Goal: Task Accomplishment & Management: Manage account settings

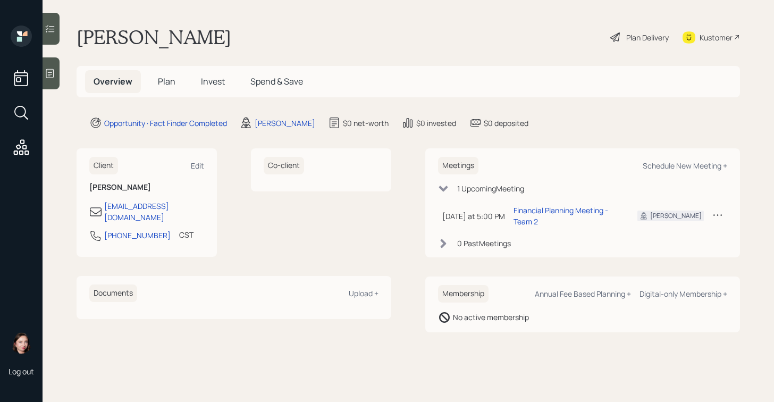
click at [636, 39] on div "Plan Delivery" at bounding box center [647, 37] width 43 height 11
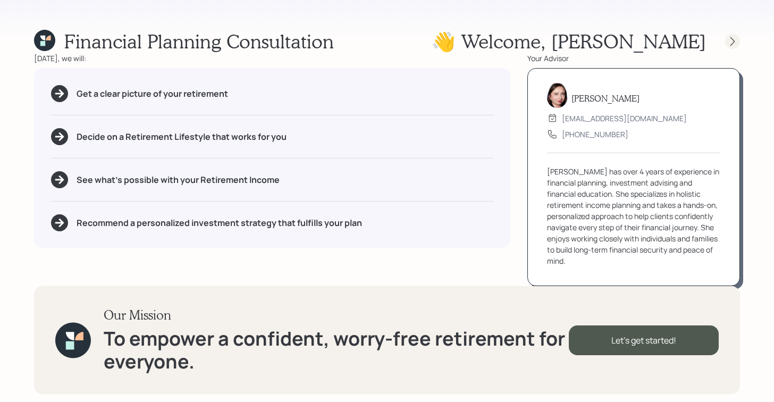
click at [735, 41] on icon at bounding box center [732, 41] width 11 height 11
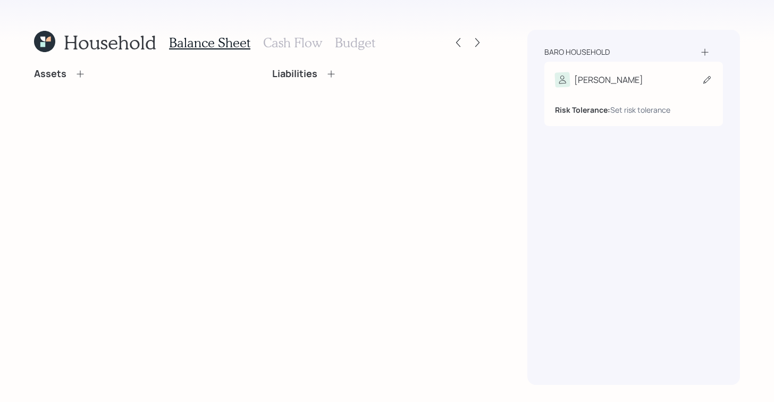
click at [703, 78] on icon at bounding box center [707, 79] width 11 height 11
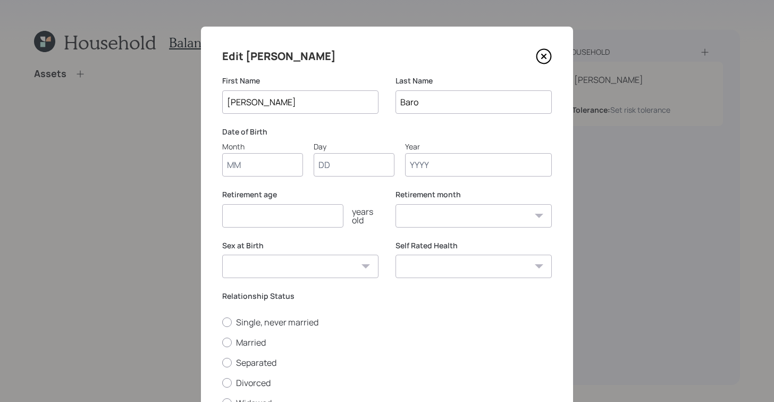
click at [268, 165] on input "Month" at bounding box center [262, 164] width 81 height 23
type input "01"
type input "1954"
select select "1"
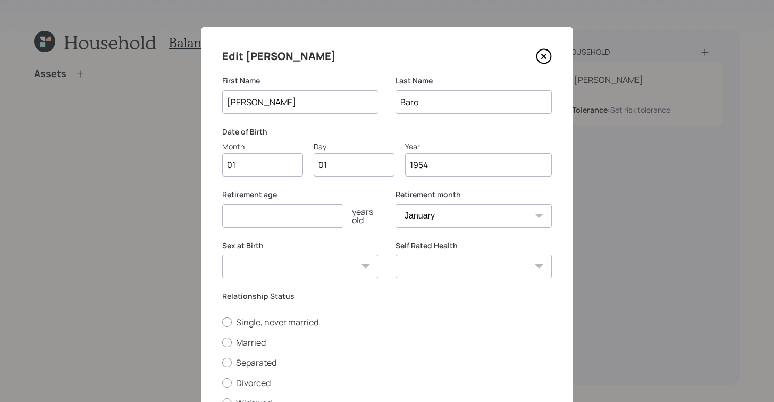
type input "1954"
click at [281, 212] on input "number" at bounding box center [282, 215] width 121 height 23
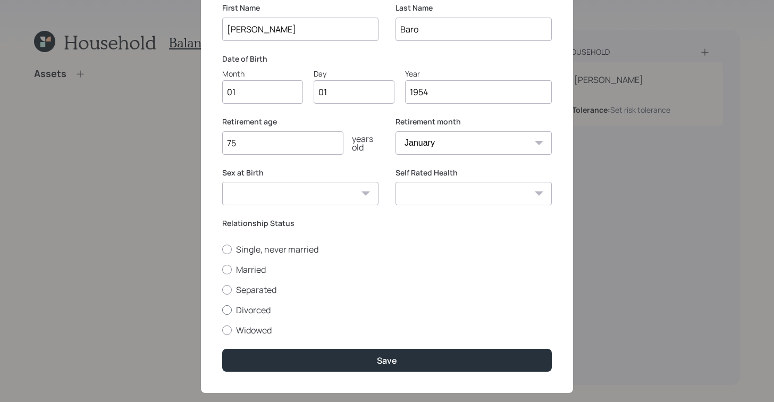
scroll to position [91, 0]
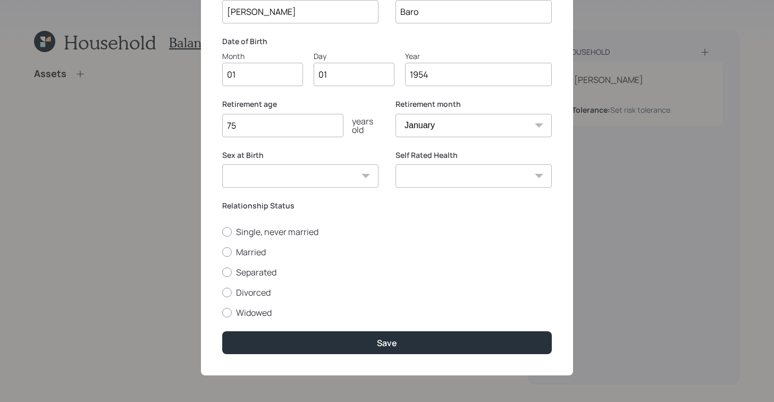
type input "75"
click at [337, 163] on div "Sex at Birth [DEMOGRAPHIC_DATA] [DEMOGRAPHIC_DATA] Other / Prefer not to say" at bounding box center [300, 169] width 156 height 38
click at [337, 168] on select "[DEMOGRAPHIC_DATA] [DEMOGRAPHIC_DATA] Other / Prefer not to say" at bounding box center [300, 175] width 156 height 23
select select "[DEMOGRAPHIC_DATA]"
click at [222, 164] on select "[DEMOGRAPHIC_DATA] [DEMOGRAPHIC_DATA] Other / Prefer not to say" at bounding box center [300, 175] width 156 height 23
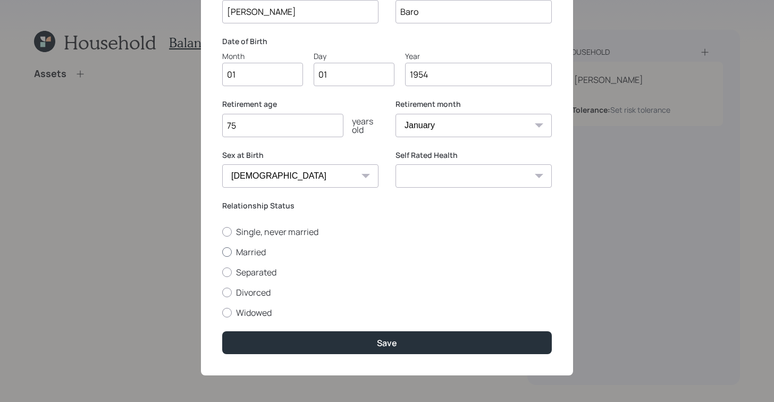
click at [222, 253] on div at bounding box center [227, 252] width 10 height 10
click at [222, 252] on input "Married" at bounding box center [222, 251] width 1 height 1
radio input "true"
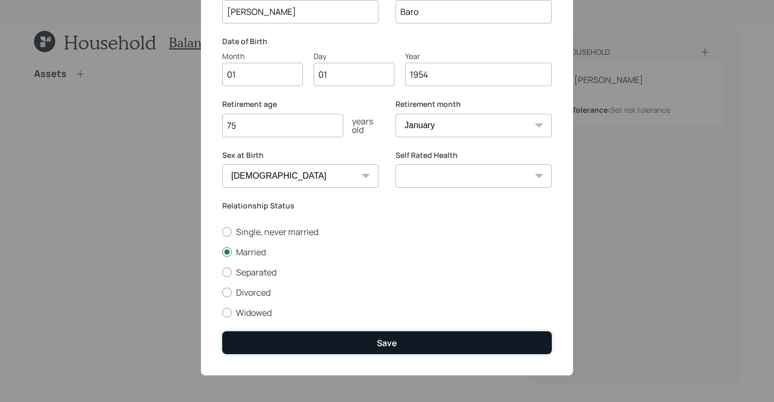
click at [311, 334] on button "Save" at bounding box center [387, 342] width 330 height 23
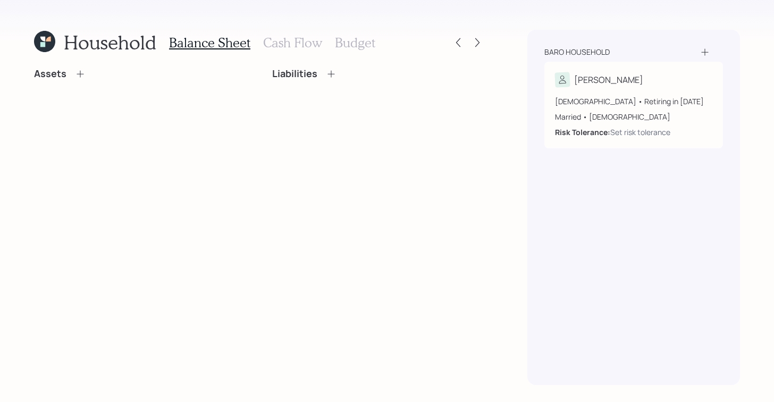
click at [697, 56] on div "Baro household" at bounding box center [633, 52] width 179 height 11
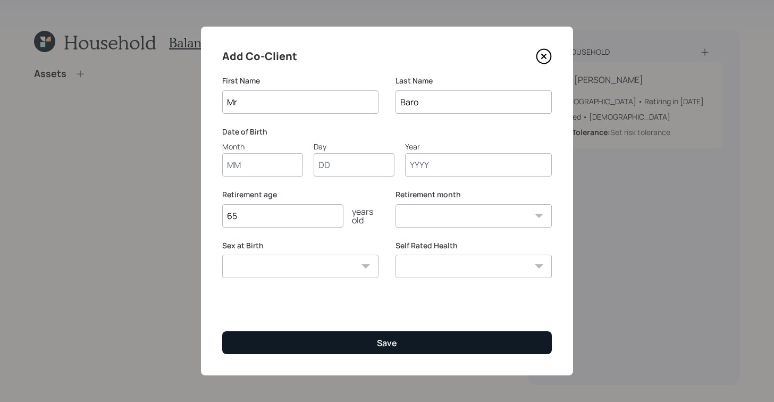
type input "Mr"
click at [400, 350] on button "Save" at bounding box center [387, 342] width 330 height 23
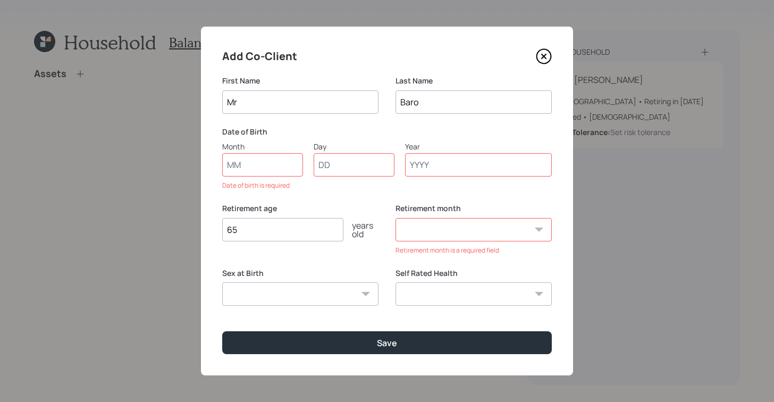
click at [234, 165] on input "Month" at bounding box center [262, 164] width 81 height 23
type input "01"
type input "1954"
select select "1"
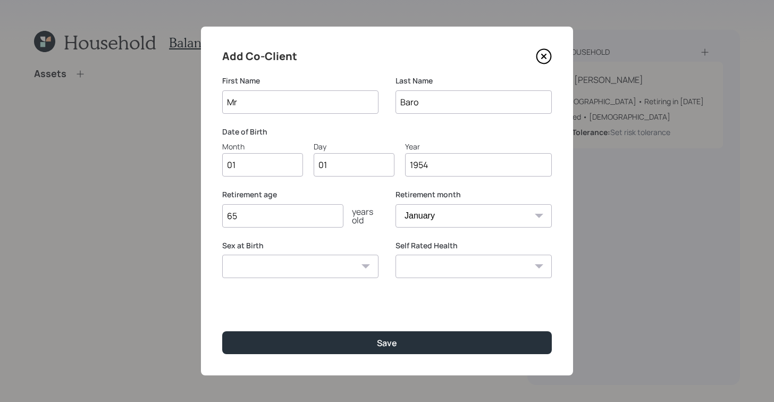
type input "1954"
drag, startPoint x: 306, startPoint y: 220, endPoint x: 190, endPoint y: 198, distance: 117.3
click at [190, 198] on div "Add Co-Client First Name Mr Last Name [PERSON_NAME] Date of Birth Month 01 Day …" at bounding box center [387, 201] width 774 height 402
type input "6"
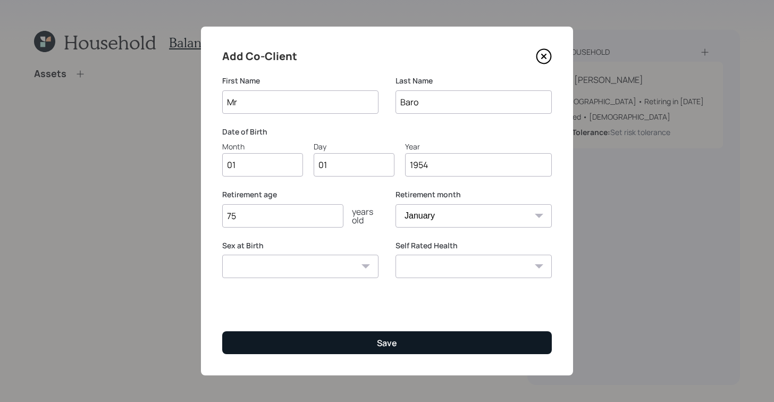
type input "75"
click at [429, 350] on button "Save" at bounding box center [387, 342] width 330 height 23
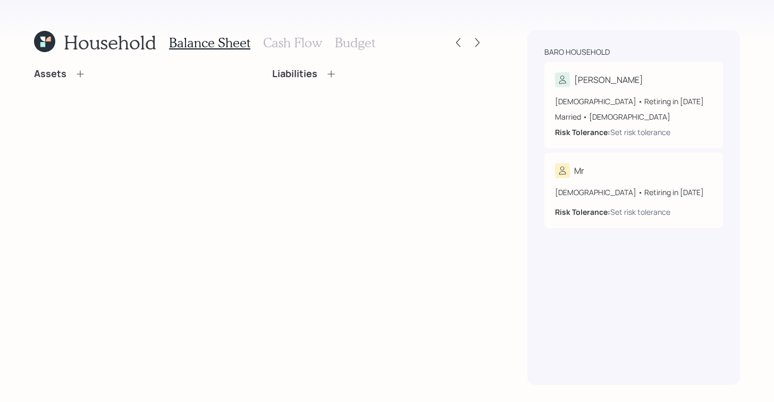
click at [78, 72] on icon at bounding box center [80, 74] width 11 height 11
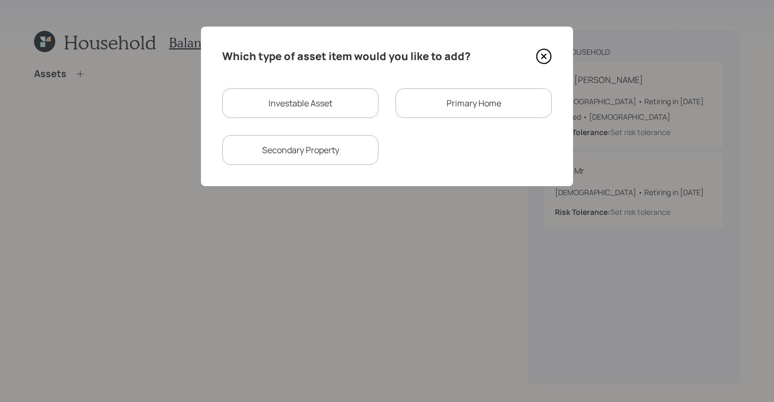
click at [423, 104] on div "Primary Home" at bounding box center [474, 103] width 156 height 30
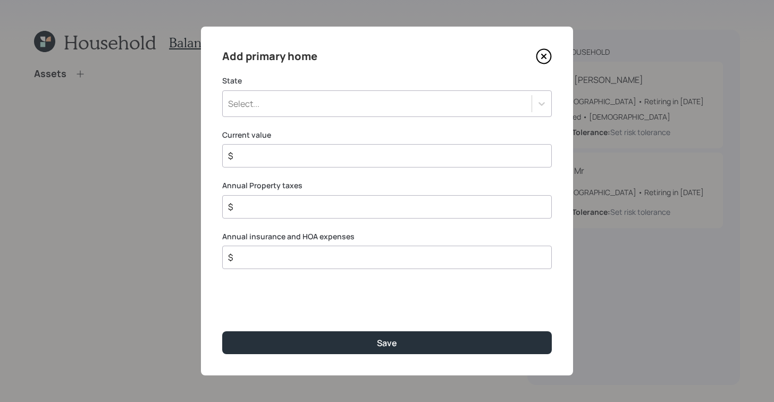
click at [348, 99] on div "Select..." at bounding box center [377, 104] width 309 height 18
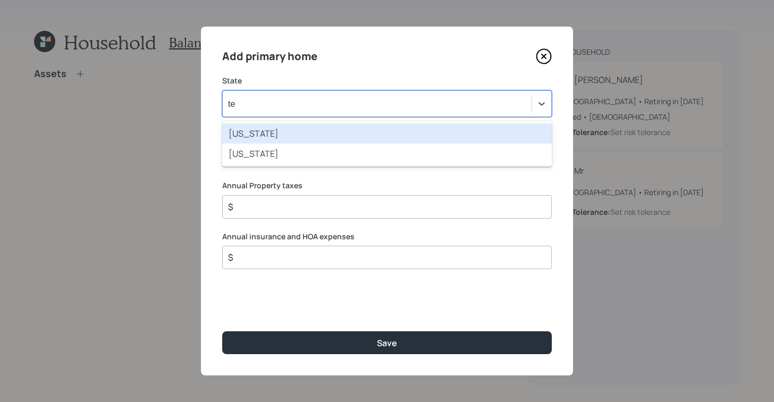
type input "tex"
click at [358, 135] on div "[US_STATE]" at bounding box center [387, 133] width 330 height 20
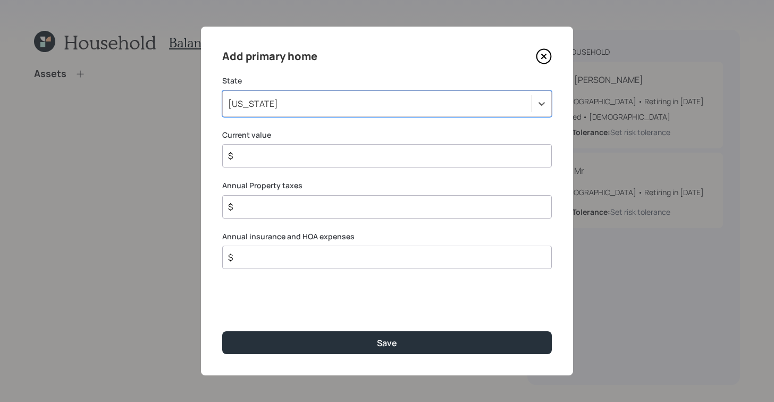
click at [346, 150] on input "$" at bounding box center [383, 155] width 312 height 13
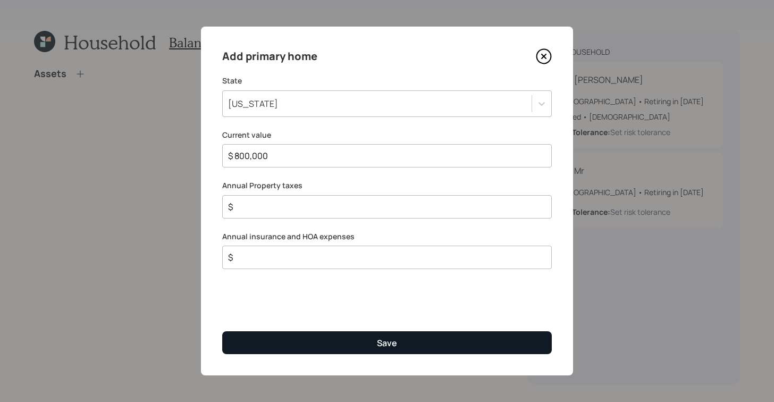
type input "$ 800,000"
click at [398, 333] on button "Save" at bounding box center [387, 342] width 330 height 23
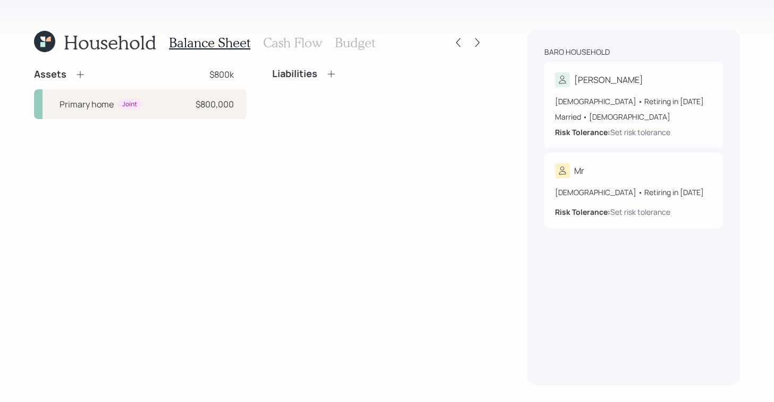
click at [288, 36] on h3 "Cash Flow" at bounding box center [292, 42] width 59 height 15
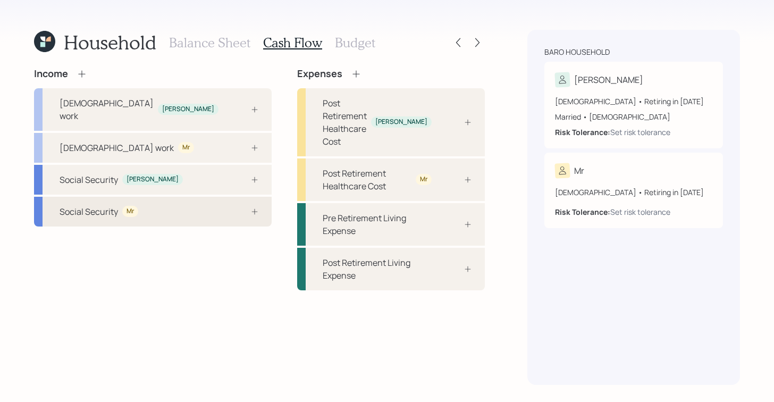
click at [157, 199] on div "Social Security Mr" at bounding box center [153, 212] width 238 height 30
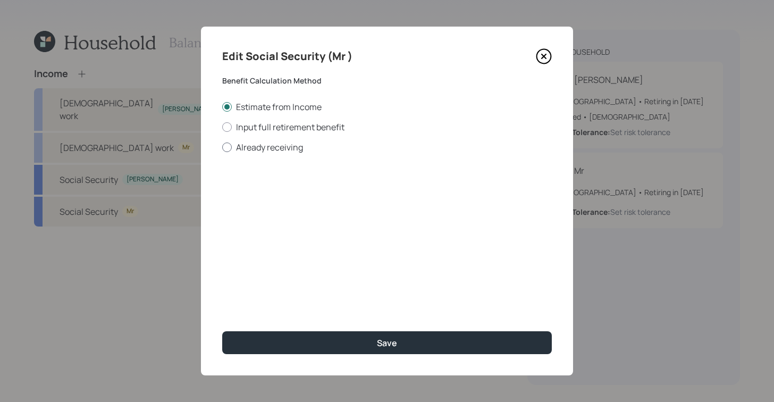
click at [228, 149] on div at bounding box center [227, 147] width 10 height 10
click at [222, 147] on input "Already receiving" at bounding box center [222, 147] width 1 height 1
radio input "true"
click at [299, 187] on input "$" at bounding box center [387, 191] width 330 height 23
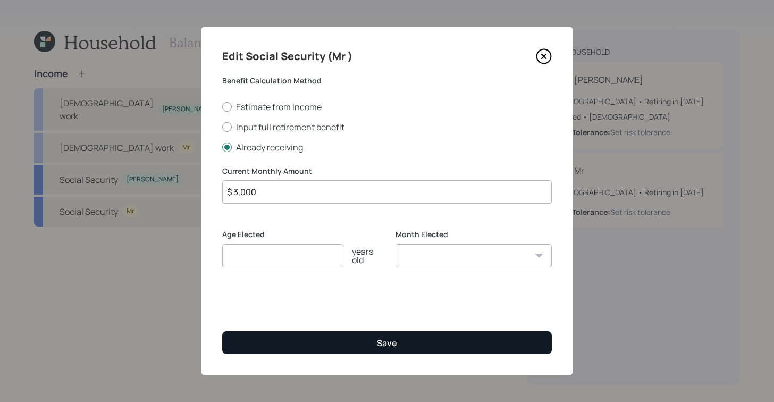
type input "$ 3,000"
click at [402, 349] on button "Save" at bounding box center [387, 342] width 330 height 23
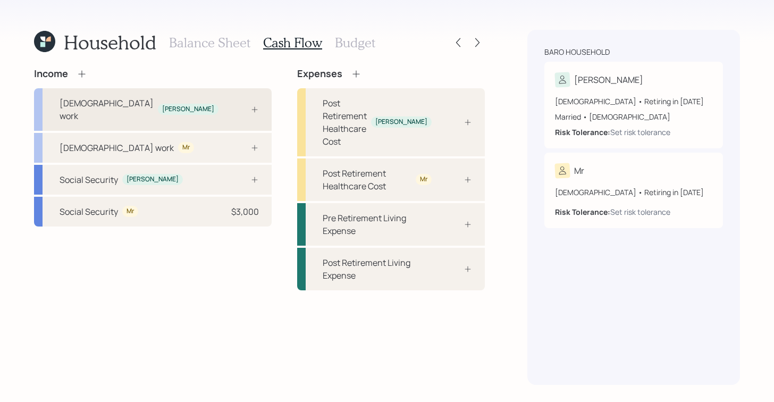
click at [227, 105] on div at bounding box center [243, 109] width 32 height 9
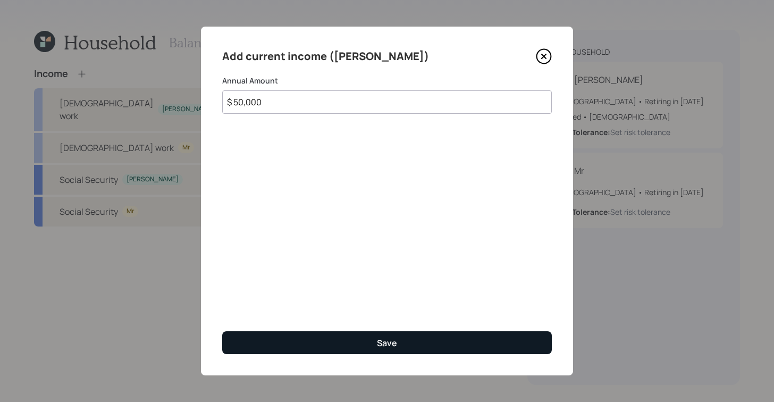
type input "$ 50,000"
click at [410, 337] on button "Save" at bounding box center [387, 342] width 330 height 23
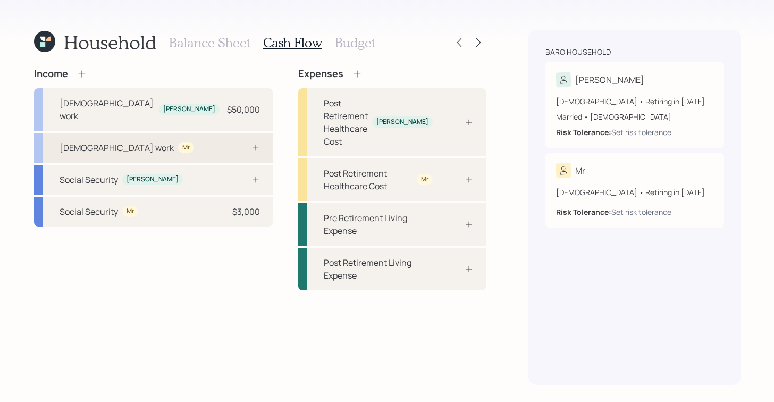
click at [105, 133] on div "[DEMOGRAPHIC_DATA] work Mr" at bounding box center [153, 148] width 239 height 30
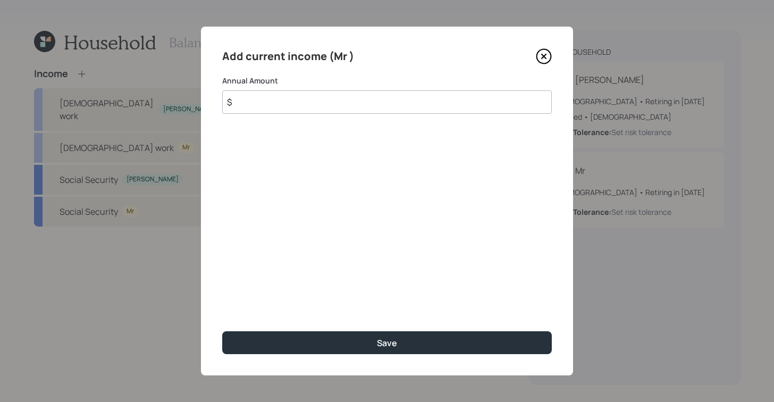
click at [330, 103] on input "$" at bounding box center [387, 101] width 330 height 23
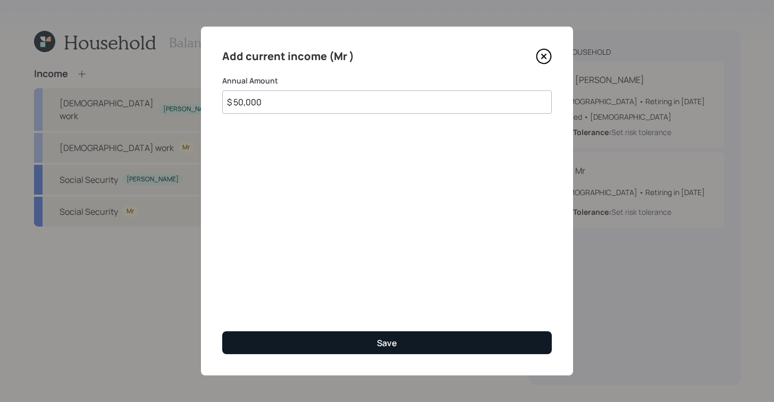
type input "$ 50,000"
click at [424, 337] on button "Save" at bounding box center [387, 342] width 330 height 23
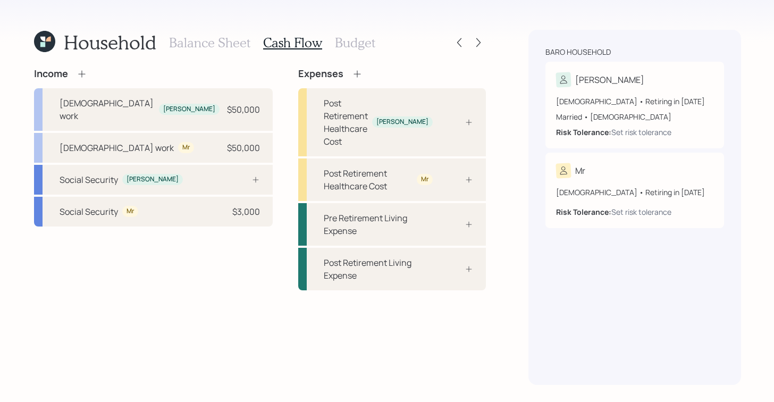
click at [189, 42] on h3 "Balance Sheet" at bounding box center [209, 42] width 81 height 15
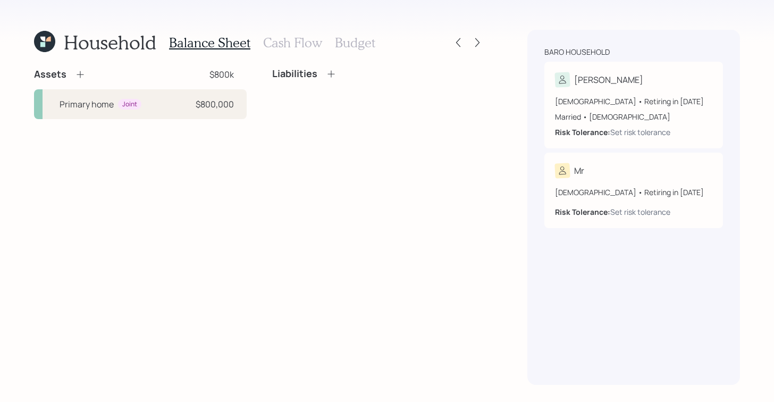
click at [80, 77] on icon at bounding box center [80, 74] width 11 height 11
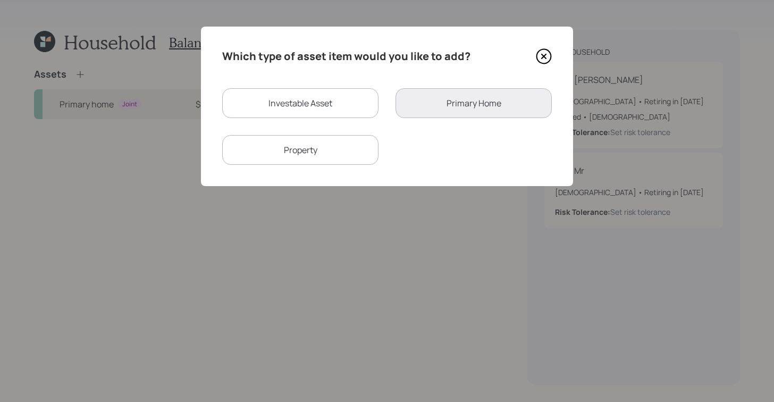
click at [323, 102] on div "Investable Asset" at bounding box center [300, 103] width 156 height 30
select select "taxable"
select select "balanced"
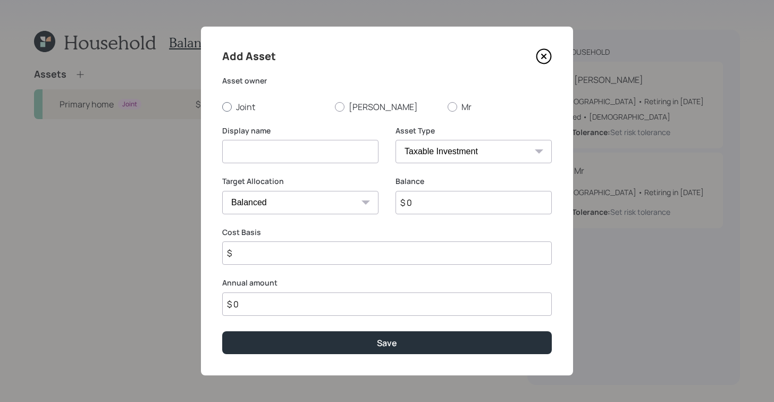
click at [233, 104] on label "Joint" at bounding box center [274, 107] width 104 height 12
click at [222, 106] on input "Joint" at bounding box center [222, 106] width 1 height 1
radio input "true"
click at [274, 148] on input at bounding box center [300, 151] width 156 height 23
type input "Savings"
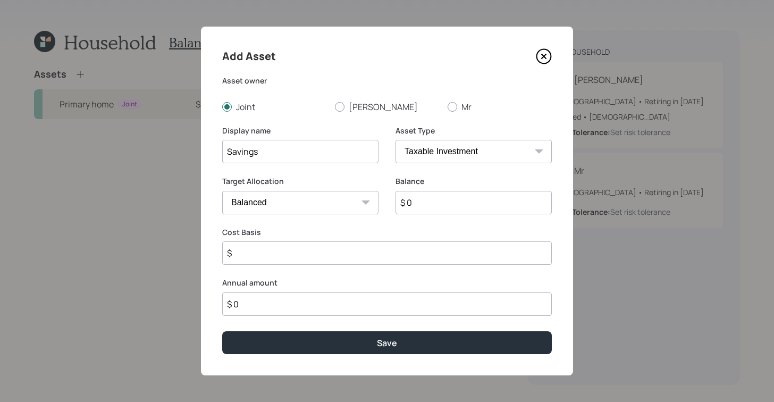
click at [460, 156] on select "SEP [PERSON_NAME] IRA 401(k) [PERSON_NAME] 401(k) 403(b) [PERSON_NAME] 403(b) 4…" at bounding box center [474, 151] width 156 height 23
select select "cash"
click at [396, 140] on select "SEP [PERSON_NAME] IRA 401(k) [PERSON_NAME] 401(k) 403(b) [PERSON_NAME] 403(b) 4…" at bounding box center [474, 151] width 156 height 23
type input "$"
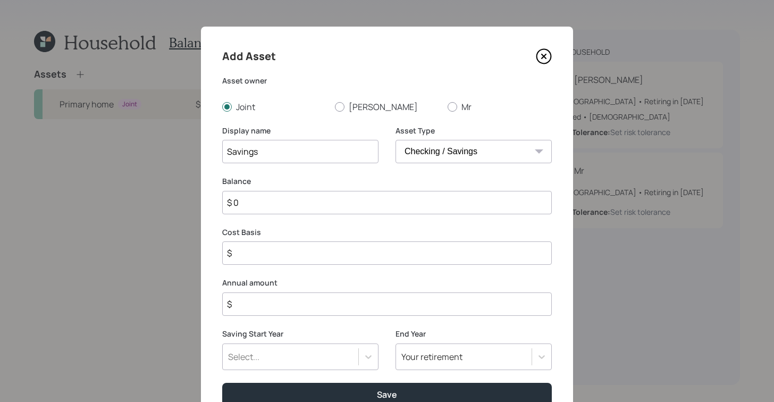
click at [291, 195] on input "$ 0" at bounding box center [387, 202] width 330 height 23
click at [351, 208] on input "$ 0" at bounding box center [387, 202] width 330 height 23
type input "$"
type input "$ 5"
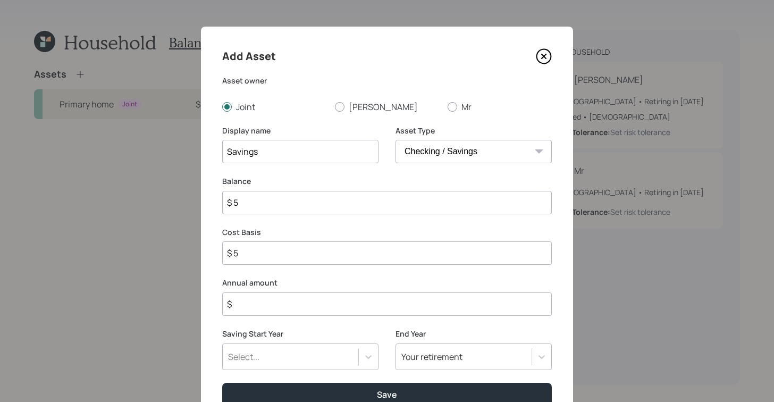
type input "$ 50"
type input "$ 500"
type input "$ 5,000"
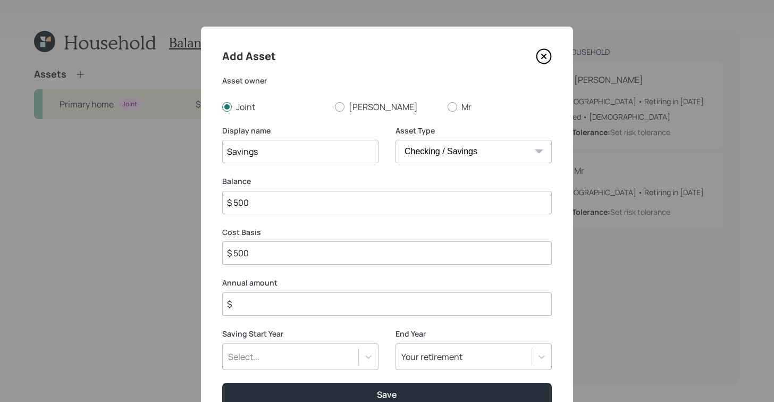
type input "$ 5,000"
type input "$ 50,000"
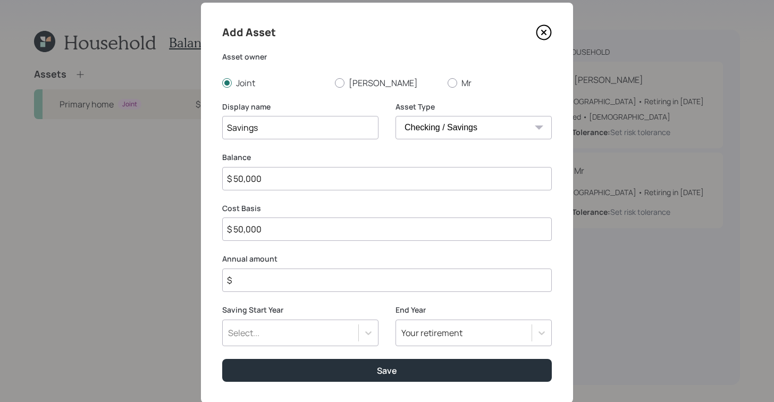
scroll to position [42, 0]
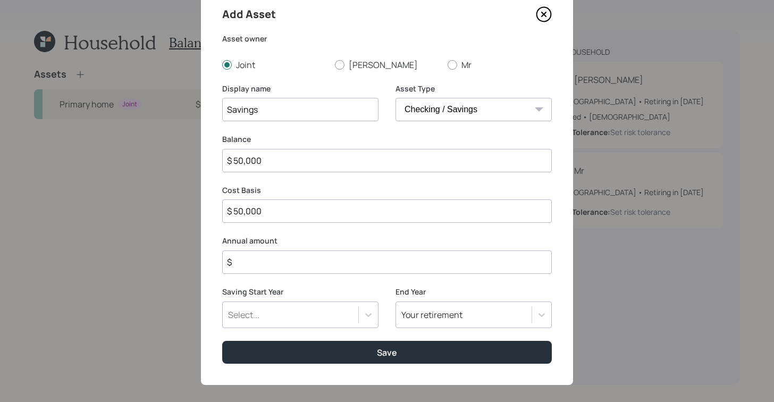
type input "$ 50,000"
click at [292, 266] on input "$" at bounding box center [387, 261] width 330 height 23
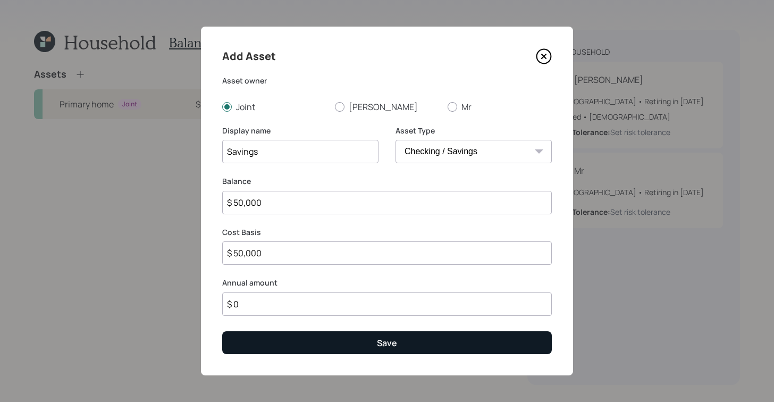
type input "$ 0"
click at [391, 347] on div "Save" at bounding box center [387, 343] width 20 height 12
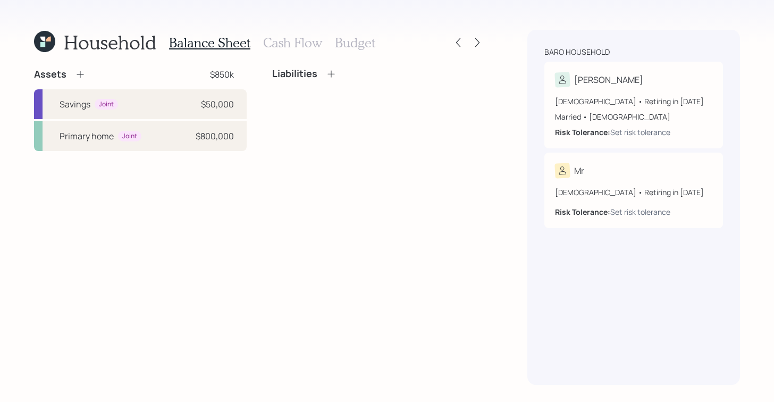
click at [80, 75] on icon at bounding box center [80, 74] width 11 height 11
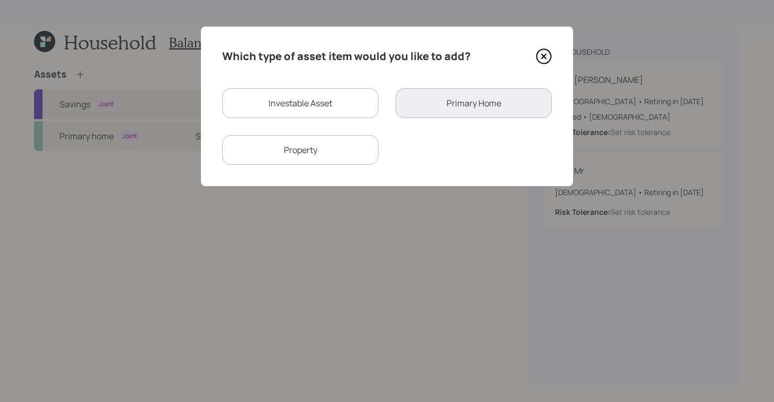
click at [329, 106] on div "Investable Asset" at bounding box center [300, 103] width 156 height 30
select select "taxable"
select select "balanced"
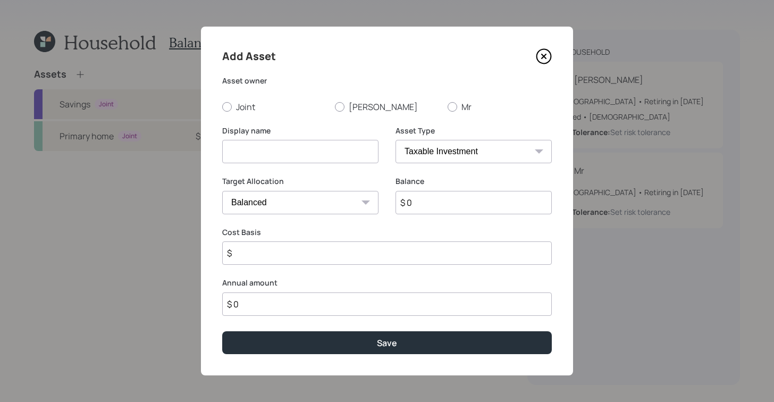
drag, startPoint x: 274, startPoint y: 148, endPoint x: 280, endPoint y: 148, distance: 6.4
click at [274, 148] on input at bounding box center [300, 151] width 156 height 23
type input "Inheritance"
drag, startPoint x: 229, startPoint y: 102, endPoint x: 249, endPoint y: 105, distance: 20.5
click at [230, 102] on label "Joint" at bounding box center [274, 107] width 104 height 12
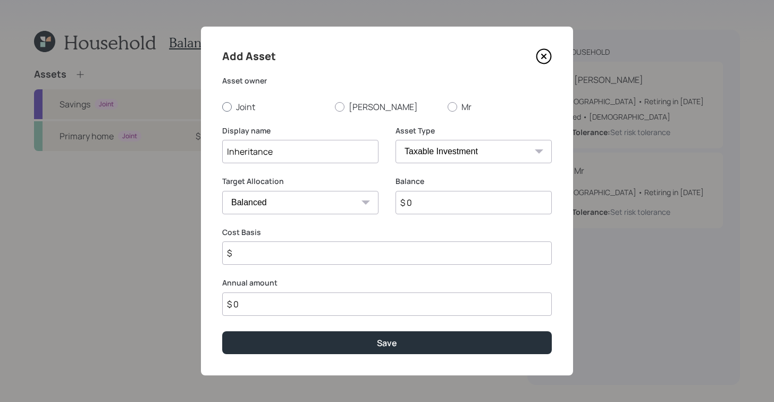
click at [222, 106] on input "Joint" at bounding box center [222, 106] width 1 height 1
radio input "true"
click at [523, 148] on select "SEP [PERSON_NAME] IRA 401(k) [PERSON_NAME] 401(k) 403(b) [PERSON_NAME] 403(b) 4…" at bounding box center [474, 151] width 156 height 23
select select "cash"
click at [396, 140] on select "SEP [PERSON_NAME] IRA 401(k) [PERSON_NAME] 401(k) 403(b) [PERSON_NAME] 403(b) 4…" at bounding box center [474, 151] width 156 height 23
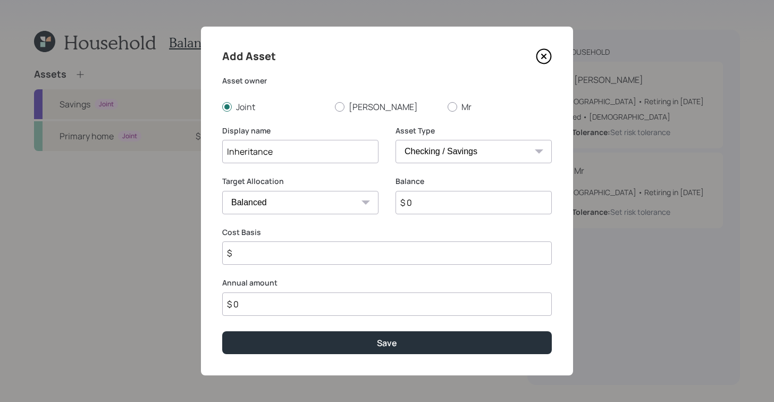
type input "$"
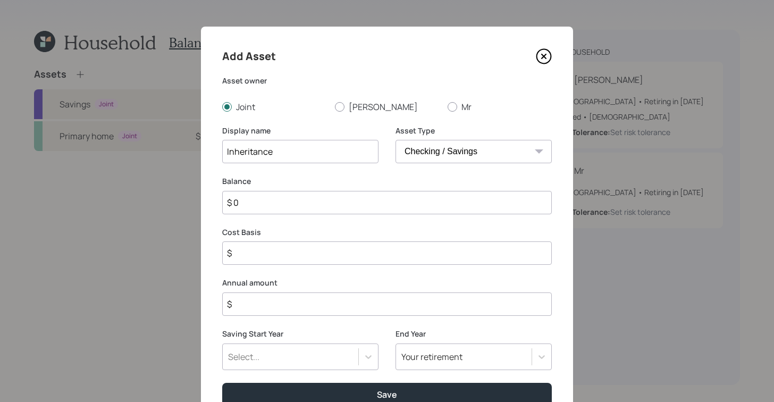
click at [328, 196] on input "$ 0" at bounding box center [387, 202] width 330 height 23
type input "$ 90"
type input "$ 900"
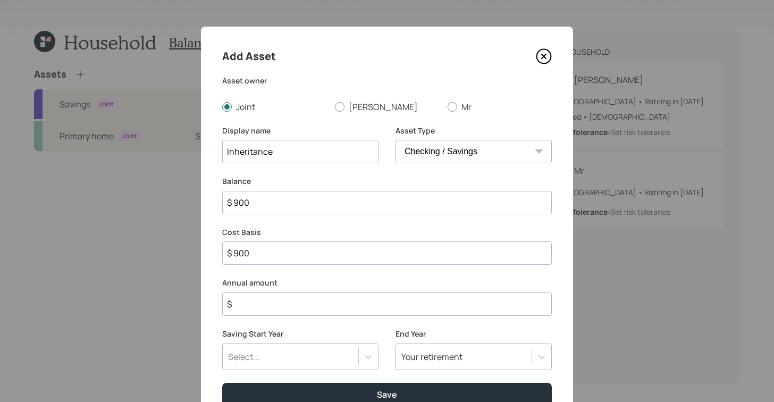
type input "$ 9,000"
type input "$ 90,000"
type input "$ 900,000"
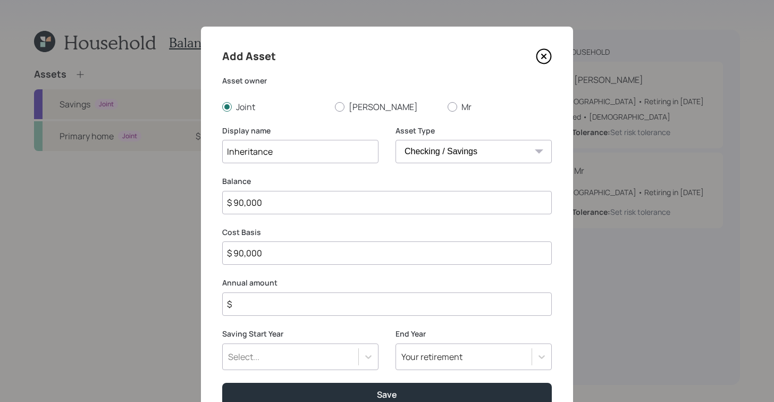
type input "$ 900,000"
type input "$ 90,000"
click at [336, 302] on input "$" at bounding box center [387, 303] width 330 height 23
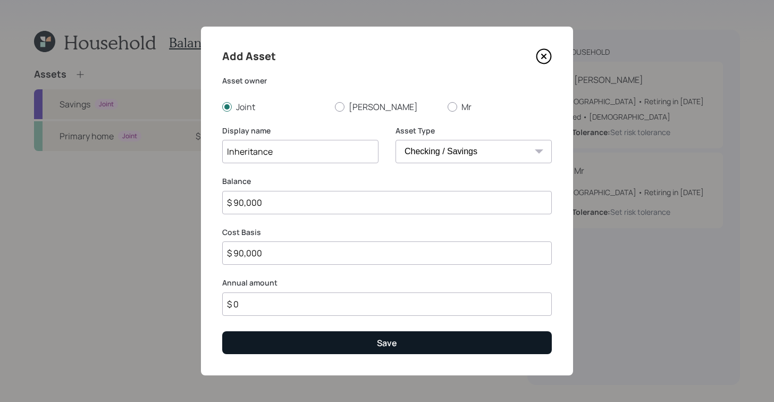
type input "$ 0"
click at [385, 343] on div "Save" at bounding box center [387, 343] width 20 height 12
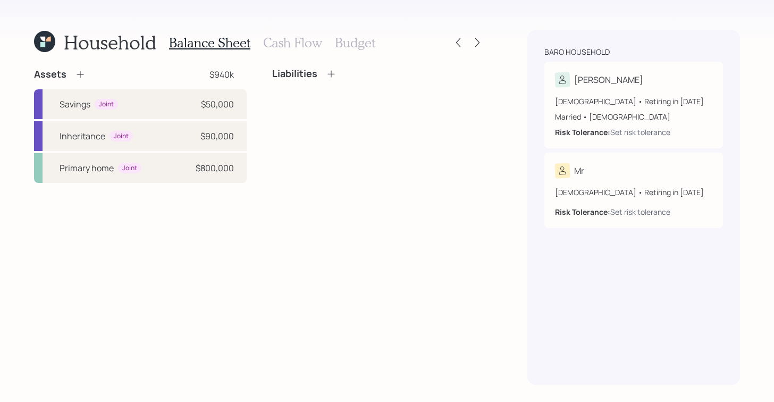
click at [303, 41] on h3 "Cash Flow" at bounding box center [292, 42] width 59 height 15
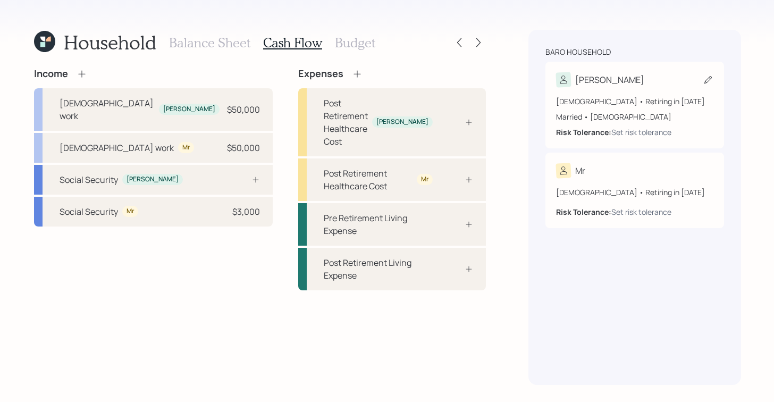
click at [631, 83] on div "[PERSON_NAME]" at bounding box center [634, 79] width 157 height 15
select select "[DEMOGRAPHIC_DATA]"
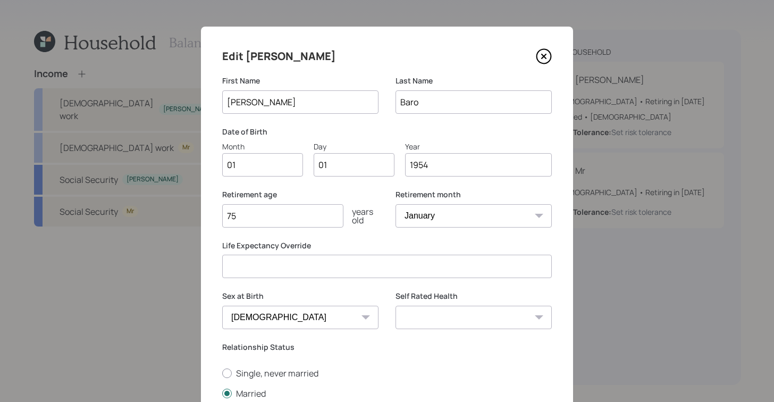
drag, startPoint x: 250, startPoint y: 218, endPoint x: 224, endPoint y: 221, distance: 26.2
click at [211, 217] on div "Edit [PERSON_NAME] First Name [PERSON_NAME] Last Name [PERSON_NAME] Date of Bir…" at bounding box center [387, 272] width 372 height 490
drag, startPoint x: 337, startPoint y: 238, endPoint x: 368, endPoint y: 226, distance: 33.0
click at [338, 239] on div "Retirement age [DEMOGRAPHIC_DATA] years old" at bounding box center [300, 214] width 156 height 51
click at [543, 58] on icon at bounding box center [544, 56] width 16 height 16
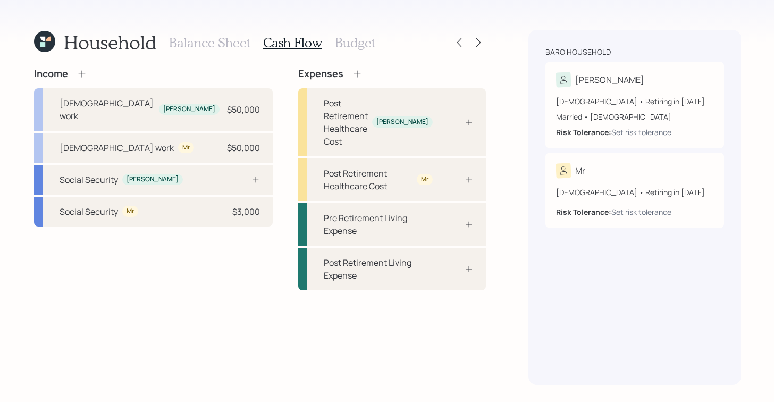
click at [183, 43] on h3 "Balance Sheet" at bounding box center [209, 42] width 81 height 15
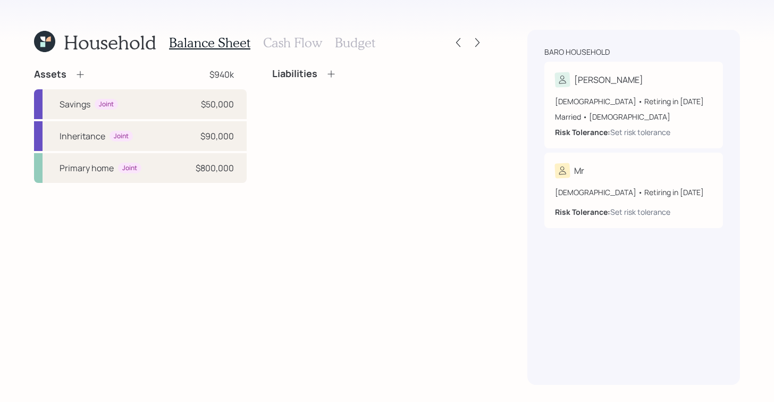
click at [42, 46] on icon at bounding box center [42, 44] width 5 height 5
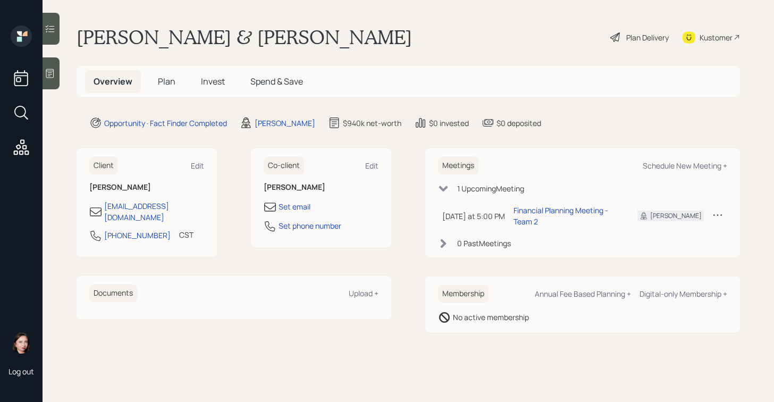
click at [648, 38] on div "Plan Delivery" at bounding box center [647, 37] width 43 height 11
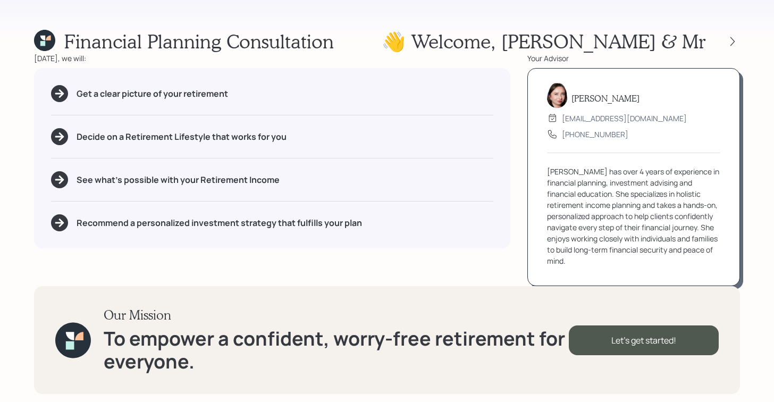
click at [442, 48] on div "Financial Planning Consultation 👋 Welcome , [PERSON_NAME] & Mr" at bounding box center [387, 41] width 706 height 23
click at [443, 48] on div "Financial Planning Consultation 👋 Welcome , [PERSON_NAME] & Mr" at bounding box center [387, 41] width 706 height 23
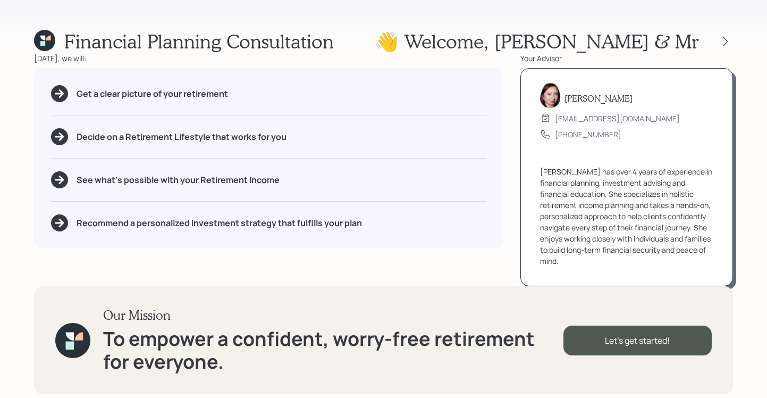
click at [746, 29] on div "Financial Planning Consultation 👋 Welcome , [PERSON_NAME] & Mr [DATE], we will:…" at bounding box center [383, 199] width 767 height 398
click at [729, 41] on icon at bounding box center [725, 41] width 11 height 11
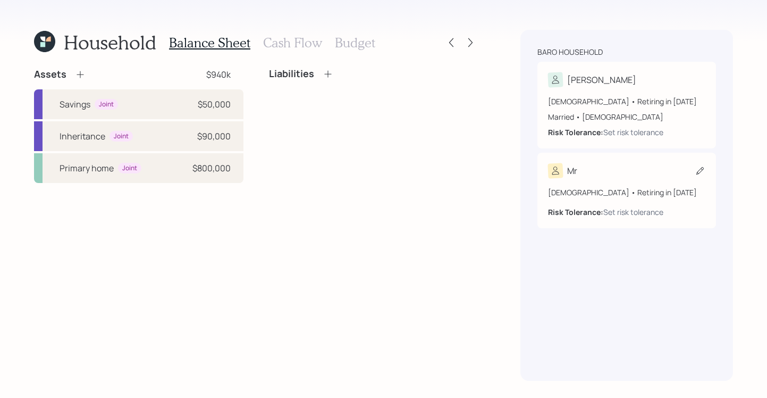
click at [638, 175] on div "Mr" at bounding box center [626, 170] width 157 height 15
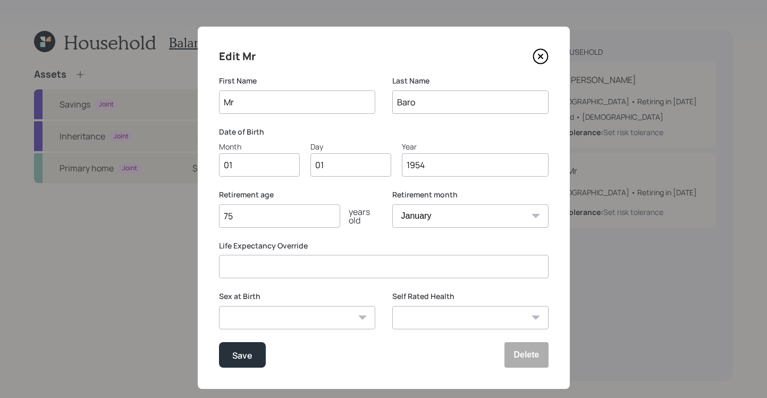
drag, startPoint x: 261, startPoint y: 93, endPoint x: 205, endPoint y: 83, distance: 56.6
click at [198, 80] on div "Edit Mr First Name Mr Last Name [PERSON_NAME] Date of Birth Month 01 Day 01 Yea…" at bounding box center [384, 208] width 372 height 362
type input "[PERSON_NAME]"
click at [246, 352] on div "Save" at bounding box center [242, 355] width 20 height 14
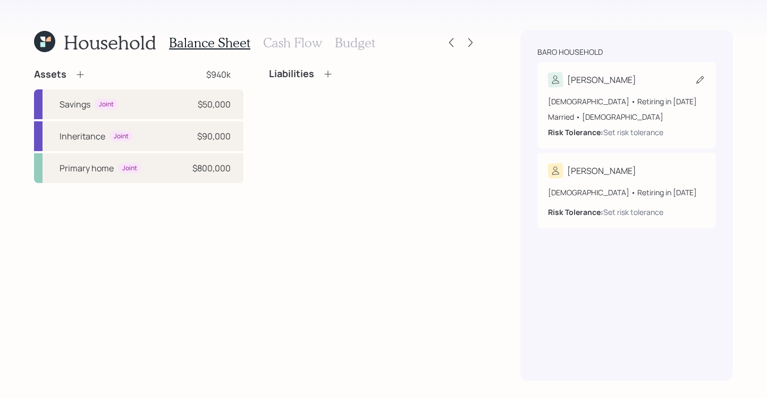
click at [624, 112] on div "Married • [DEMOGRAPHIC_DATA]" at bounding box center [626, 116] width 157 height 11
select select "[DEMOGRAPHIC_DATA]"
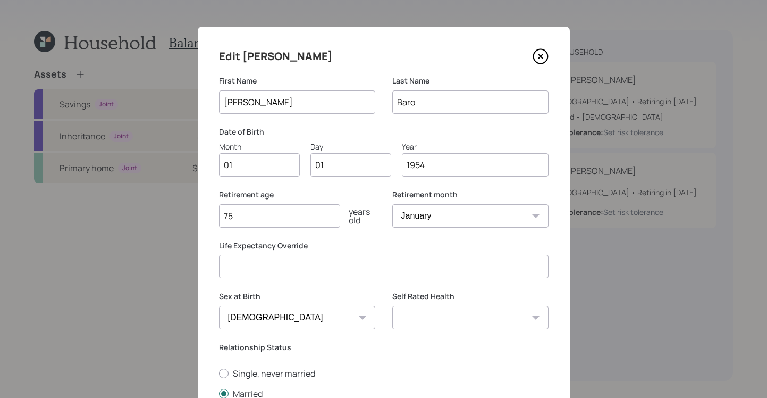
click at [257, 164] on input "01" at bounding box center [259, 164] width 81 height 23
type input "0"
type input "09"
type input "0"
type input "28"
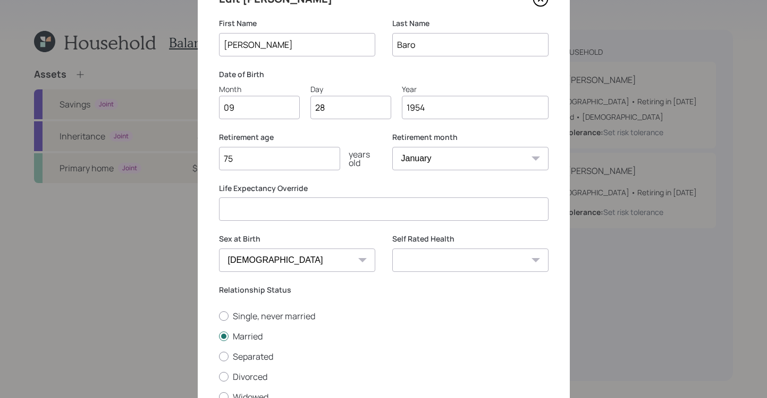
scroll to position [136, 0]
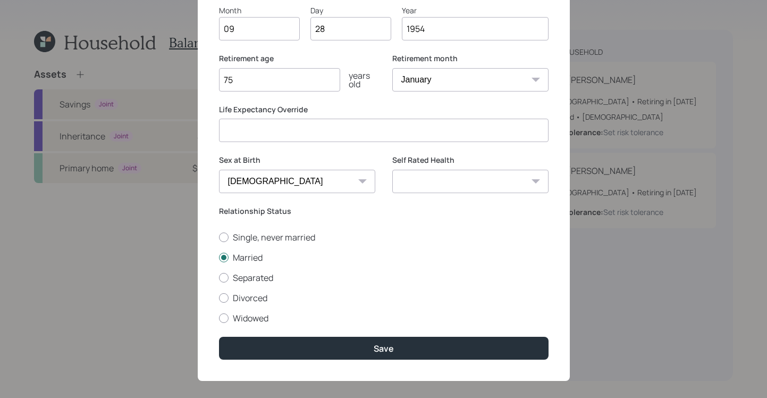
click at [509, 186] on select "Excellent Very Good Good Fair Poor" at bounding box center [470, 181] width 156 height 23
select select "very_good"
click at [392, 170] on select "Excellent Very Good Good Fair Poor" at bounding box center [470, 181] width 156 height 23
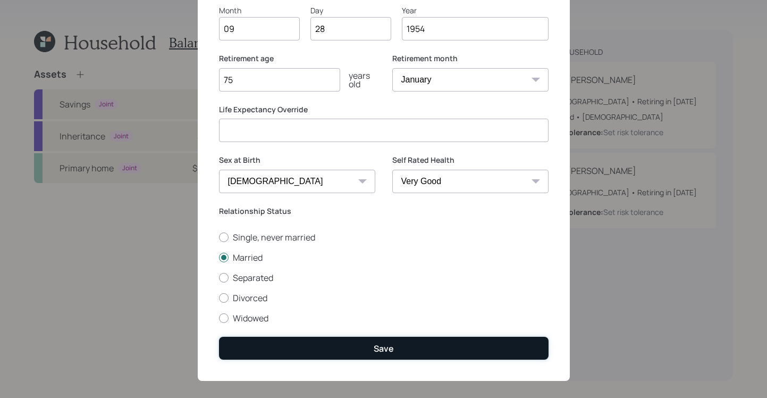
click at [388, 356] on button "Save" at bounding box center [384, 348] width 330 height 23
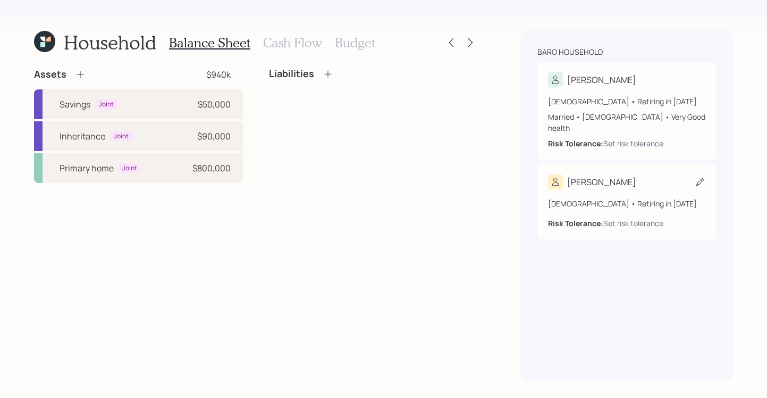
click at [702, 177] on icon at bounding box center [700, 182] width 11 height 11
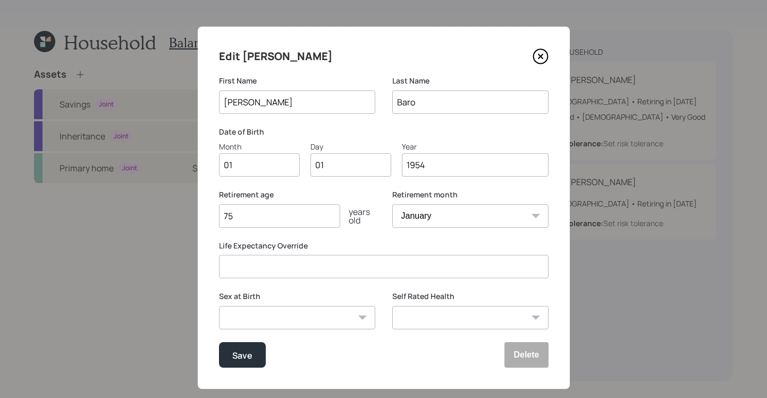
click at [272, 174] on input "01" at bounding box center [259, 164] width 81 height 23
type input "0"
type input "09"
type input "0"
type input "28"
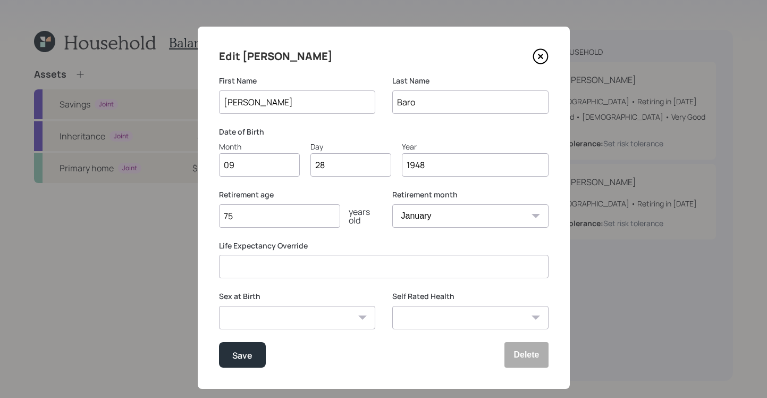
type input "1948"
click at [507, 314] on select "Excellent Very Good Good Fair Poor" at bounding box center [470, 317] width 156 height 23
select select "excellent"
click at [392, 306] on select "Excellent Very Good Good Fair Poor" at bounding box center [470, 317] width 156 height 23
drag, startPoint x: 247, startPoint y: 358, endPoint x: 241, endPoint y: 358, distance: 5.8
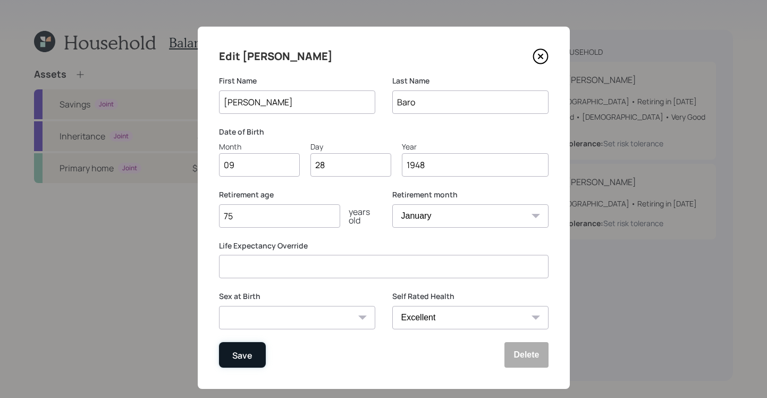
click at [246, 358] on div "Save" at bounding box center [242, 355] width 20 height 14
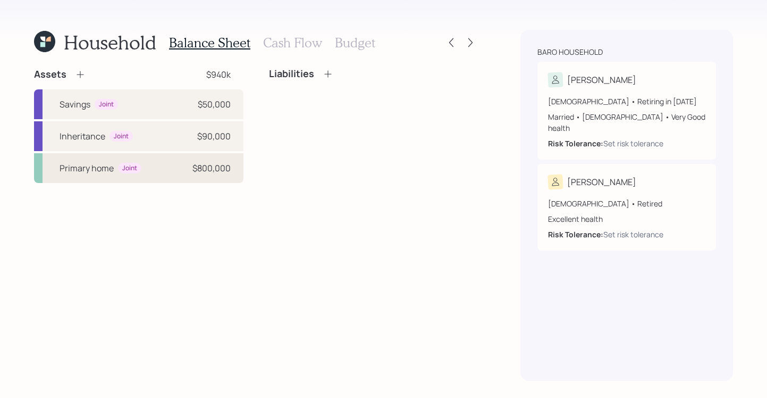
click at [147, 177] on div "Primary home Joint $800,000" at bounding box center [138, 168] width 209 height 30
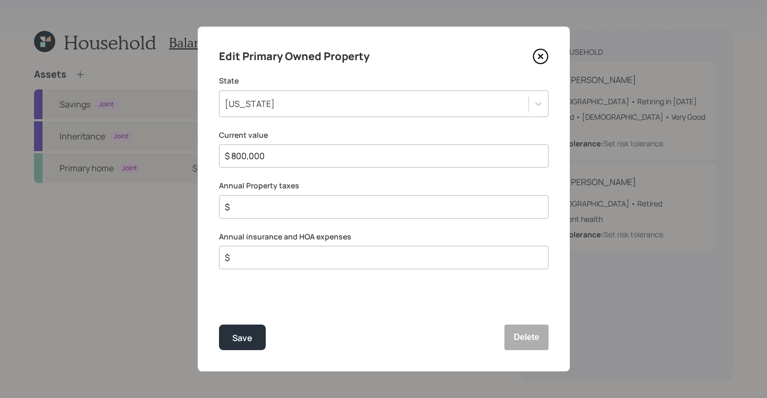
click at [315, 201] on input "$" at bounding box center [380, 206] width 312 height 13
click at [266, 208] on input "$" at bounding box center [380, 206] width 312 height 13
type input "$ 1,800"
click at [297, 258] on input "$" at bounding box center [380, 257] width 312 height 13
type input "$ 6,000"
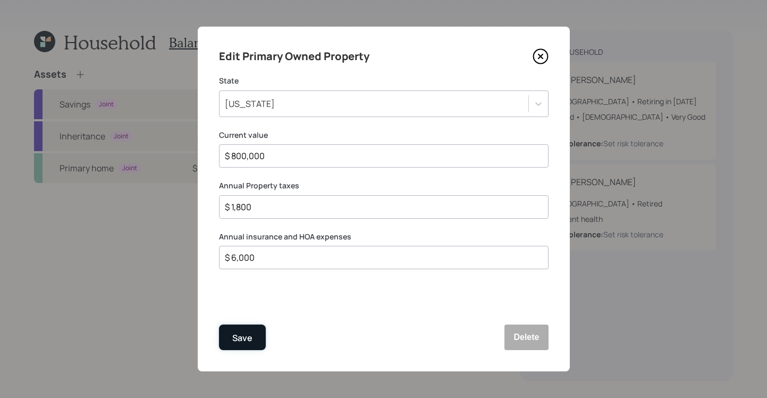
click at [234, 337] on div "Save" at bounding box center [242, 338] width 20 height 14
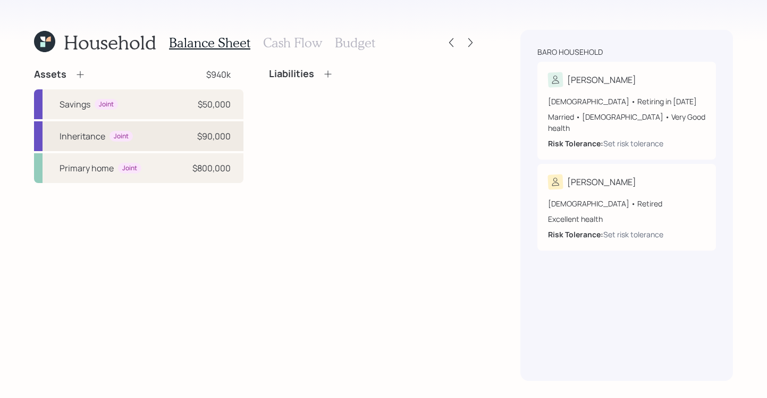
click at [149, 139] on div "Inheritance Joint $90,000" at bounding box center [138, 136] width 209 height 30
select select "cash"
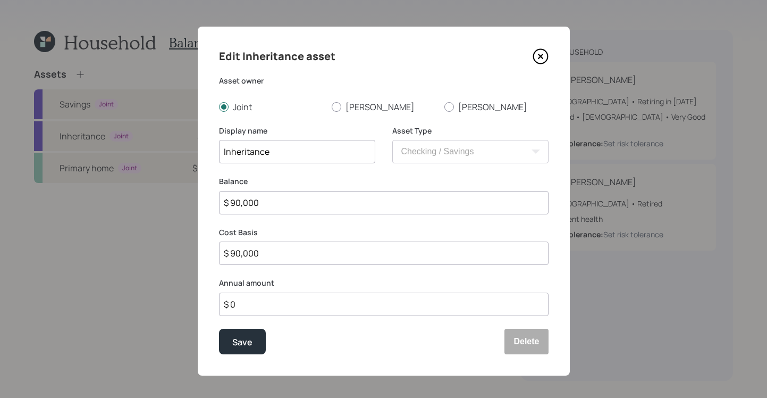
drag, startPoint x: 275, startPoint y: 209, endPoint x: 206, endPoint y: 189, distance: 71.9
click at [189, 198] on div "Edit Inheritance asset Asset owner Joint [PERSON_NAME] Display name Inheritance…" at bounding box center [383, 199] width 767 height 398
click at [263, 176] on label "Balance" at bounding box center [384, 181] width 330 height 11
click at [219, 339] on button "Save" at bounding box center [242, 342] width 47 height 26
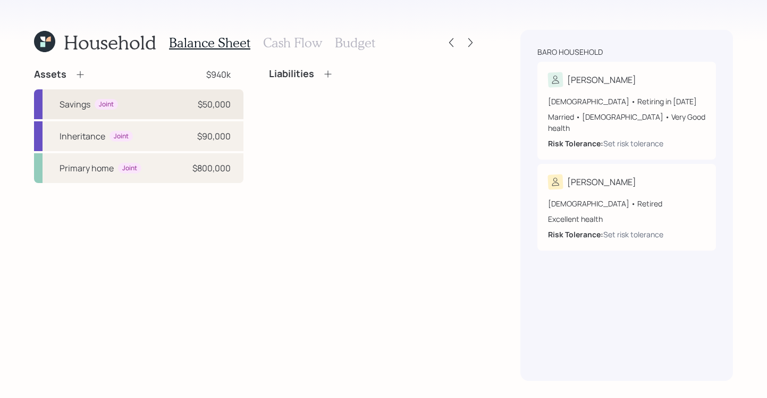
click at [88, 97] on div "Savings Joint $50,000" at bounding box center [138, 104] width 209 height 30
select select "cash"
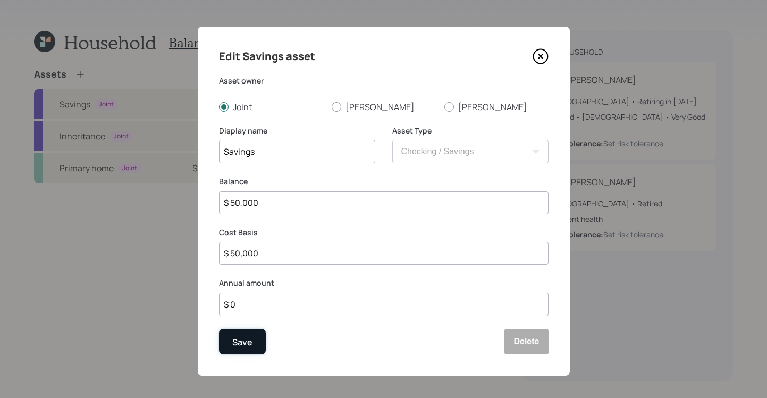
click at [240, 347] on div "Save" at bounding box center [242, 341] width 20 height 14
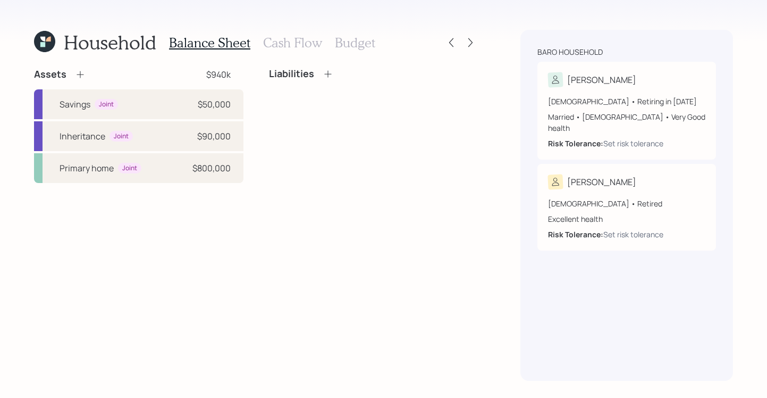
click at [329, 80] on div "Liabilities" at bounding box center [373, 78] width 209 height 20
click at [329, 76] on icon at bounding box center [328, 74] width 11 height 11
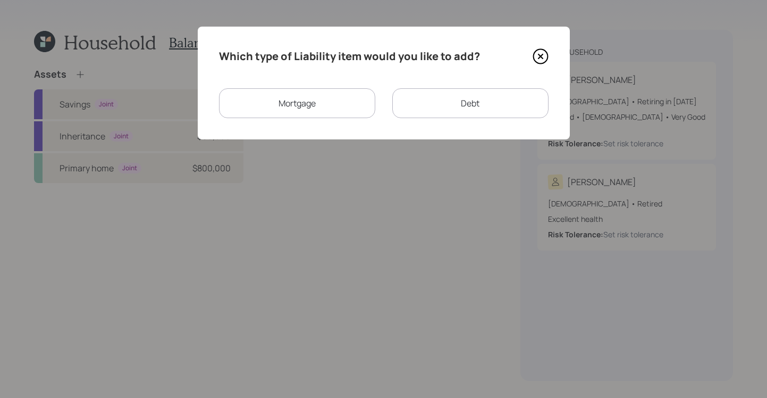
click at [463, 112] on div "Debt" at bounding box center [470, 103] width 156 height 30
select select "credit_card"
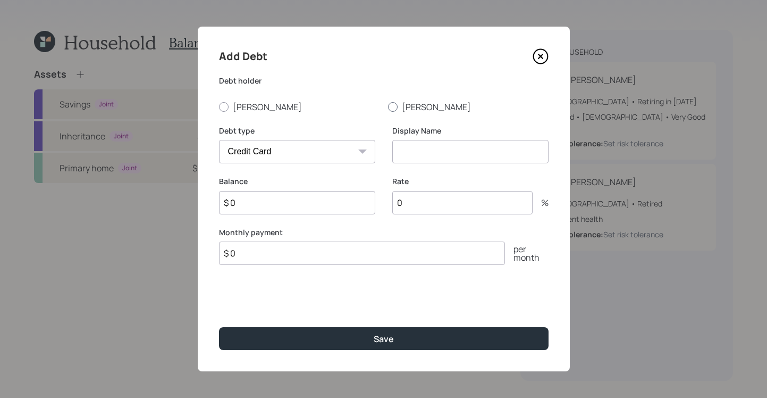
click at [392, 105] on div at bounding box center [393, 107] width 10 height 10
click at [388, 106] on input "[PERSON_NAME]" at bounding box center [388, 106] width 1 height 1
radio input "true"
click at [308, 146] on select "Car Credit Card Medical Student Other" at bounding box center [297, 151] width 156 height 23
select select "car"
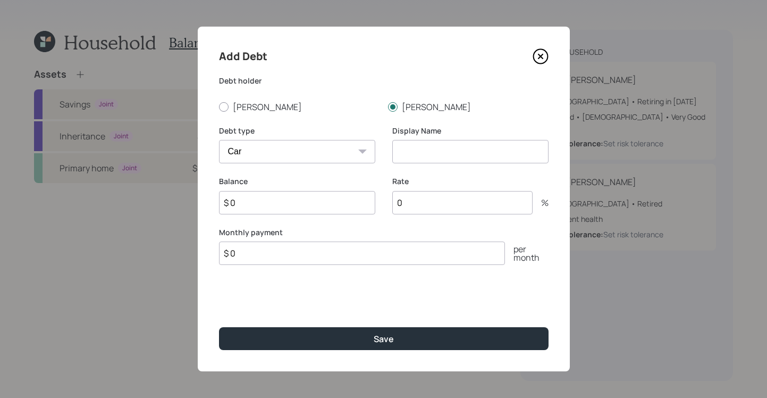
click at [219, 140] on select "Car Credit Card Medical Student Other" at bounding box center [297, 151] width 156 height 23
click at [409, 158] on input at bounding box center [470, 151] width 156 height 23
type input "c"
click at [402, 151] on input "car Loan" at bounding box center [470, 151] width 156 height 23
type input "Car Loan"
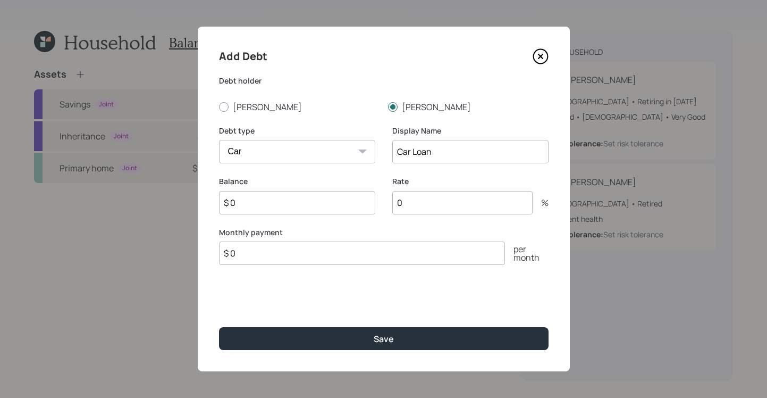
click at [312, 204] on input "$ 0" at bounding box center [297, 202] width 156 height 23
type input "$"
click at [260, 245] on div "Monthly payment $ 0 per month" at bounding box center [384, 260] width 330 height 38
click at [253, 260] on input "$ 0" at bounding box center [362, 266] width 286 height 23
click at [255, 267] on input "$ 0" at bounding box center [362, 266] width 286 height 23
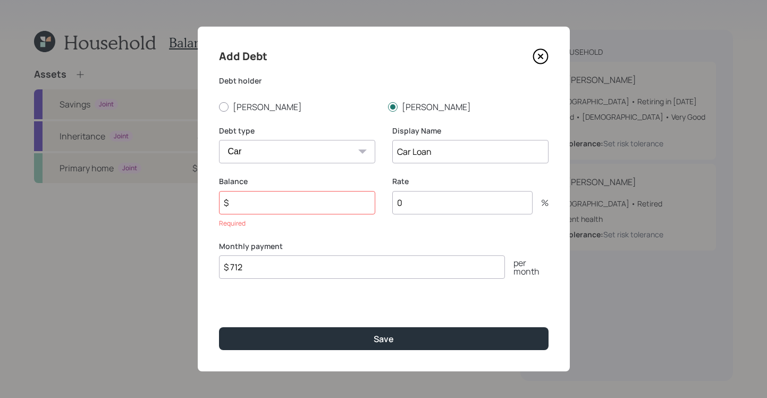
type input "$ 712"
click at [297, 202] on input "$" at bounding box center [297, 202] width 156 height 23
type input "$ 42,700"
click at [413, 197] on input "0" at bounding box center [462, 202] width 140 height 23
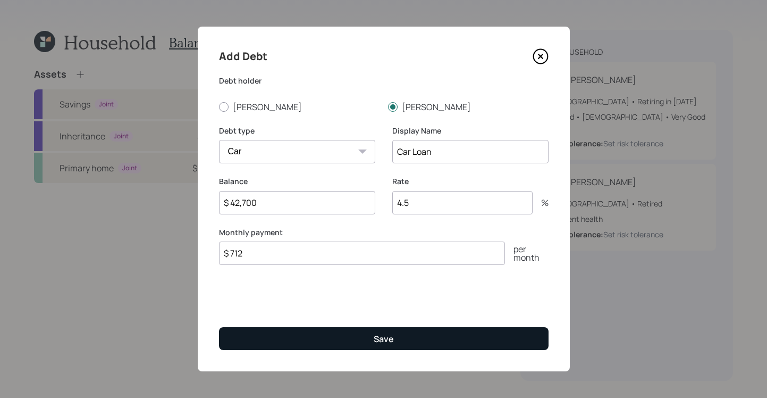
type input "4.5"
click at [361, 347] on button "Save" at bounding box center [384, 338] width 330 height 23
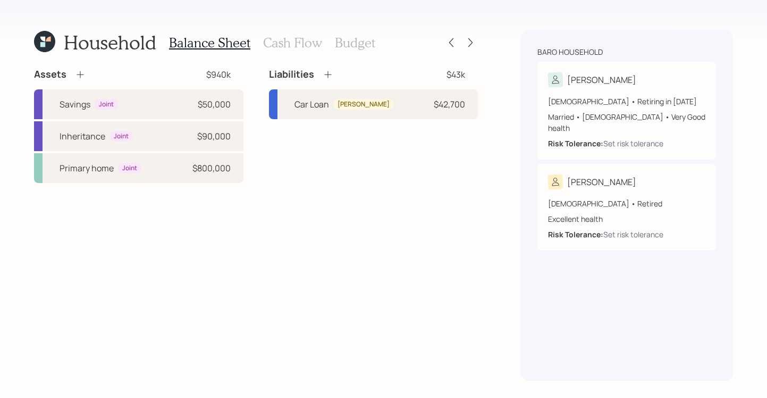
click at [296, 43] on h3 "Cash Flow" at bounding box center [292, 42] width 59 height 15
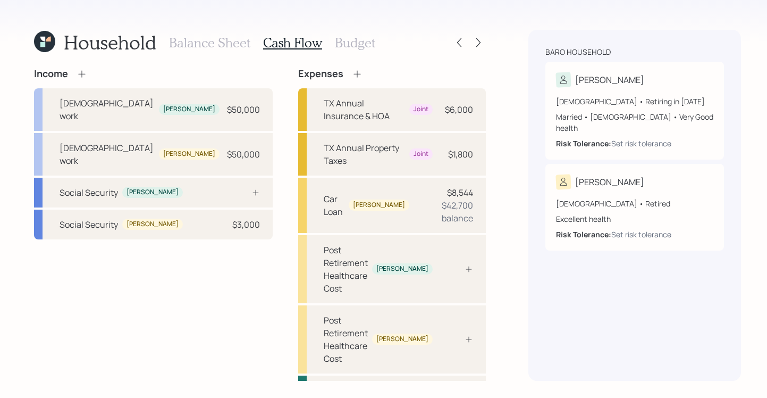
click at [164, 74] on div "Income" at bounding box center [153, 74] width 239 height 12
click at [148, 209] on div "Social Security [PERSON_NAME] $3,000" at bounding box center [153, 224] width 239 height 30
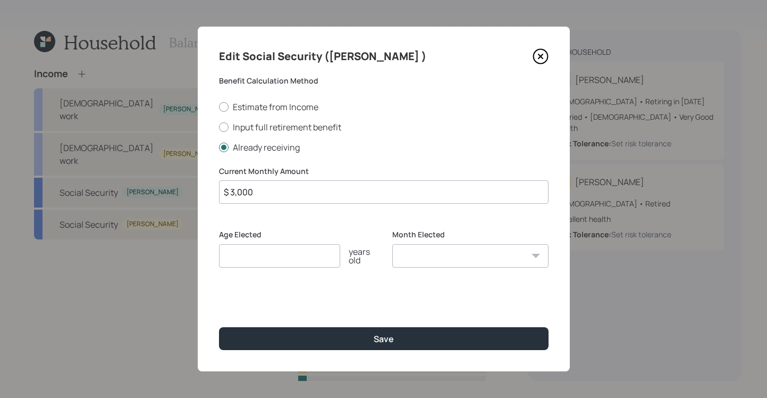
click at [538, 53] on icon at bounding box center [541, 56] width 16 height 16
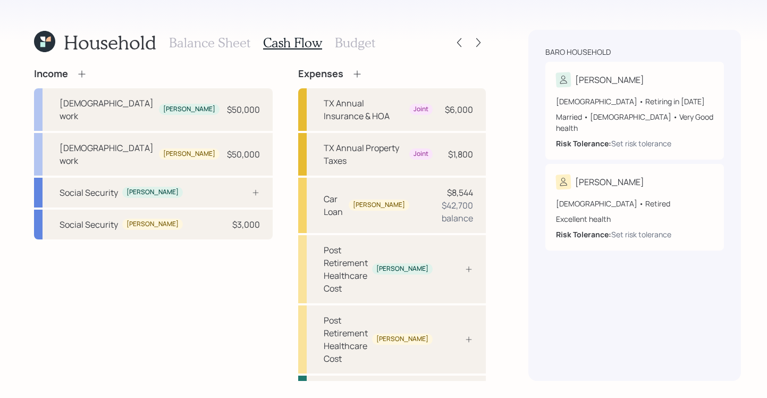
drag, startPoint x: 216, startPoint y: 44, endPoint x: 219, endPoint y: 48, distance: 5.8
click at [216, 43] on h3 "Balance Sheet" at bounding box center [209, 42] width 81 height 15
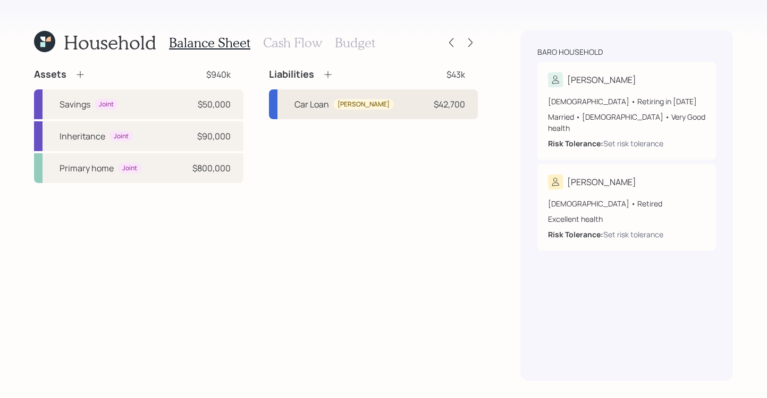
click at [376, 106] on div "Car Loan [PERSON_NAME] $42,700" at bounding box center [373, 104] width 209 height 30
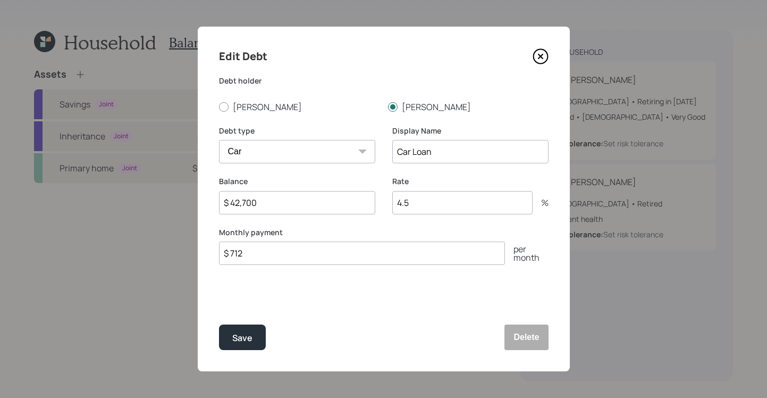
drag, startPoint x: 264, startPoint y: 204, endPoint x: 146, endPoint y: 186, distance: 119.4
click at [139, 191] on div "Edit Debt Debt holder [PERSON_NAME] type Car Credit Card Medical Student Other …" at bounding box center [383, 199] width 767 height 398
type input "$ 37,000"
click at [237, 342] on div "Save" at bounding box center [242, 338] width 20 height 14
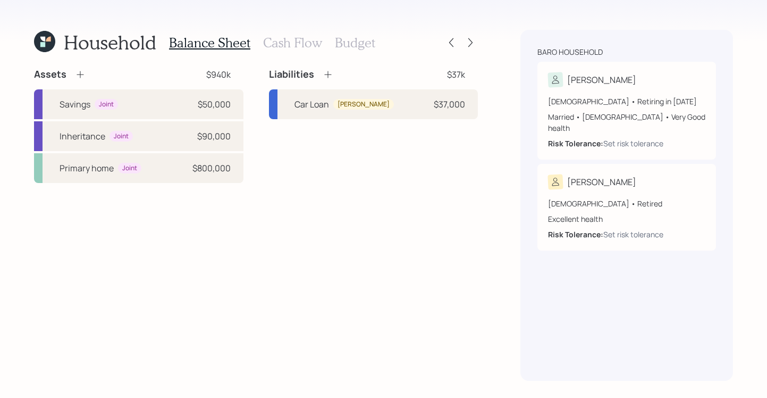
click at [288, 43] on h3 "Cash Flow" at bounding box center [292, 42] width 59 height 15
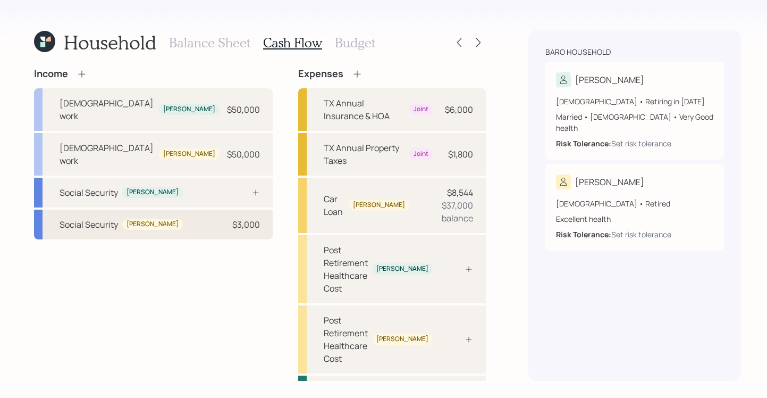
click at [191, 209] on div "Social Security [PERSON_NAME] $3,000" at bounding box center [153, 224] width 239 height 30
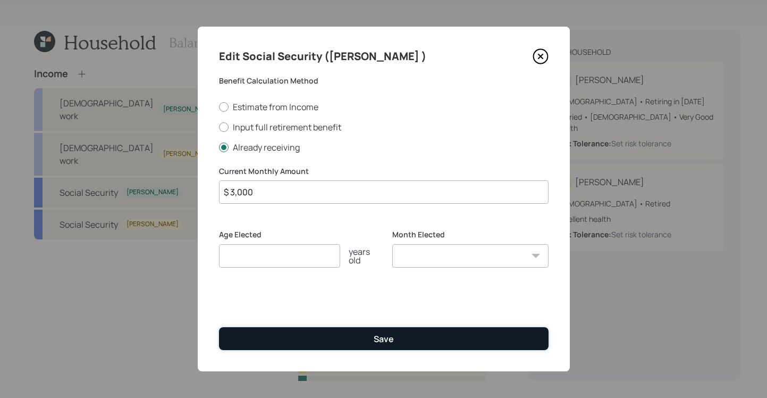
click at [415, 346] on button "Save" at bounding box center [384, 338] width 330 height 23
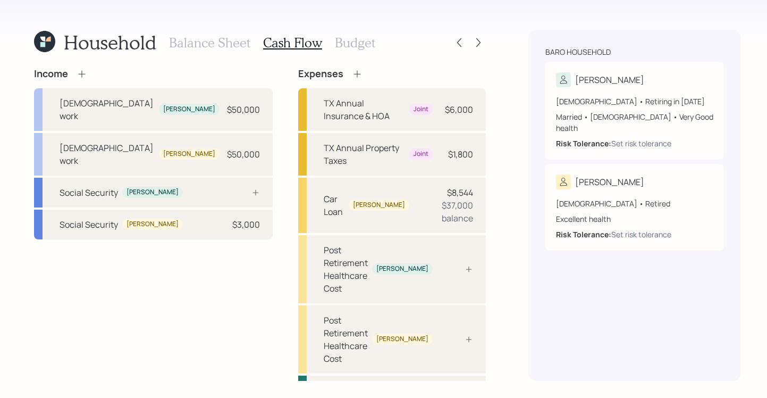
click at [80, 70] on icon at bounding box center [82, 74] width 11 height 11
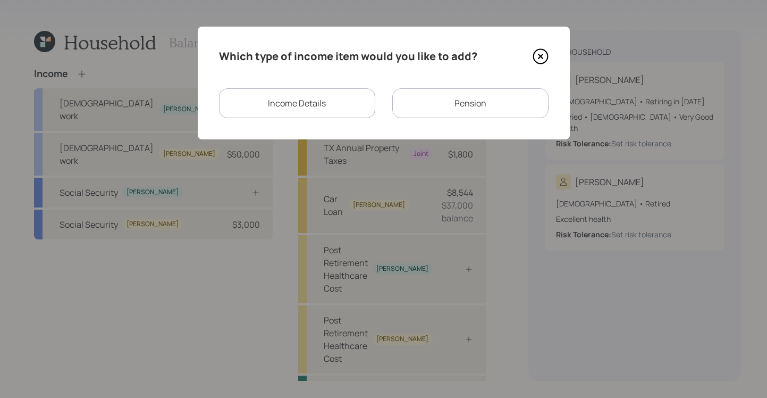
click at [449, 112] on div "Pension" at bounding box center [470, 103] width 156 height 30
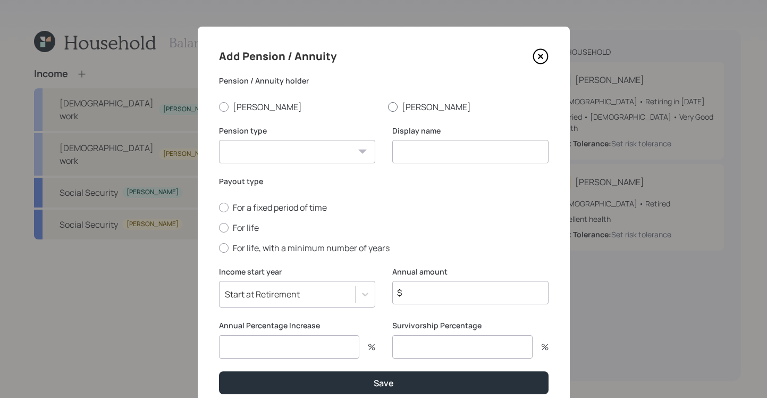
click at [388, 107] on div at bounding box center [393, 107] width 10 height 10
click at [388, 107] on input "[PERSON_NAME]" at bounding box center [388, 106] width 1 height 1
radio input "true"
click at [331, 160] on select "Pension Annuity" at bounding box center [297, 151] width 156 height 23
select select "pension"
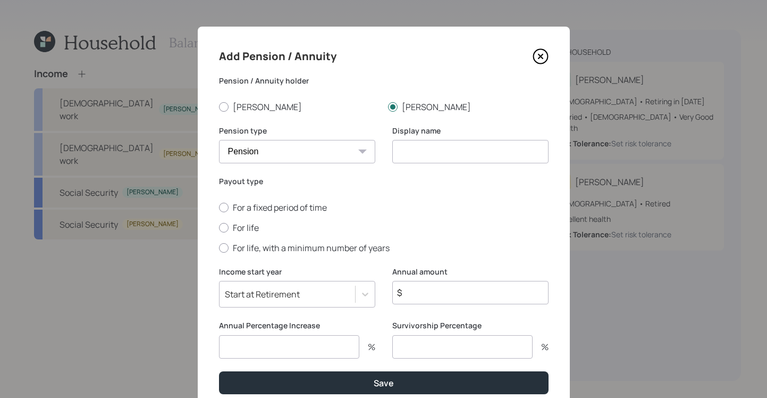
click at [219, 140] on select "Pension Annuity" at bounding box center [297, 151] width 156 height 23
click at [439, 145] on input at bounding box center [470, 151] width 156 height 23
type input "Pension"
click at [219, 226] on div at bounding box center [224, 228] width 10 height 10
click at [219, 227] on input "For life" at bounding box center [219, 227] width 1 height 1
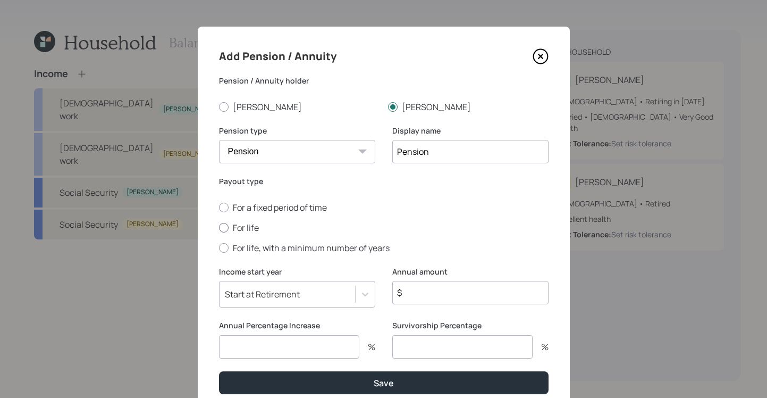
radio input "true"
click at [360, 298] on div "Start at Retirement" at bounding box center [297, 294] width 156 height 27
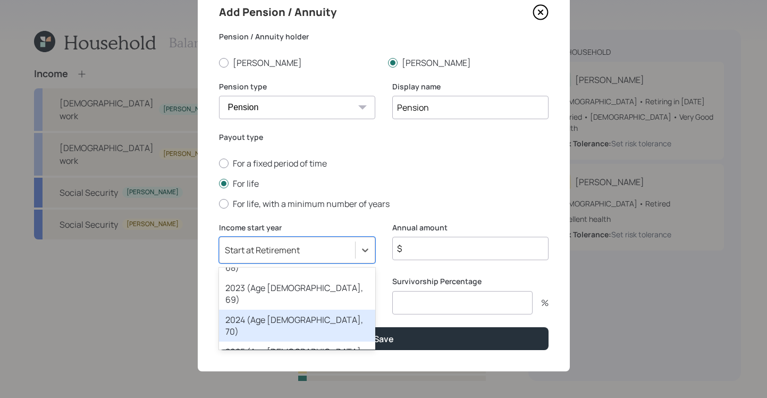
scroll to position [42, 0]
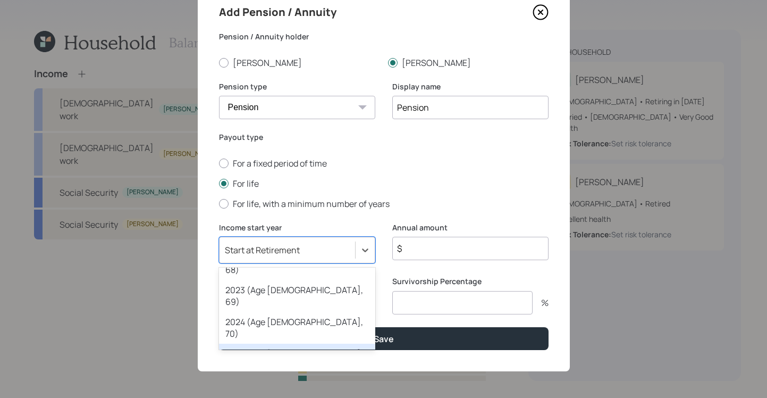
click at [290, 343] on div "2025 (Age [DEMOGRAPHIC_DATA], 71)" at bounding box center [297, 359] width 156 height 32
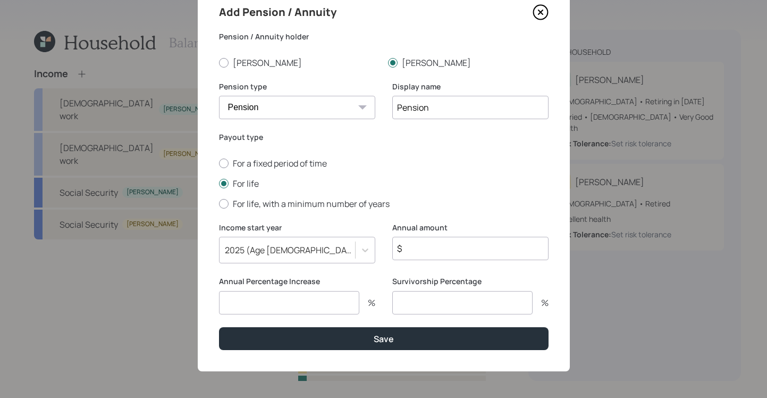
click at [437, 252] on input "$" at bounding box center [470, 248] width 156 height 23
click at [434, 246] on input "$" at bounding box center [470, 248] width 156 height 23
click at [462, 254] on input "$" at bounding box center [470, 248] width 156 height 23
type input "$ 4,812"
click at [314, 301] on input "number" at bounding box center [289, 302] width 140 height 23
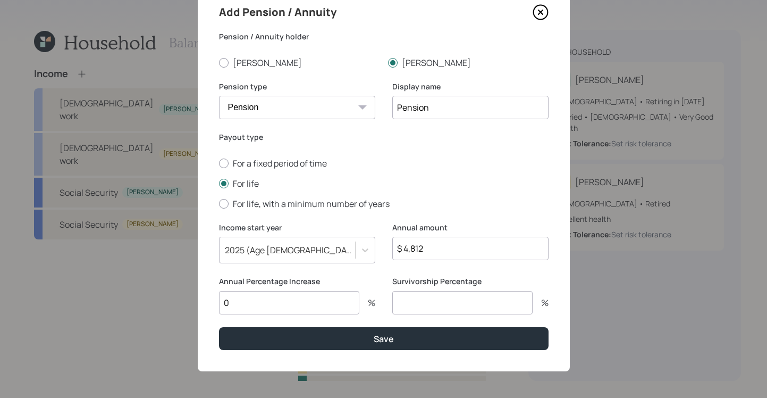
type input "0"
drag, startPoint x: 383, startPoint y: 280, endPoint x: 484, endPoint y: 288, distance: 101.9
click at [484, 288] on div "Annual Percentage Increase 0 % Survivorship Percentage %" at bounding box center [384, 301] width 330 height 51
click at [405, 296] on input "number" at bounding box center [462, 302] width 140 height 23
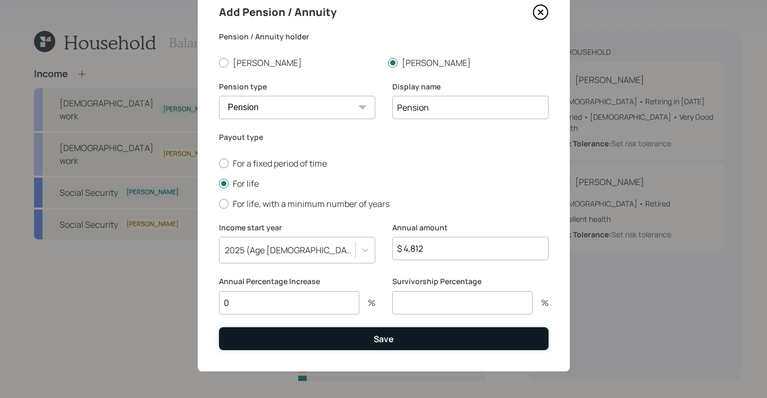
click at [441, 337] on button "Save" at bounding box center [384, 338] width 330 height 23
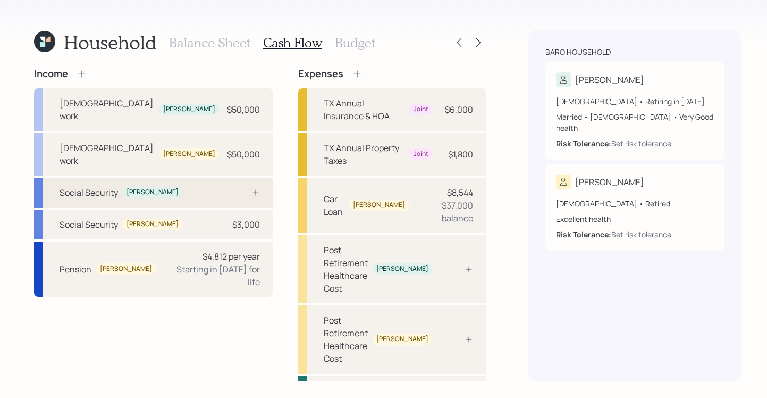
click at [168, 178] on div "Social Security [PERSON_NAME]" at bounding box center [153, 193] width 239 height 30
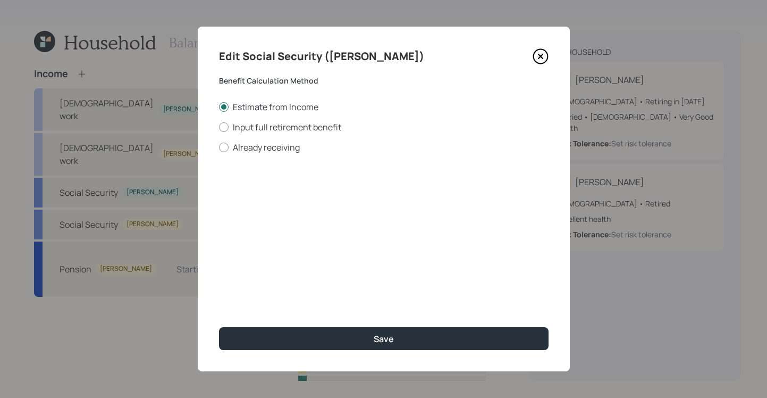
click at [535, 53] on icon at bounding box center [541, 56] width 16 height 16
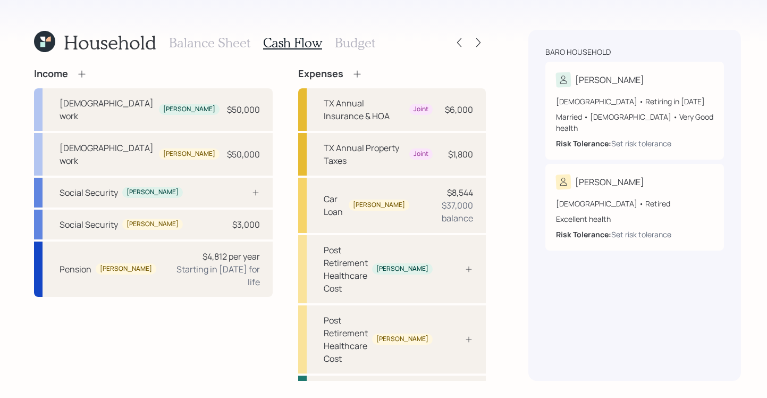
click at [198, 40] on h3 "Balance Sheet" at bounding box center [209, 42] width 81 height 15
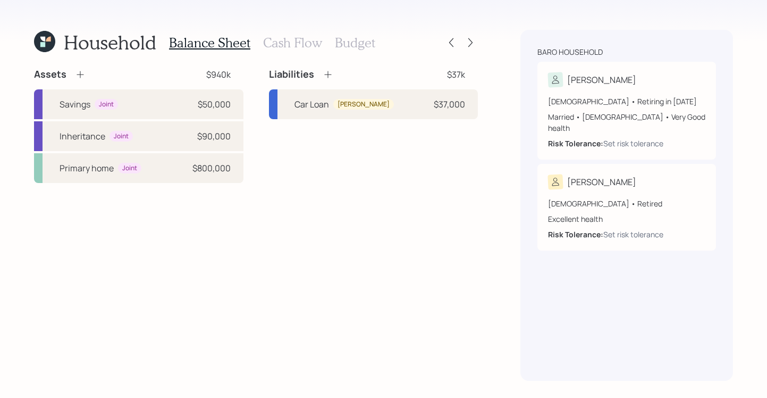
click at [80, 78] on icon at bounding box center [80, 74] width 11 height 11
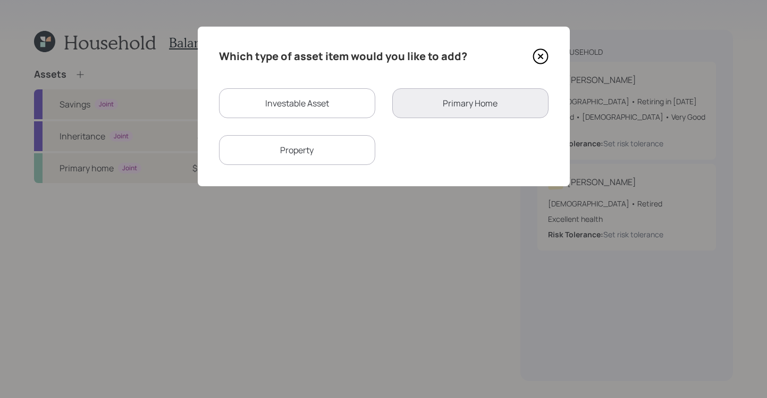
click at [308, 96] on div "Investable Asset" at bounding box center [297, 103] width 156 height 30
select select "taxable"
select select "balanced"
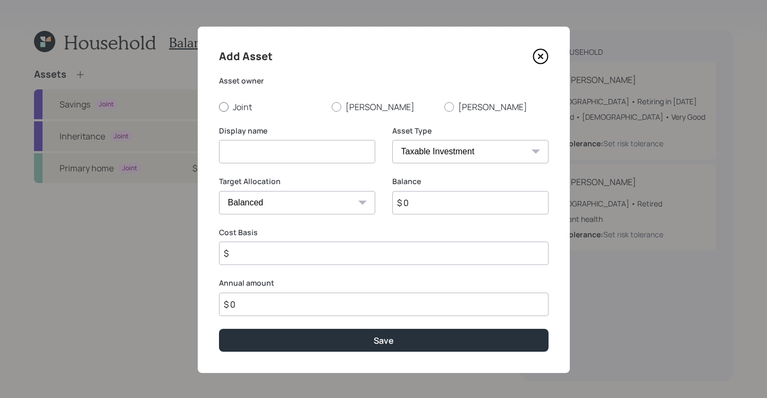
click at [219, 108] on div at bounding box center [224, 107] width 10 height 10
click at [219, 107] on input "Joint" at bounding box center [219, 106] width 1 height 1
radio input "true"
click at [297, 140] on input at bounding box center [297, 151] width 156 height 23
type input "Business Value"
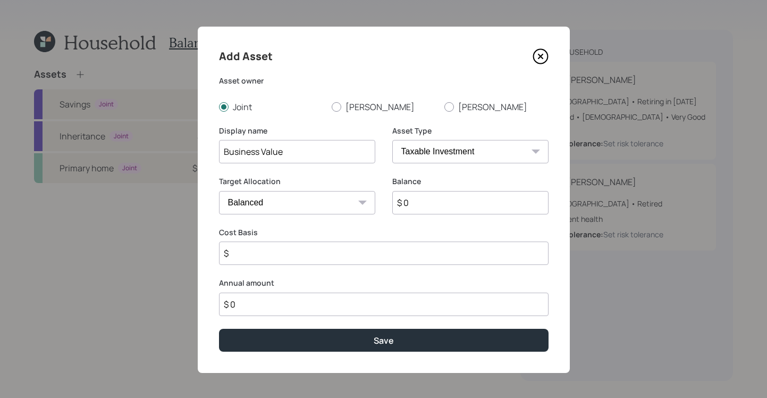
click at [458, 150] on select "SEP [PERSON_NAME] IRA 401(k) [PERSON_NAME] 401(k) 403(b) [PERSON_NAME] 403(b) 4…" at bounding box center [470, 151] width 156 height 23
select select "emergency_fund"
click at [392, 140] on select "SEP [PERSON_NAME] IRA 401(k) [PERSON_NAME] 401(k) 403(b) [PERSON_NAME] 403(b) 4…" at bounding box center [470, 151] width 156 height 23
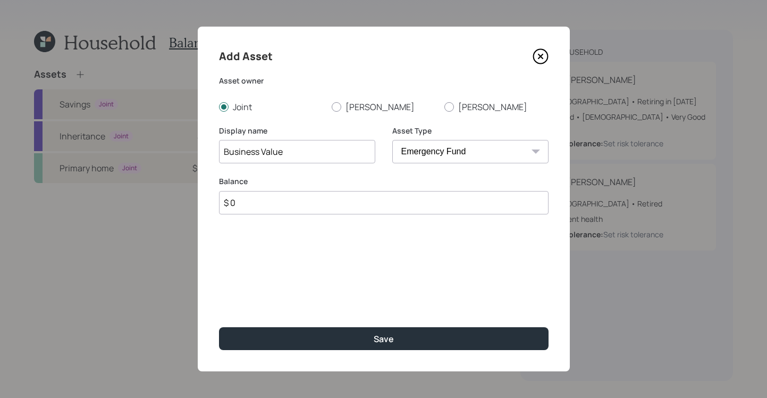
click at [281, 189] on div "Balance $ 0" at bounding box center [384, 195] width 330 height 38
click at [280, 198] on input "$ 0" at bounding box center [384, 202] width 330 height 23
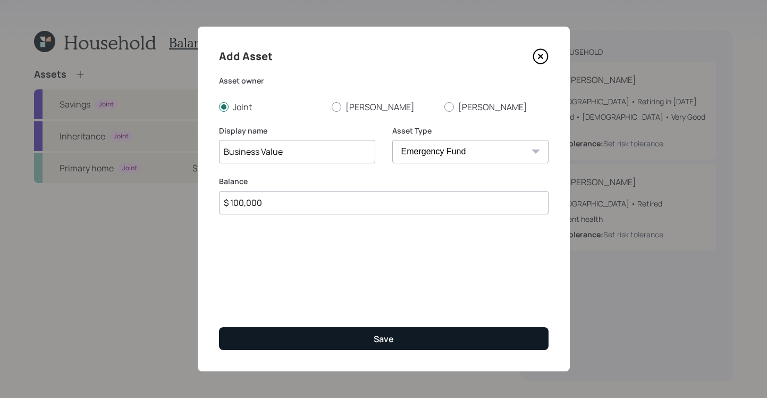
type input "$ 100,000"
click at [307, 341] on button "Save" at bounding box center [384, 338] width 330 height 23
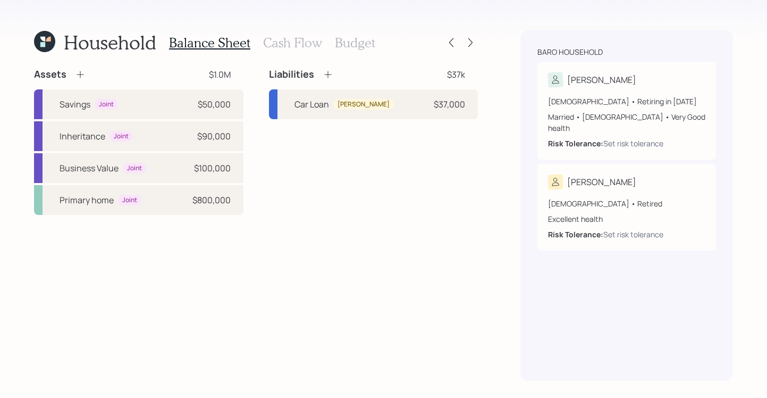
click at [296, 44] on h3 "Cash Flow" at bounding box center [292, 42] width 59 height 15
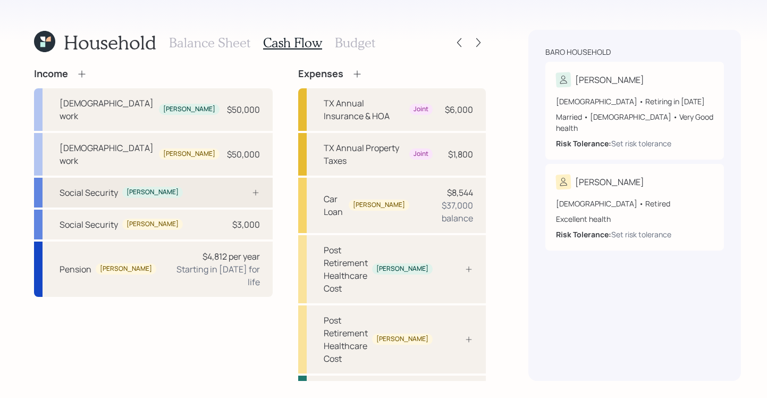
drag, startPoint x: 223, startPoint y: 168, endPoint x: 239, endPoint y: 169, distance: 16.5
click at [251, 188] on icon at bounding box center [255, 192] width 9 height 9
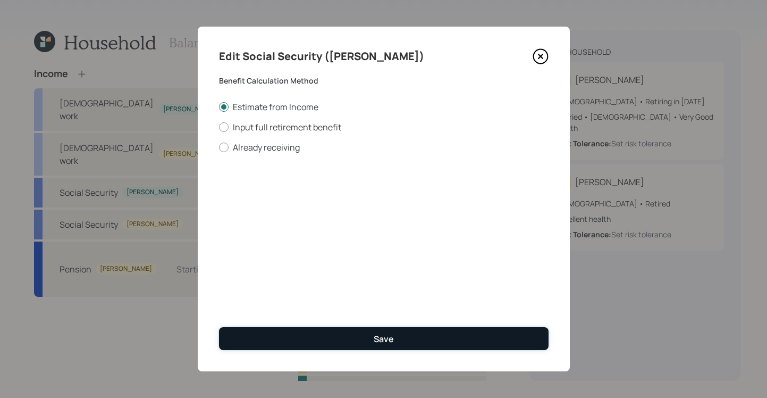
click at [378, 334] on div "Save" at bounding box center [384, 339] width 20 height 12
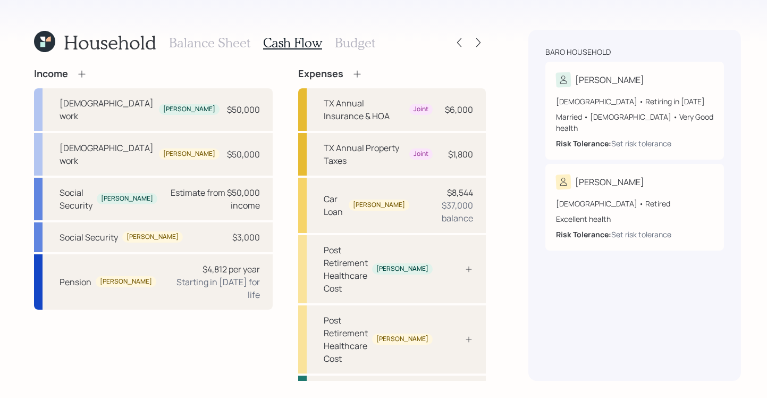
click at [359, 36] on h3 "Budget" at bounding box center [355, 42] width 40 height 15
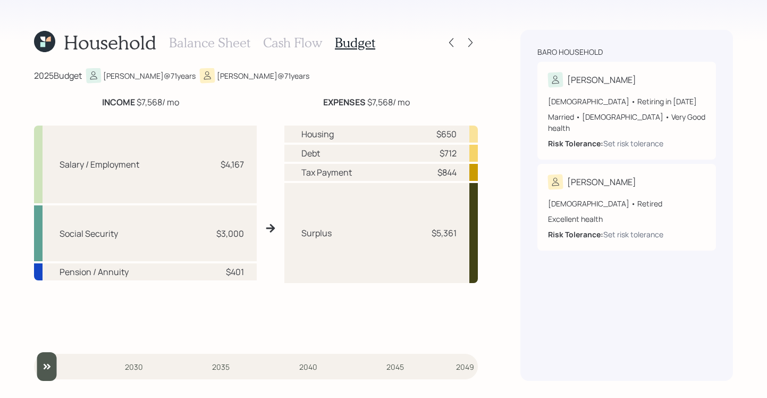
click at [294, 46] on h3 "Cash Flow" at bounding box center [292, 42] width 59 height 15
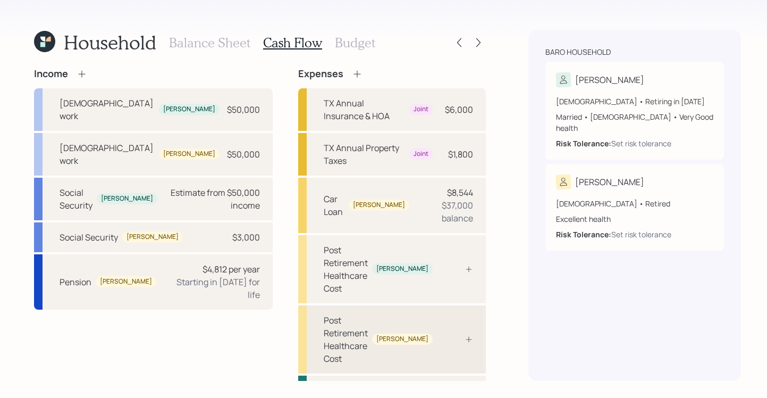
click at [465, 335] on icon at bounding box center [469, 339] width 9 height 9
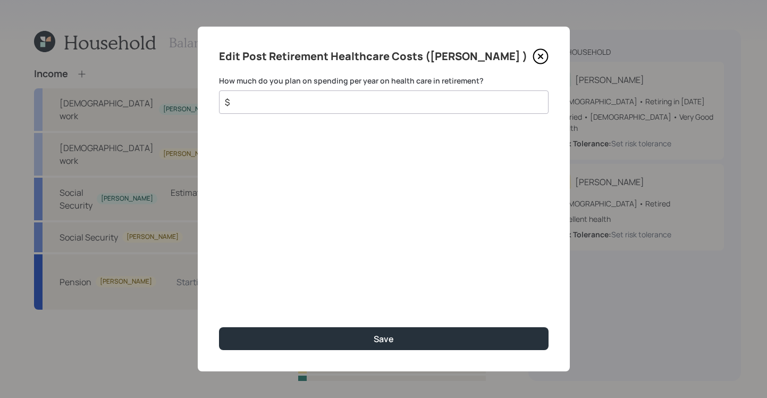
click at [348, 99] on input "$" at bounding box center [380, 102] width 312 height 13
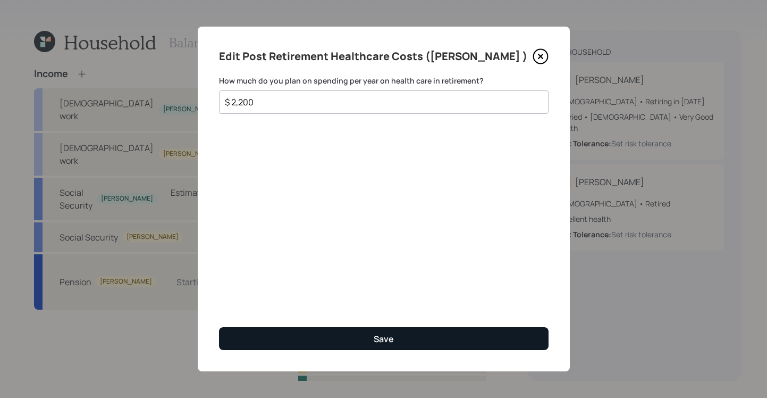
type input "$ 2,200"
click at [402, 340] on button "Save" at bounding box center [384, 338] width 330 height 23
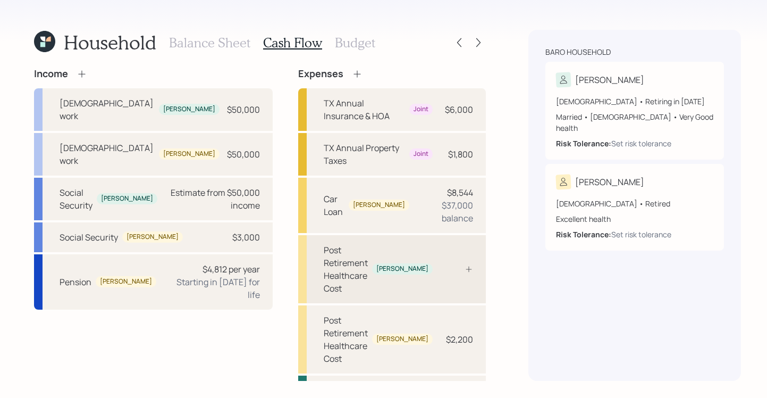
click at [447, 235] on div "Post Retirement Healthcare Cost [PERSON_NAME]" at bounding box center [392, 269] width 188 height 68
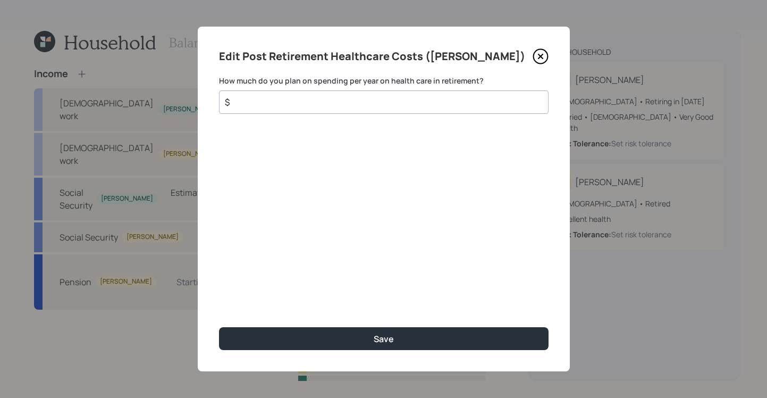
click at [338, 109] on div "$" at bounding box center [384, 101] width 330 height 23
click at [339, 105] on input "$" at bounding box center [380, 102] width 312 height 13
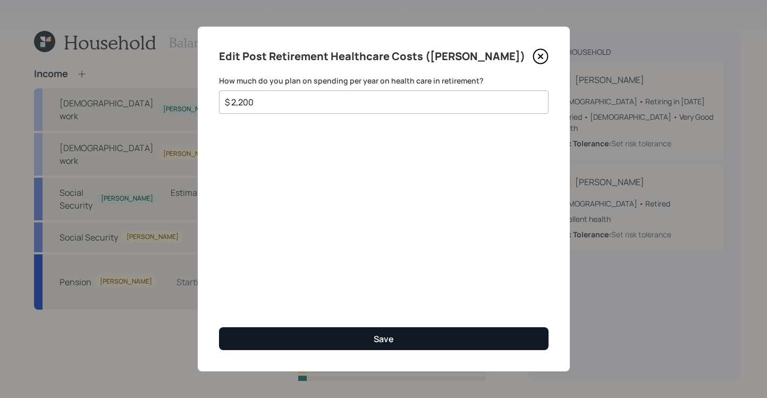
type input "$ 2,200"
click at [454, 345] on button "Save" at bounding box center [384, 338] width 330 height 23
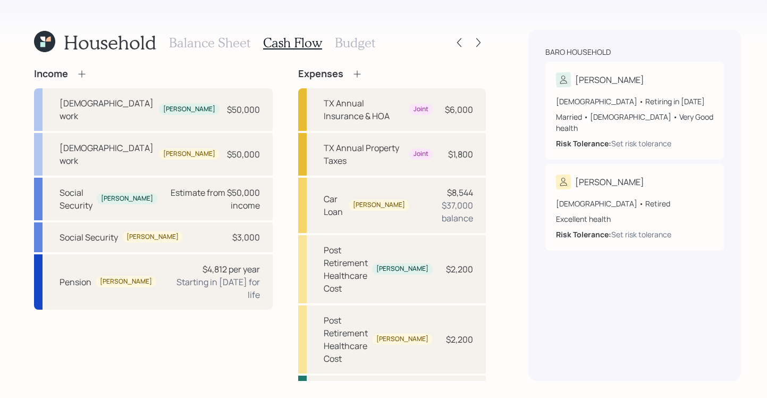
click at [347, 44] on h3 "Budget" at bounding box center [355, 42] width 40 height 15
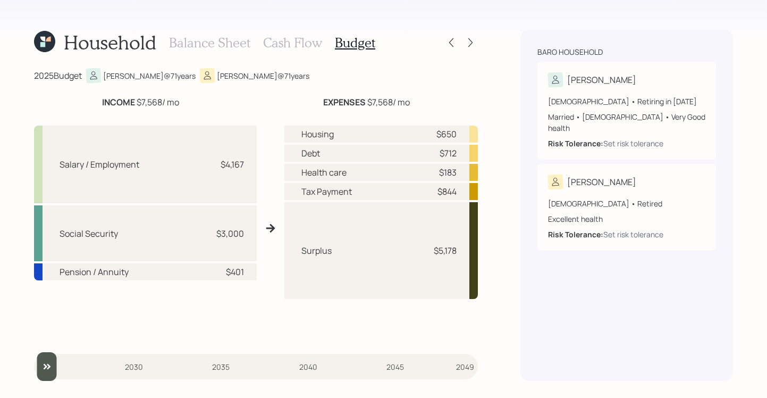
click at [290, 47] on h3 "Cash Flow" at bounding box center [292, 42] width 59 height 15
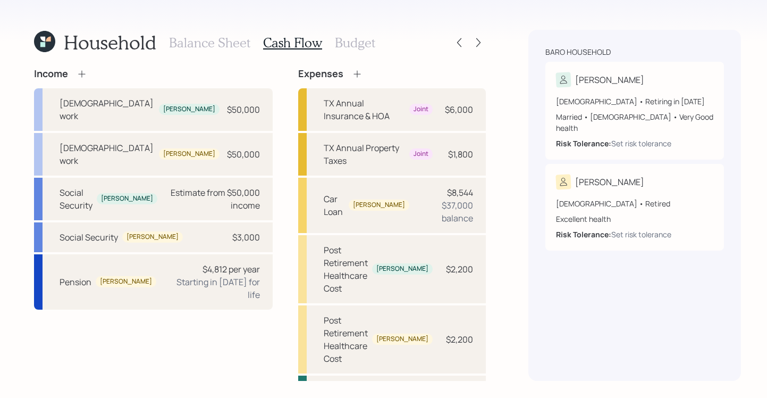
click at [348, 43] on h3 "Budget" at bounding box center [355, 42] width 40 height 15
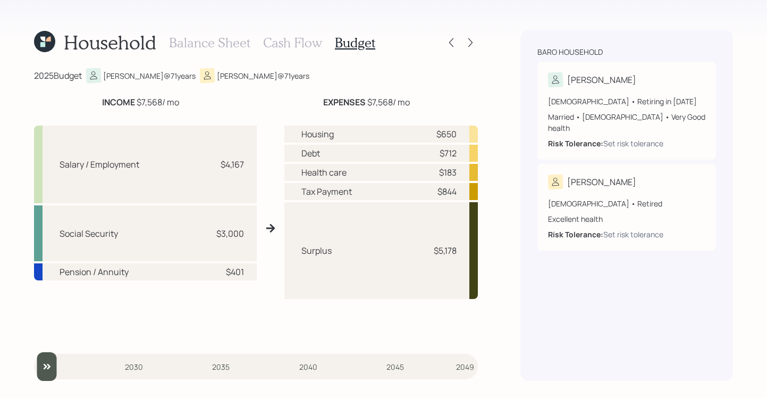
drag, startPoint x: 140, startPoint y: 103, endPoint x: 207, endPoint y: 108, distance: 66.7
click at [206, 108] on div "INCOME $7,568 / mo EXPENSES $7,568 / mo Salary / Employment $4,167 Social Secur…" at bounding box center [256, 218] width 444 height 244
click at [215, 106] on div "INCOME $7,568 / mo" at bounding box center [140, 102] width 213 height 13
drag, startPoint x: 137, startPoint y: 100, endPoint x: 171, endPoint y: 100, distance: 34.0
click at [171, 100] on div "INCOME $7,568 / mo" at bounding box center [140, 102] width 77 height 13
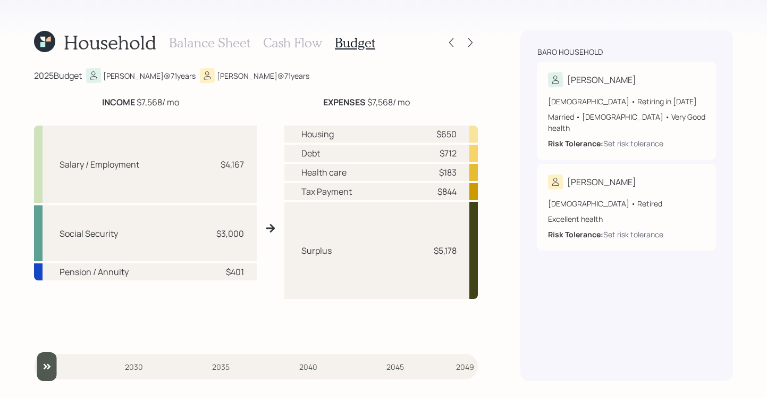
click at [266, 97] on div "EXPENSES $7,568 / mo" at bounding box center [367, 102] width 223 height 13
drag, startPoint x: 441, startPoint y: 251, endPoint x: 481, endPoint y: 245, distance: 40.3
click at [481, 245] on div "Household Balance Sheet Cash Flow Budget 2025 Budget [PERSON_NAME] @ 71 years […" at bounding box center [383, 199] width 767 height 398
click at [484, 241] on div "Household Balance Sheet Cash Flow Budget 2025 Budget [PERSON_NAME] @ 71 years […" at bounding box center [383, 199] width 767 height 398
click at [505, 239] on div "Household Balance Sheet Cash Flow Budget 2025 Budget [PERSON_NAME] @ 71 years […" at bounding box center [383, 199] width 767 height 398
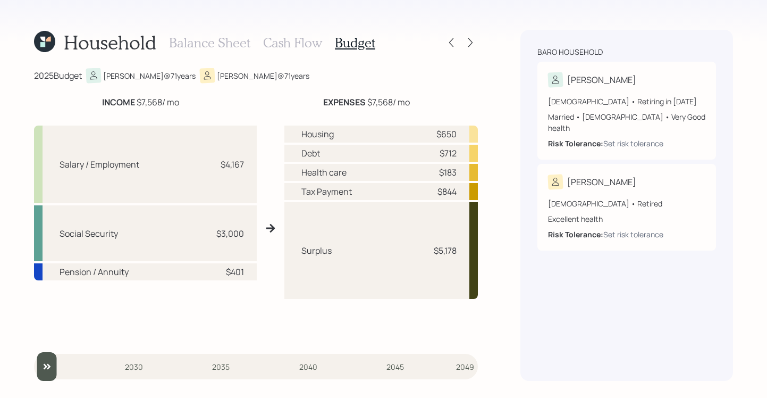
click at [285, 48] on h3 "Cash Flow" at bounding box center [292, 42] width 59 height 15
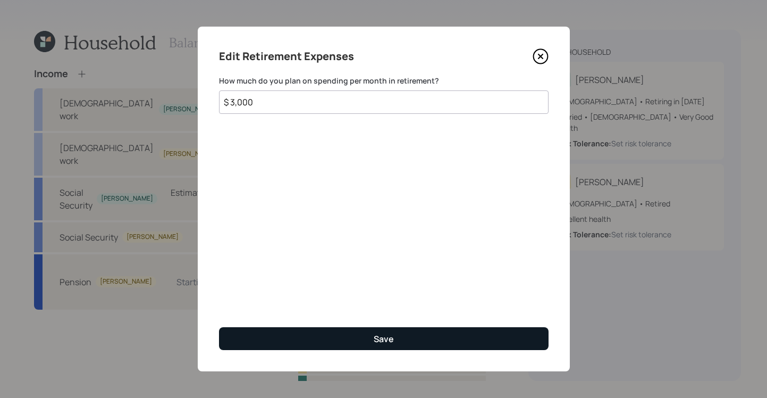
type input "$ 3,000"
click at [439, 339] on button "Save" at bounding box center [384, 338] width 330 height 23
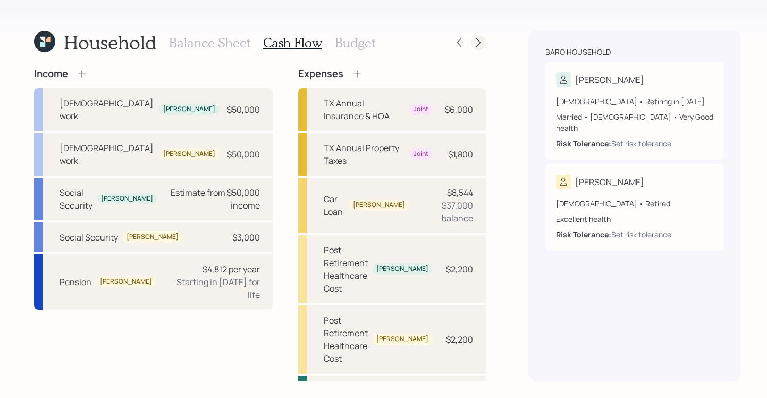
click at [473, 41] on icon at bounding box center [478, 42] width 11 height 11
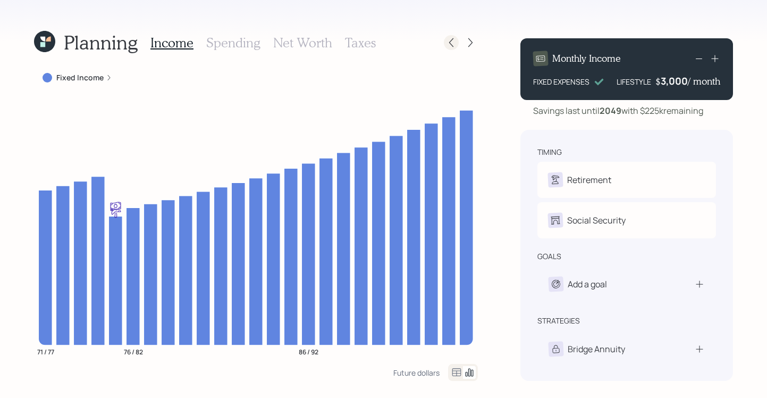
click at [446, 43] on icon at bounding box center [451, 42] width 11 height 11
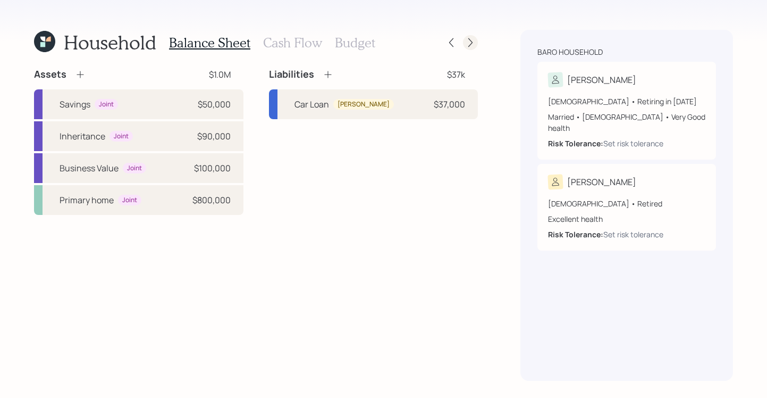
click at [470, 38] on icon at bounding box center [470, 42] width 11 height 11
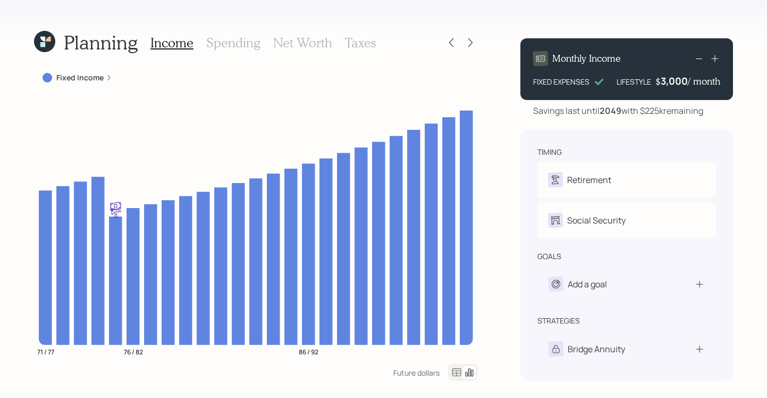
click at [110, 76] on icon at bounding box center [109, 77] width 6 height 6
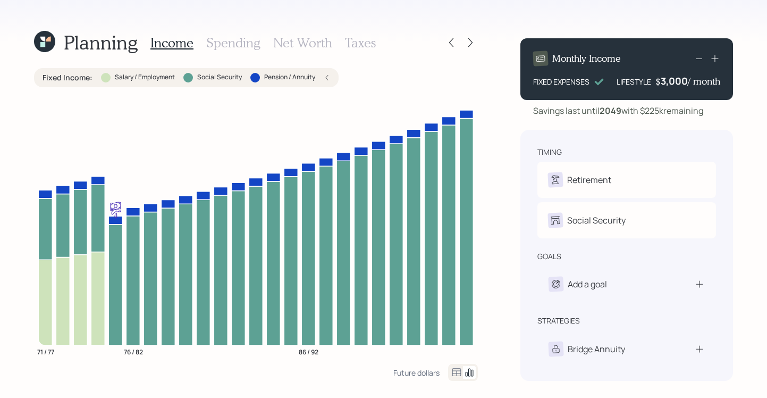
click at [490, 71] on div "Planning Income Spending Net Worth Taxes Fixed Income : Salary / Employment Soc…" at bounding box center [383, 199] width 767 height 398
click at [447, 43] on icon at bounding box center [451, 42] width 11 height 11
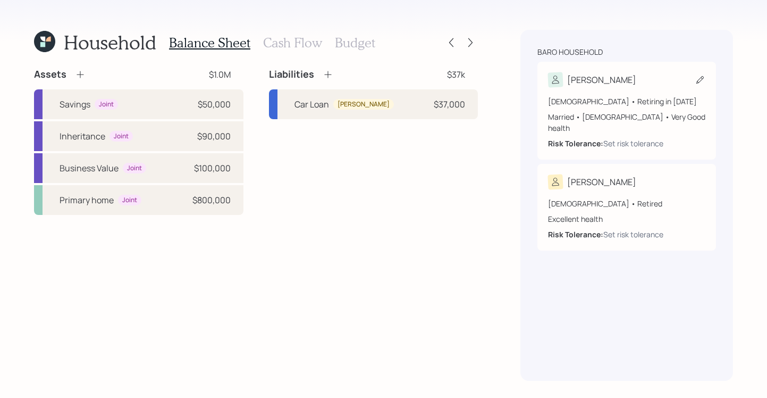
click at [650, 84] on div "[PERSON_NAME]" at bounding box center [626, 79] width 157 height 15
select select "[DEMOGRAPHIC_DATA]"
select select "very_good"
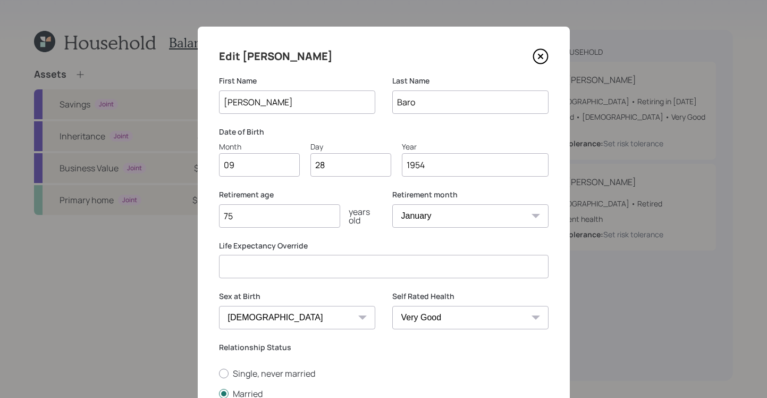
click at [542, 57] on icon at bounding box center [541, 56] width 16 height 16
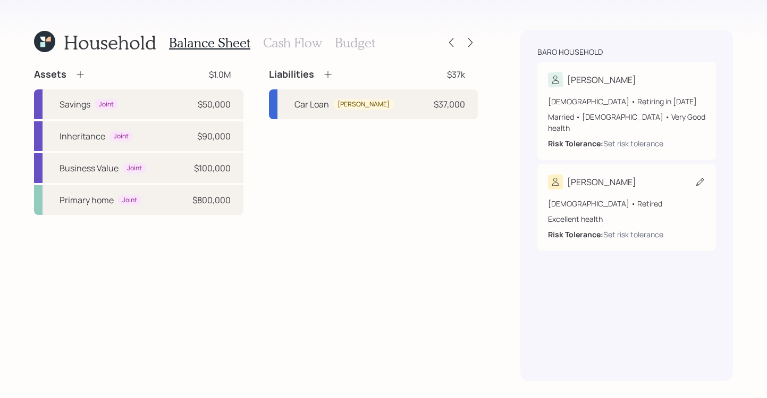
click at [643, 174] on div "[PERSON_NAME]" at bounding box center [626, 181] width 157 height 15
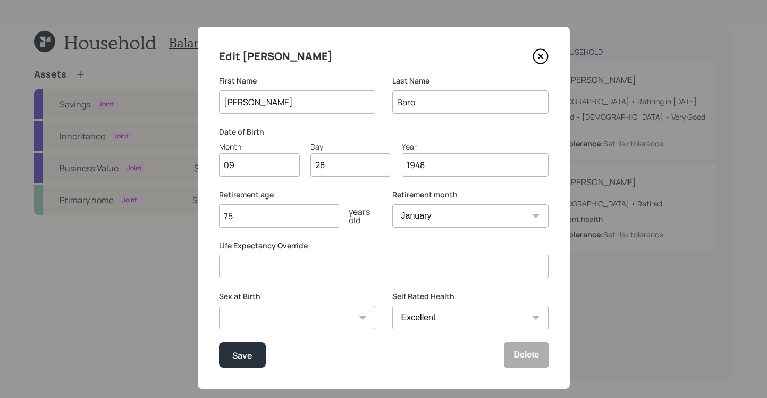
click at [534, 60] on icon at bounding box center [541, 56] width 16 height 16
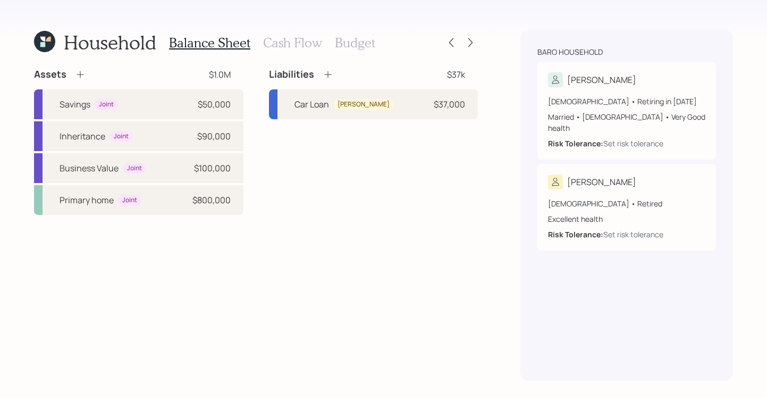
click at [467, 35] on div at bounding box center [461, 42] width 34 height 15
click at [469, 38] on icon at bounding box center [470, 42] width 11 height 11
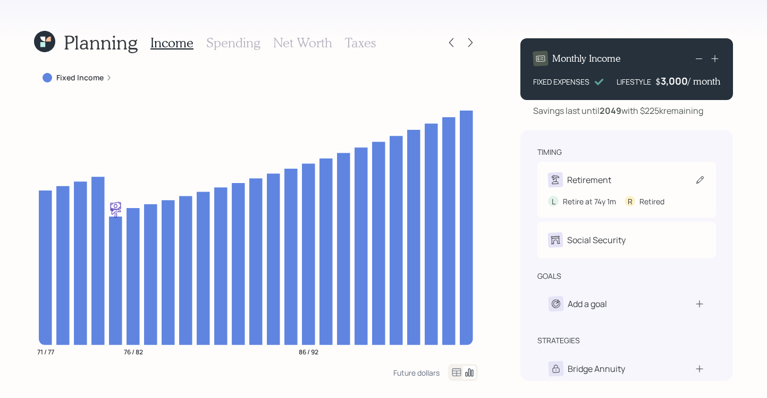
click at [653, 181] on div "Retirement" at bounding box center [626, 179] width 157 height 15
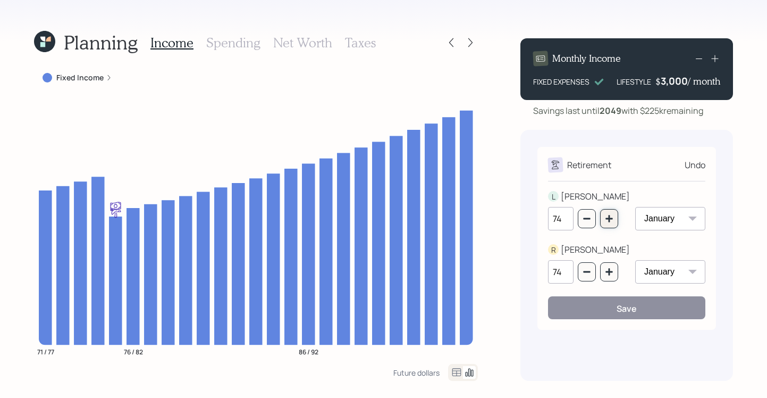
click at [612, 223] on icon "button" at bounding box center [609, 218] width 9 height 9
type input "75"
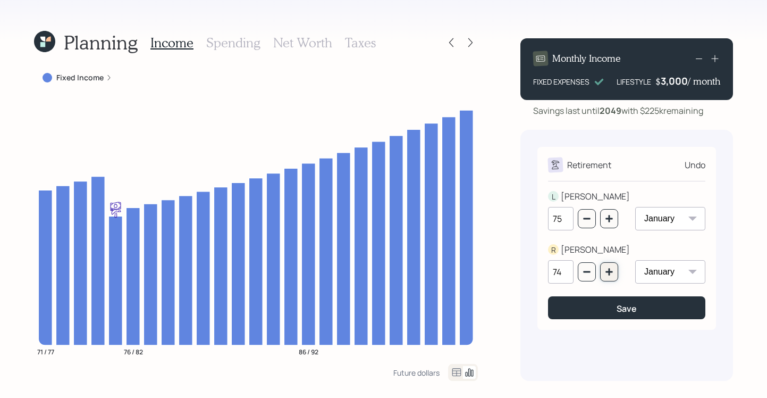
click at [608, 271] on icon "button" at bounding box center [609, 271] width 9 height 9
type input "75"
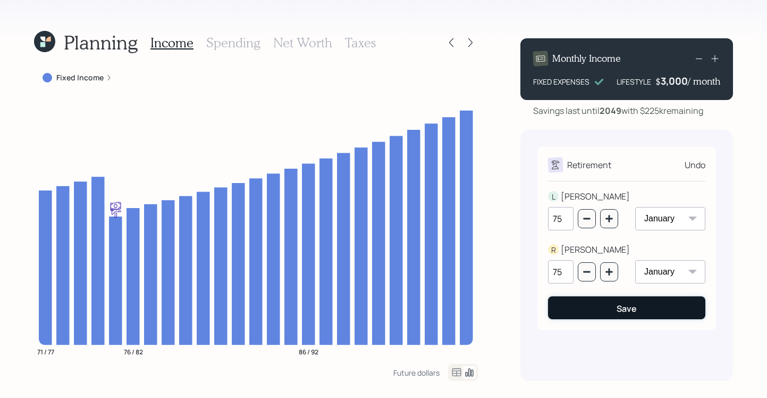
click at [632, 314] on div "Save" at bounding box center [627, 309] width 20 height 12
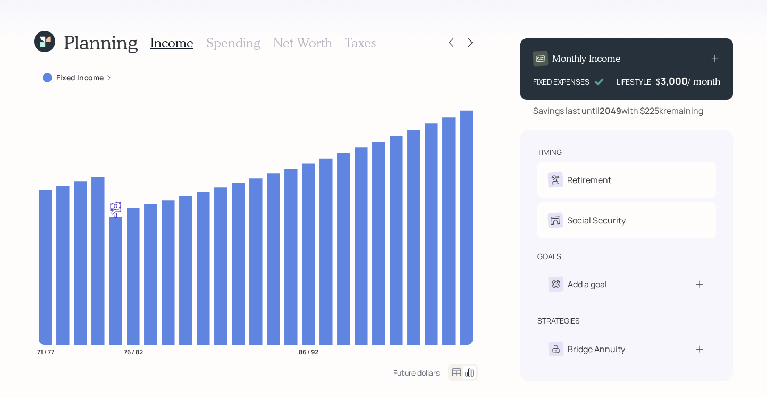
click at [103, 80] on div "Fixed Income" at bounding box center [78, 77] width 70 height 11
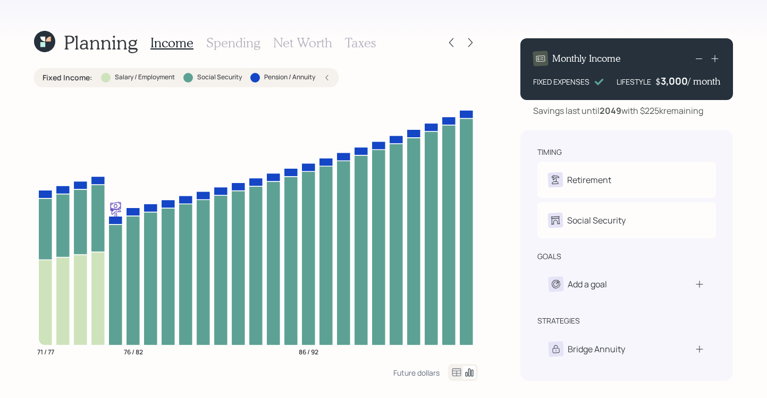
click at [328, 78] on icon at bounding box center [327, 77] width 6 height 6
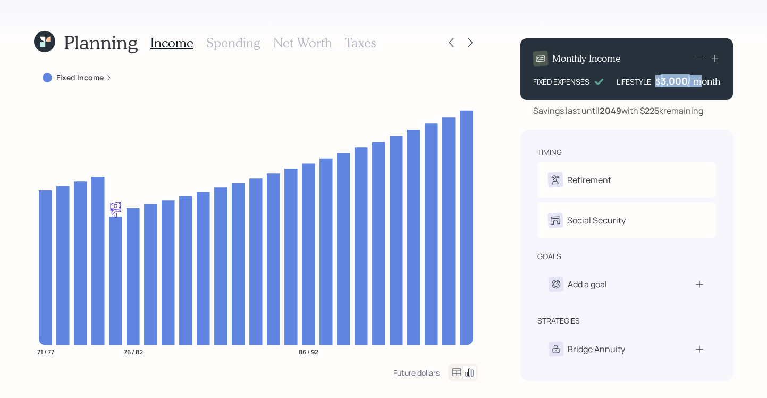
drag, startPoint x: 656, startPoint y: 82, endPoint x: 692, endPoint y: 81, distance: 35.6
click at [692, 81] on div "$ 3,000 / month" at bounding box center [688, 80] width 65 height 13
click at [661, 30] on div "Monthly Income FIXED EXPENSES LIFESTYLE $ 3,000 / month Savings last until [DAT…" at bounding box center [627, 205] width 213 height 351
click at [716, 58] on icon at bounding box center [714, 58] width 7 height 7
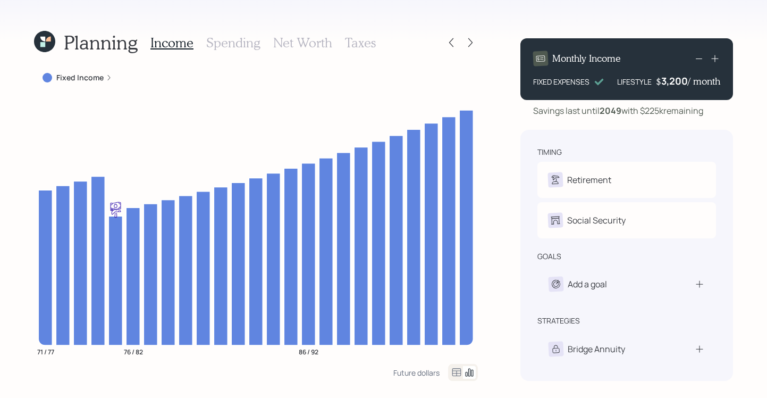
click at [716, 58] on icon at bounding box center [714, 58] width 7 height 7
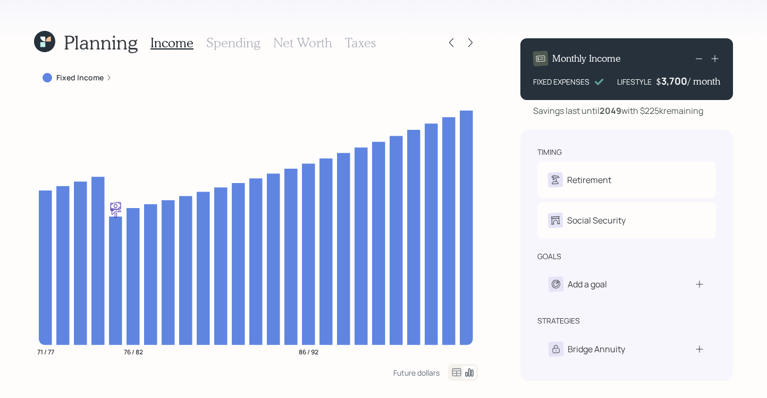
click at [716, 58] on icon at bounding box center [714, 58] width 7 height 7
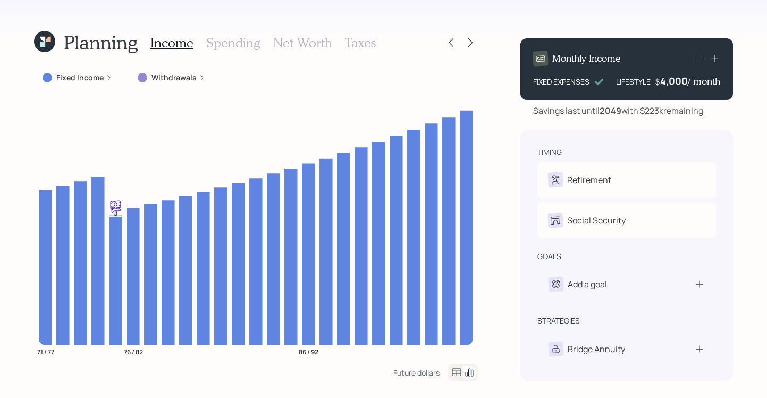
click at [716, 58] on icon at bounding box center [714, 58] width 7 height 7
click at [715, 61] on icon at bounding box center [714, 58] width 7 height 7
click at [713, 61] on icon at bounding box center [715, 58] width 11 height 11
click at [716, 59] on icon at bounding box center [715, 58] width 11 height 11
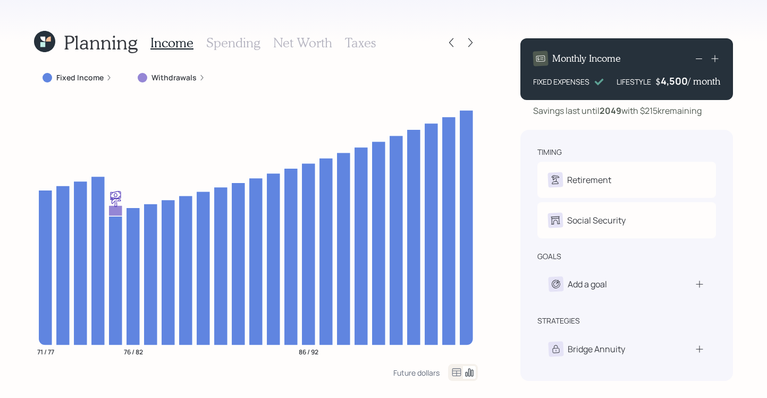
click at [716, 59] on icon at bounding box center [715, 58] width 11 height 11
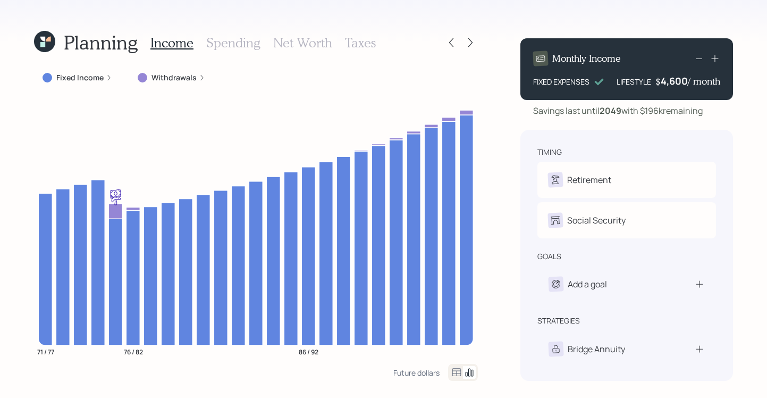
click at [700, 62] on icon at bounding box center [699, 58] width 13 height 13
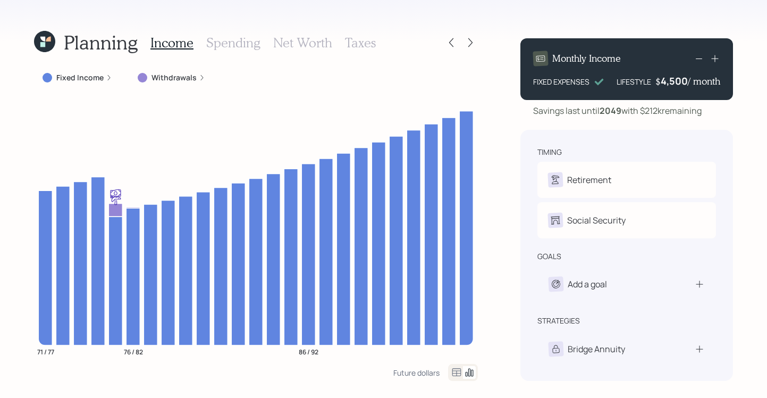
click at [701, 58] on icon at bounding box center [699, 58] width 13 height 13
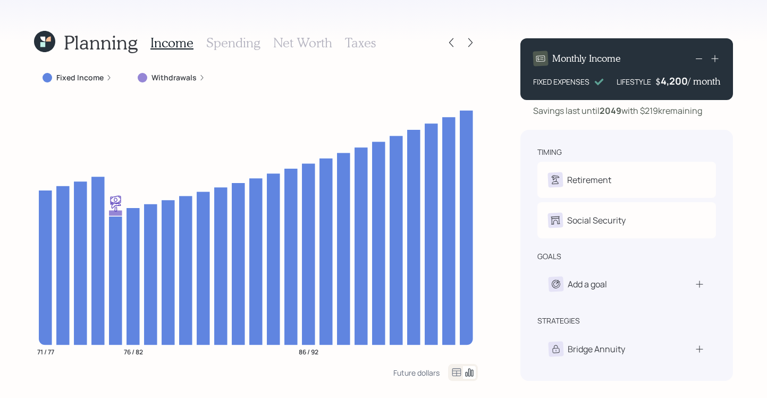
click at [701, 58] on icon at bounding box center [699, 58] width 13 height 13
click at [503, 95] on div "Planning Income Spending Net Worth Taxes Fixed Income 71 / 77 76 / 82 86 / 92 F…" at bounding box center [383, 199] width 767 height 398
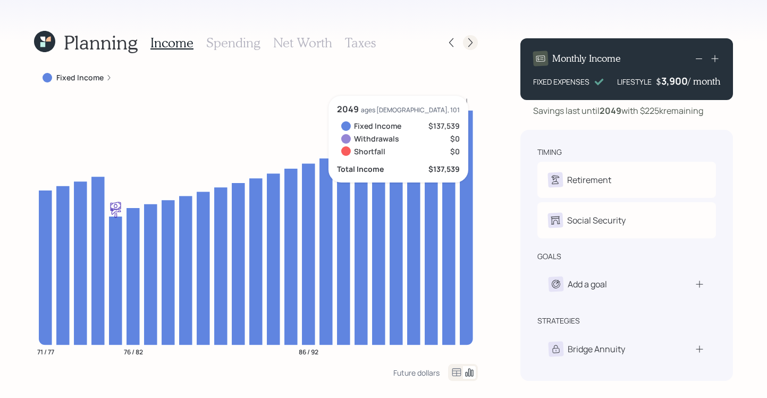
click at [468, 47] on icon at bounding box center [470, 42] width 11 height 11
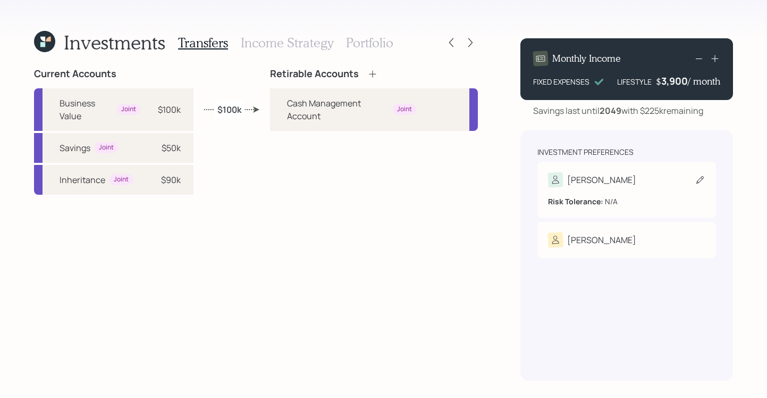
click at [698, 182] on icon at bounding box center [700, 179] width 11 height 11
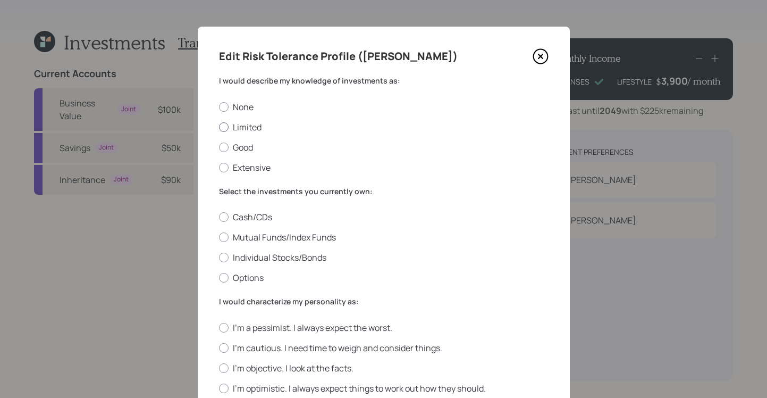
click at [219, 132] on label "Limited" at bounding box center [384, 127] width 330 height 12
click at [219, 127] on input "Limited" at bounding box center [219, 127] width 1 height 1
radio input "true"
click at [221, 219] on div at bounding box center [224, 217] width 10 height 10
click at [219, 217] on input "Cash/CDs" at bounding box center [219, 217] width 1 height 1
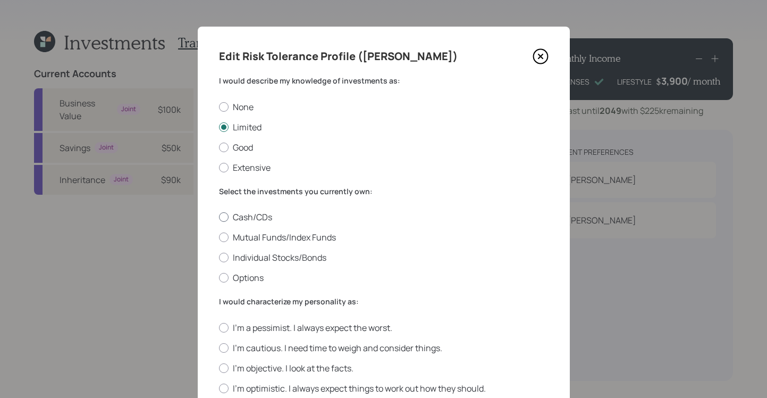
radio input "true"
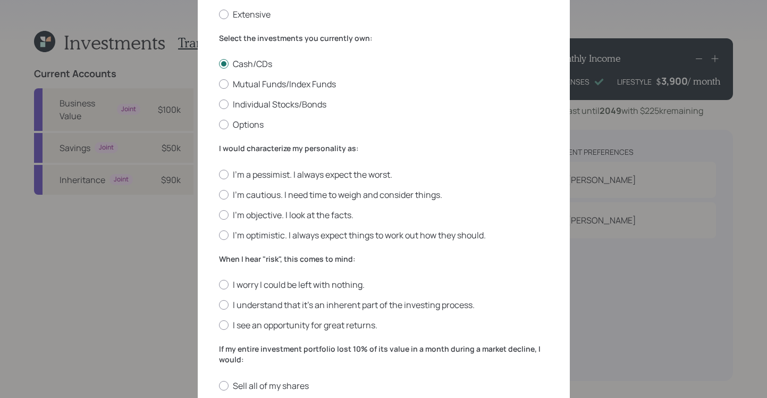
scroll to position [212, 0]
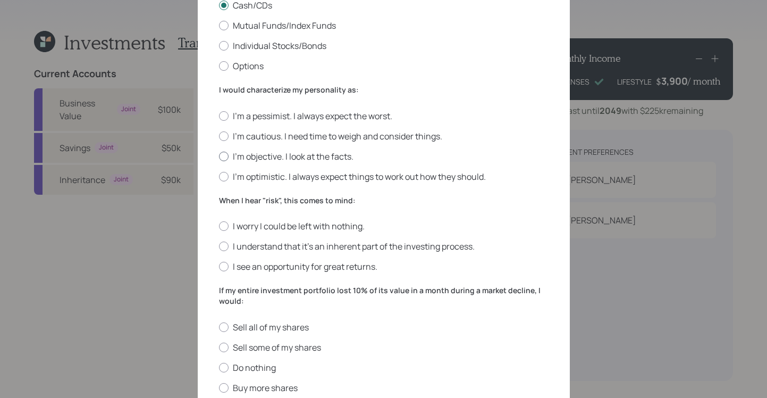
click at [220, 158] on div at bounding box center [224, 157] width 10 height 10
click at [219, 156] on input "I'm objective. I look at the facts." at bounding box center [219, 156] width 1 height 1
radio input "true"
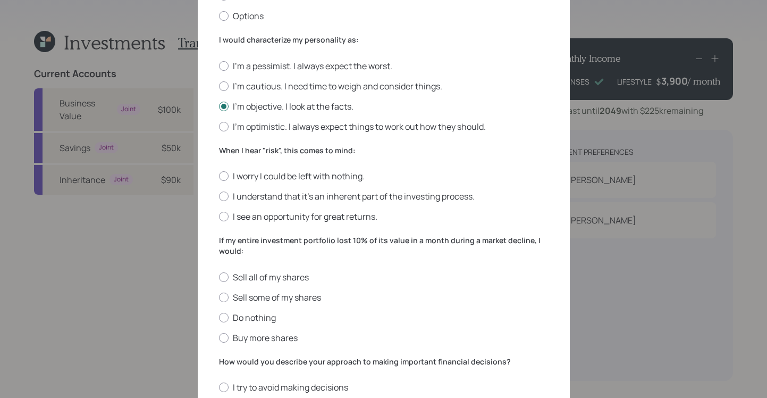
scroll to position [311, 0]
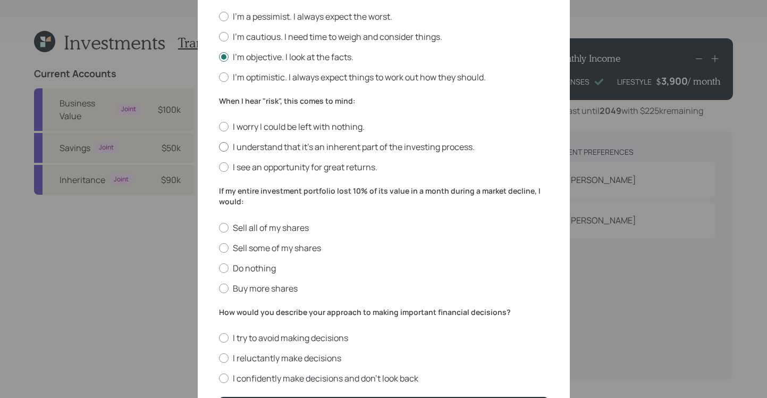
click at [225, 148] on label "I understand that it’s an inherent part of the investing process." at bounding box center [384, 147] width 330 height 12
click at [219, 147] on input "I understand that it’s an inherent part of the investing process." at bounding box center [219, 147] width 1 height 1
radio input "true"
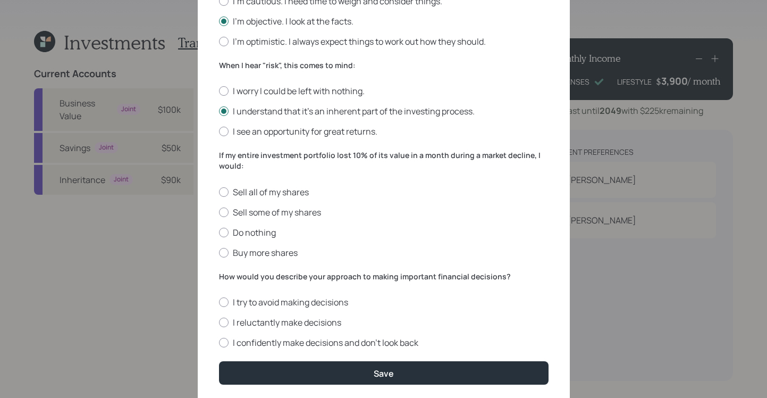
scroll to position [347, 0]
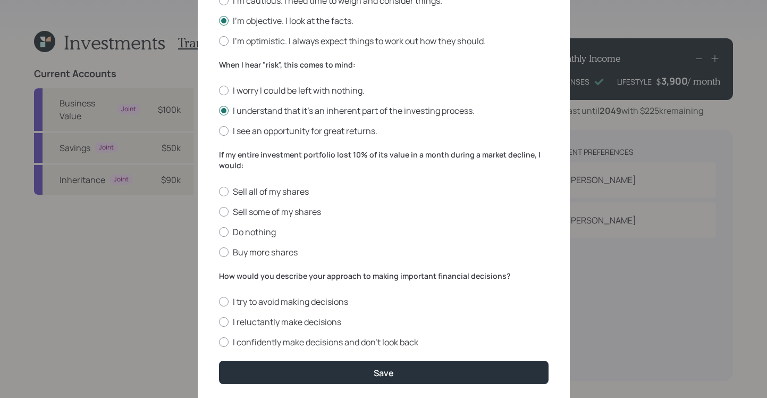
drag, startPoint x: 482, startPoint y: 248, endPoint x: 455, endPoint y: 241, distance: 27.9
click at [477, 248] on label "Buy more shares" at bounding box center [384, 252] width 330 height 12
click at [219, 251] on input "Buy more shares" at bounding box center [219, 251] width 1 height 1
radio input "true"
click at [222, 230] on div at bounding box center [224, 232] width 10 height 10
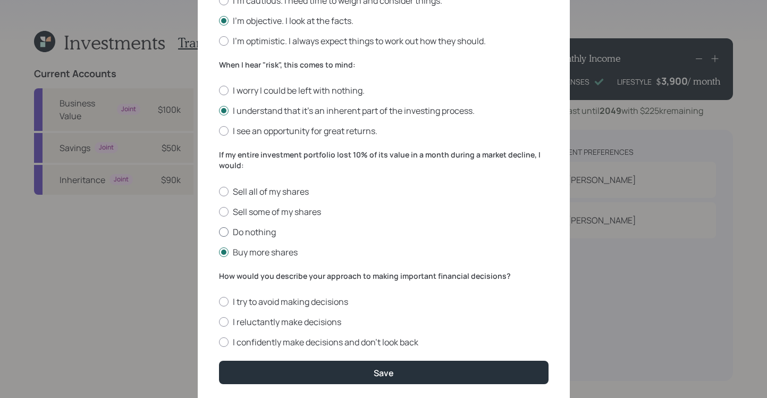
click at [219, 231] on input "Do nothing" at bounding box center [219, 231] width 1 height 1
radio input "true"
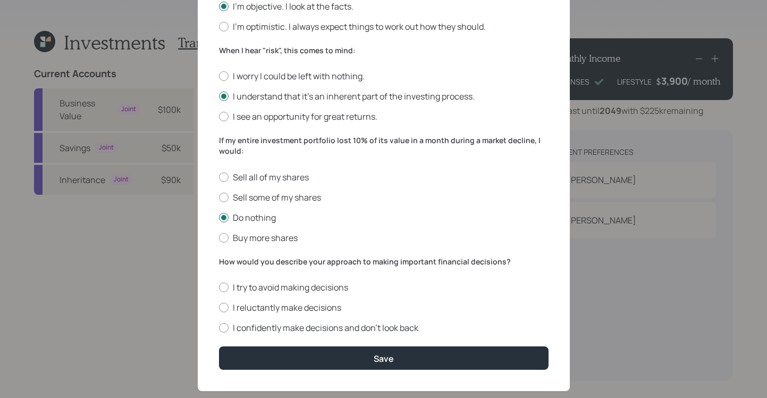
scroll to position [363, 0]
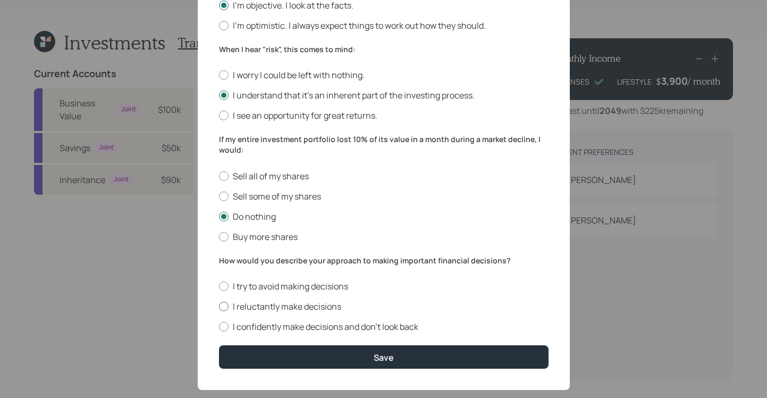
click at [224, 307] on label "I reluctantly make decisions" at bounding box center [384, 306] width 330 height 12
click at [219, 307] on input "I reluctantly make decisions" at bounding box center [219, 306] width 1 height 1
radio input "true"
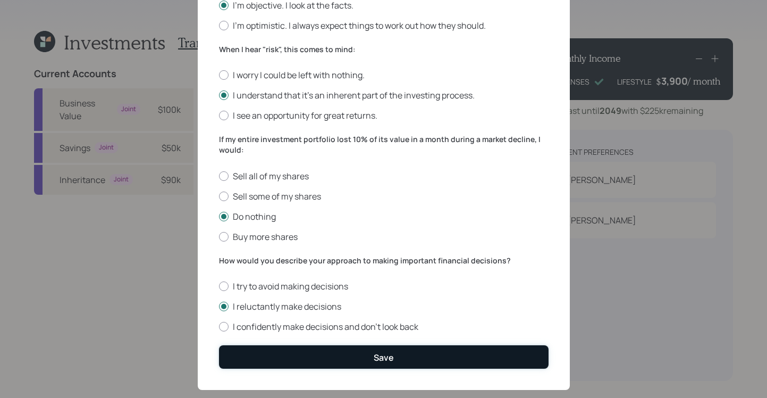
click at [329, 357] on button "Save" at bounding box center [384, 356] width 330 height 23
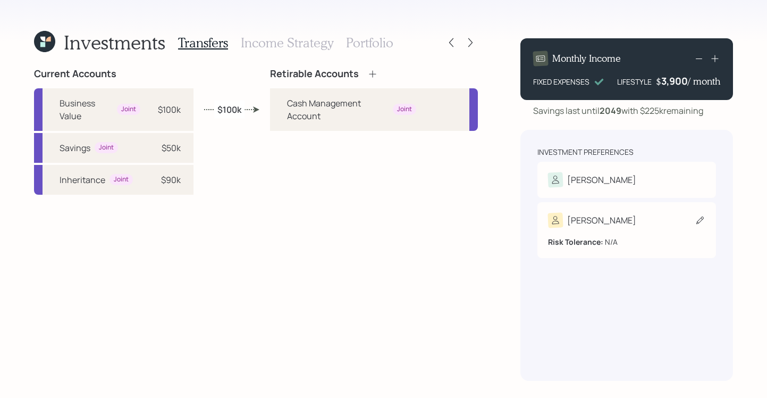
click at [616, 224] on div "[PERSON_NAME]" at bounding box center [626, 220] width 157 height 15
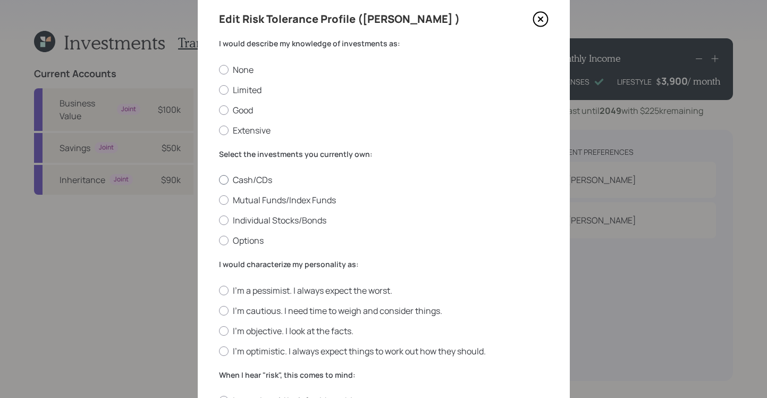
scroll to position [14, 0]
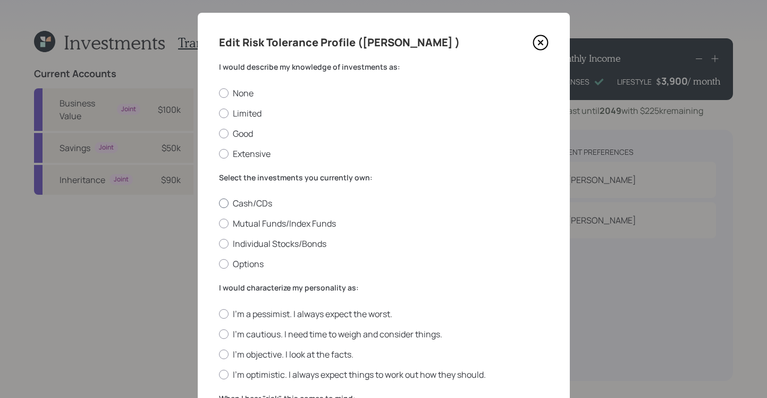
click at [219, 197] on label "Cash/CDs" at bounding box center [384, 203] width 330 height 12
click at [219, 203] on input "Cash/CDs" at bounding box center [219, 203] width 1 height 1
radio input "true"
click at [219, 115] on div at bounding box center [224, 113] width 10 height 10
click at [219, 113] on input "Limited" at bounding box center [219, 113] width 1 height 1
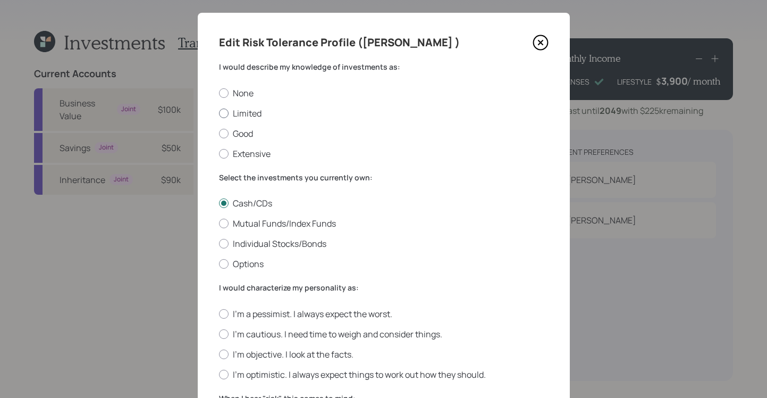
radio input "true"
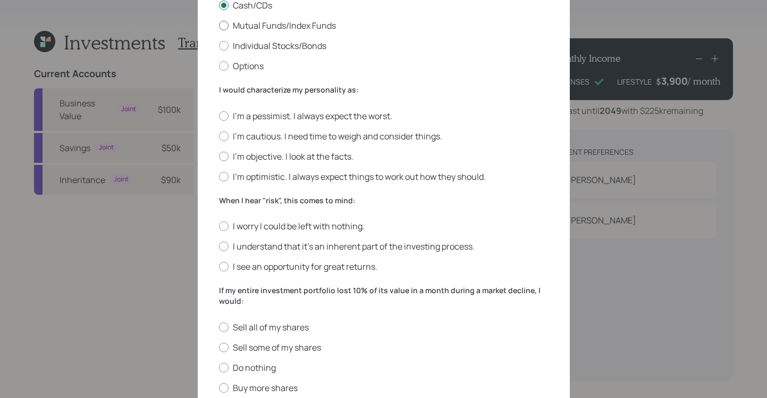
scroll to position [156, 0]
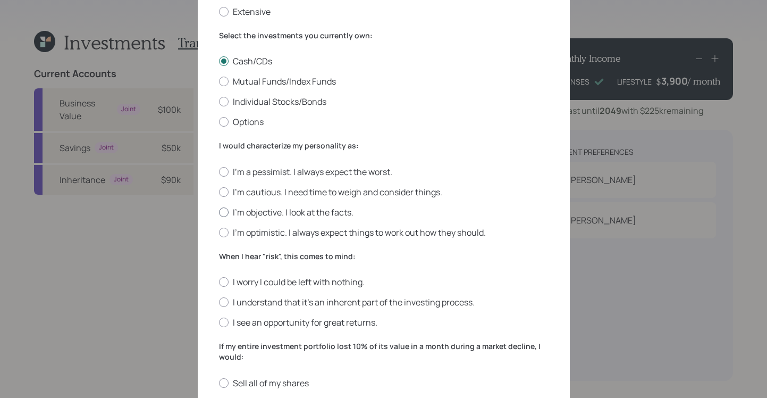
click at [223, 211] on div at bounding box center [224, 212] width 10 height 10
click at [219, 212] on input "I'm objective. I look at the facts." at bounding box center [219, 212] width 1 height 1
radio input "true"
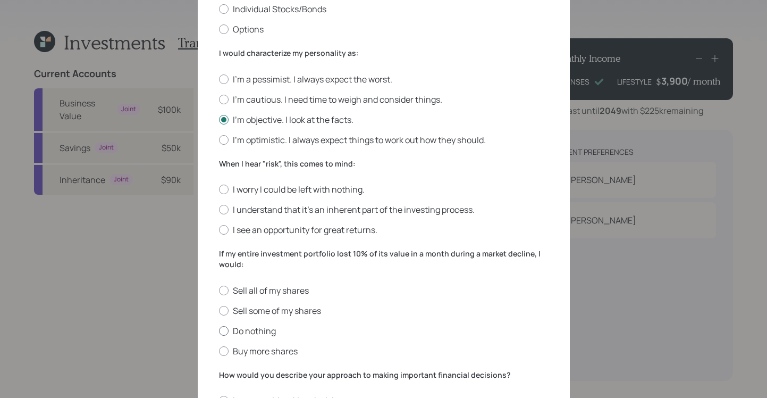
scroll to position [295, 0]
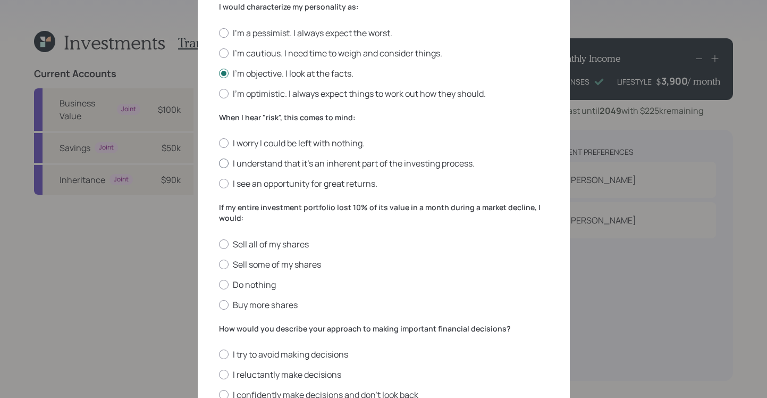
click at [219, 161] on div at bounding box center [224, 163] width 10 height 10
click at [219, 163] on input "I understand that it’s an inherent part of the investing process." at bounding box center [219, 163] width 1 height 1
radio input "true"
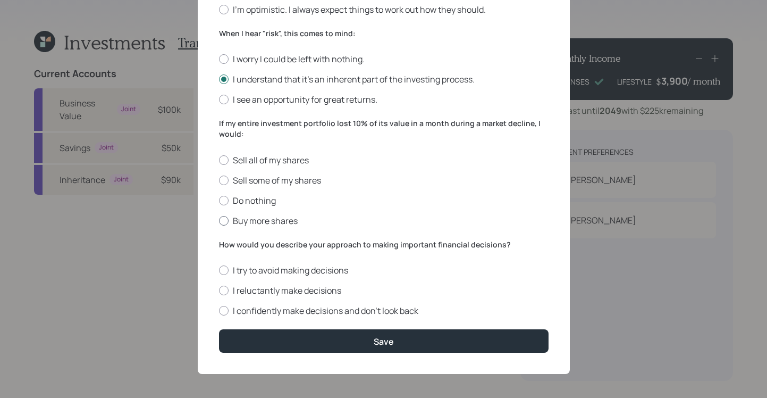
scroll to position [381, 0]
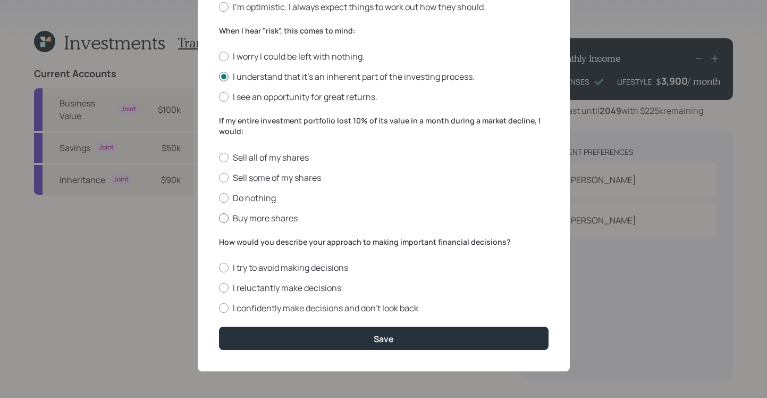
click at [222, 214] on div at bounding box center [224, 218] width 10 height 10
click at [219, 217] on input "Buy more shares" at bounding box center [219, 217] width 1 height 1
radio input "true"
click at [221, 308] on div at bounding box center [224, 308] width 10 height 10
click at [219, 308] on input "I confidently make decisions and don’t look back" at bounding box center [219, 308] width 1 height 1
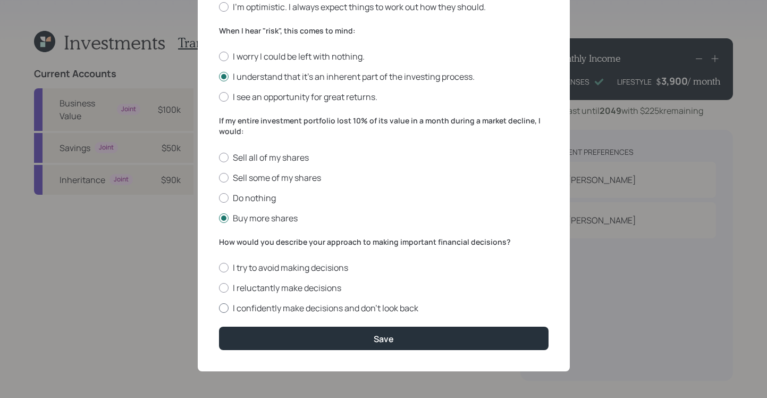
radio input "true"
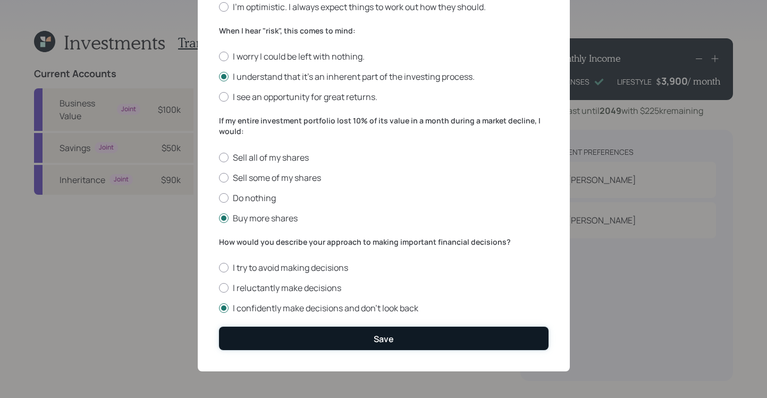
click at [374, 337] on div "Save" at bounding box center [384, 339] width 20 height 12
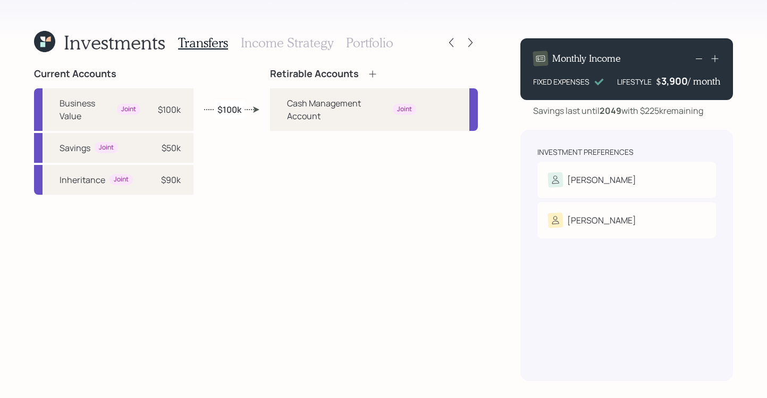
click at [374, 70] on icon at bounding box center [372, 74] width 11 height 11
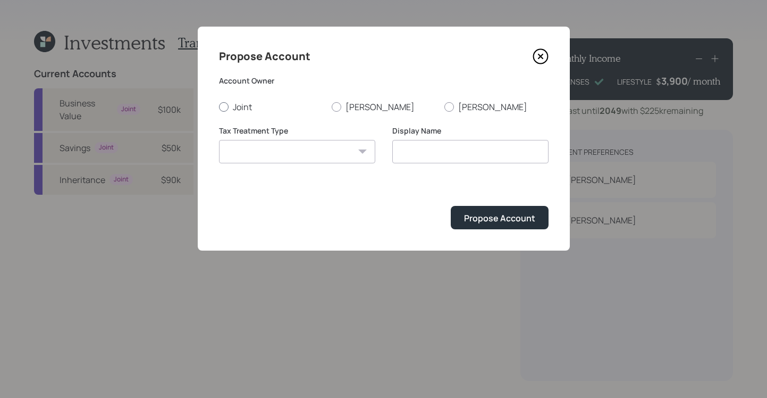
click at [229, 102] on label "Joint" at bounding box center [271, 107] width 104 height 12
click at [219, 106] on input "Joint" at bounding box center [219, 106] width 1 height 1
radio input "true"
click at [338, 154] on select "[PERSON_NAME] Taxable Traditional" at bounding box center [297, 151] width 156 height 23
select select "taxable"
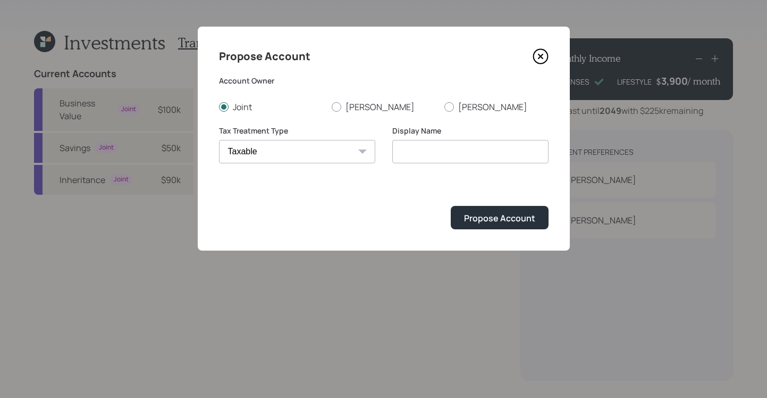
click at [219, 140] on select "[PERSON_NAME] Taxable Traditional" at bounding box center [297, 151] width 156 height 23
type input "Taxable"
click at [534, 222] on div "Propose Account" at bounding box center [499, 218] width 71 height 12
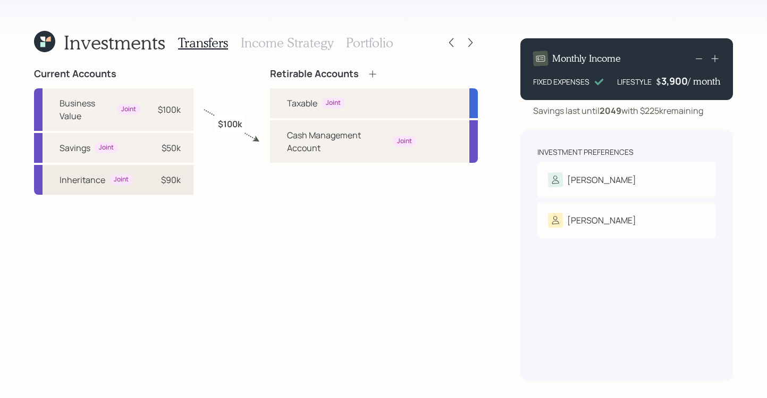
click at [171, 179] on div "$90k" at bounding box center [171, 179] width 20 height 13
click at [328, 99] on div "Joint" at bounding box center [333, 102] width 15 height 9
select select "f1ac7999-c79a-4f77-bcfb-70422eec972b"
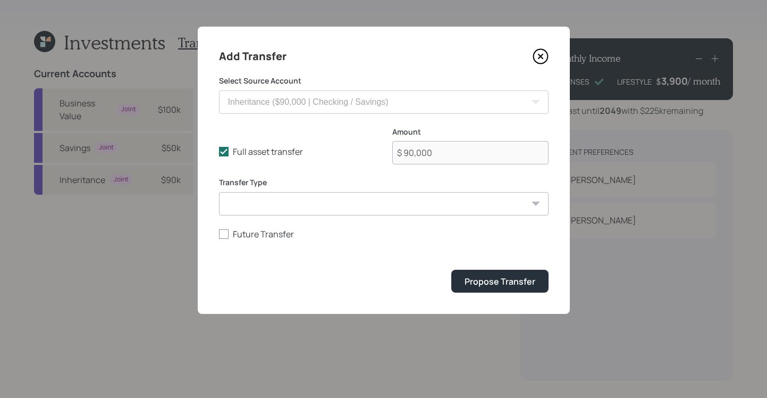
click at [283, 202] on select "ACAT Transfer Non ACAT Transfer Capitalize Rollover Rollover Deposit" at bounding box center [384, 203] width 330 height 23
select select "deposit"
click at [219, 192] on select "ACAT Transfer Non ACAT Transfer Capitalize Rollover Rollover Deposit" at bounding box center [384, 203] width 330 height 23
click at [497, 282] on div "Propose Transfer" at bounding box center [500, 281] width 71 height 12
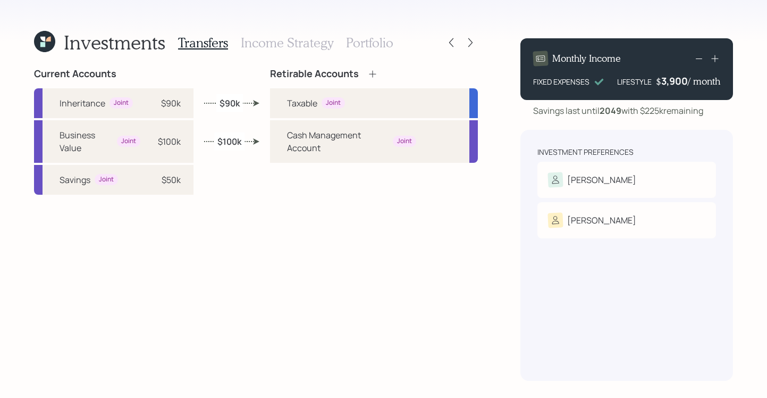
click at [302, 48] on h3 "Income Strategy" at bounding box center [287, 42] width 93 height 15
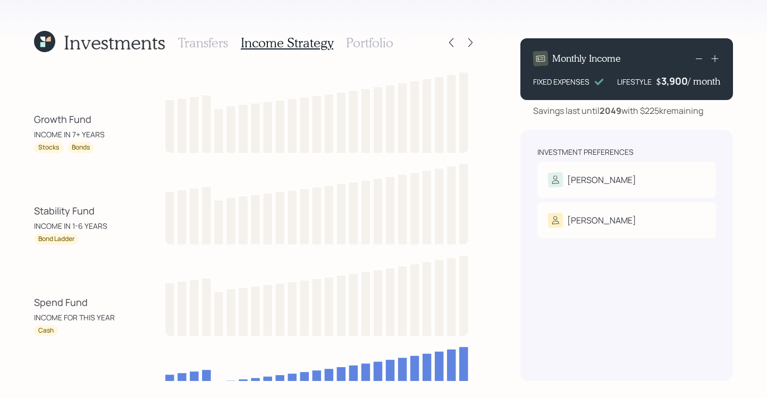
drag, startPoint x: 366, startPoint y: 44, endPoint x: 373, endPoint y: 46, distance: 6.7
click at [366, 44] on h3 "Portfolio" at bounding box center [369, 42] width 47 height 15
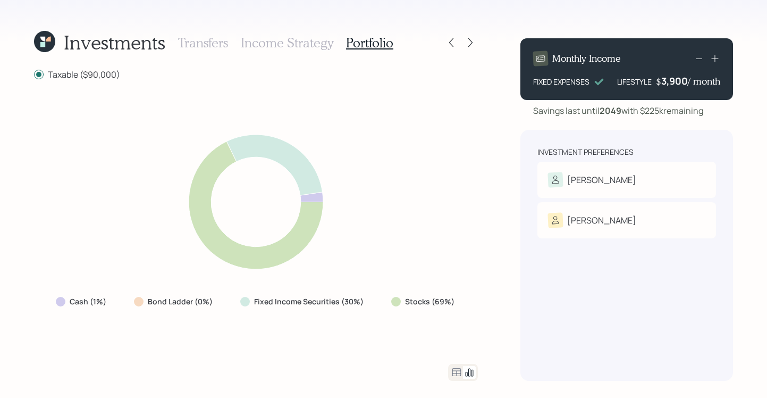
click at [295, 43] on h3 "Income Strategy" at bounding box center [287, 42] width 93 height 15
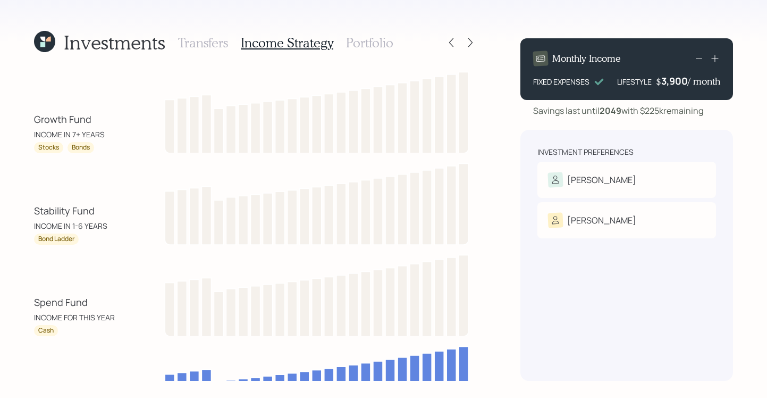
click at [383, 46] on h3 "Portfolio" at bounding box center [369, 42] width 47 height 15
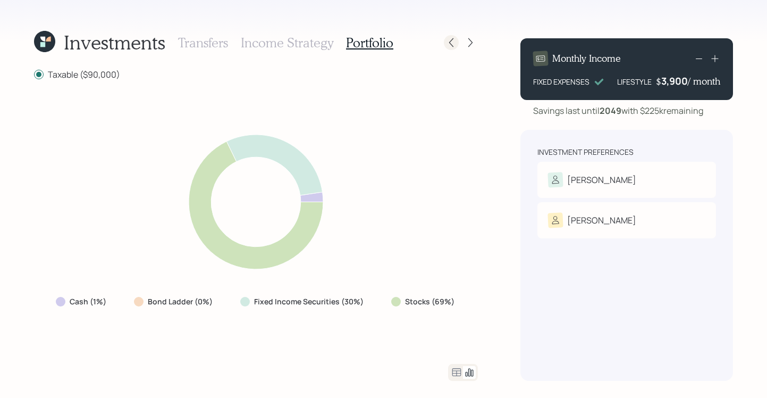
click at [454, 39] on icon at bounding box center [451, 42] width 11 height 11
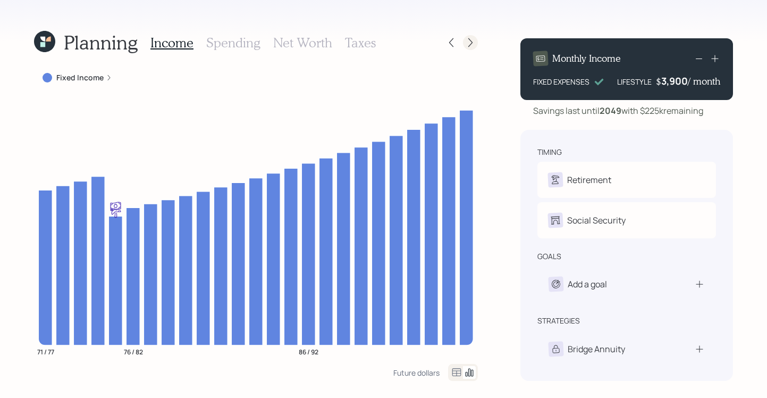
click at [474, 47] on icon at bounding box center [470, 42] width 11 height 11
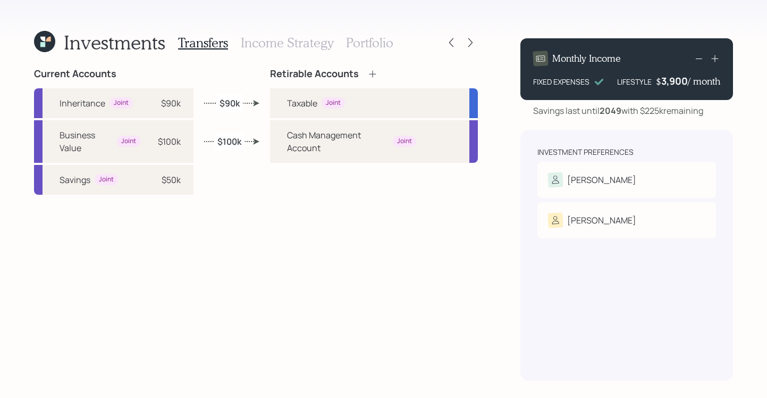
click at [257, 39] on h3 "Income Strategy" at bounding box center [287, 42] width 93 height 15
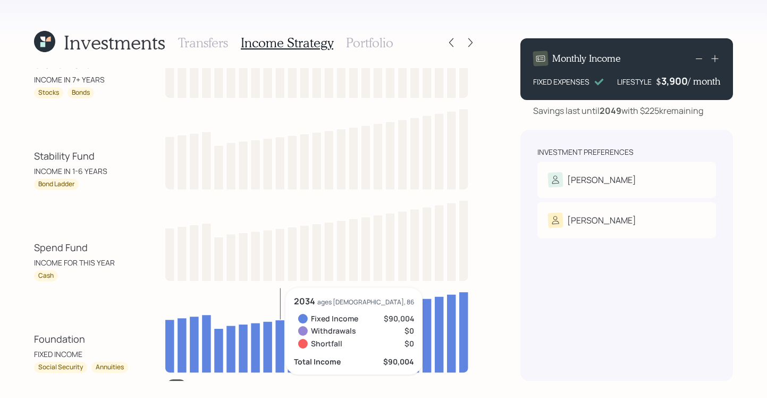
scroll to position [82, 0]
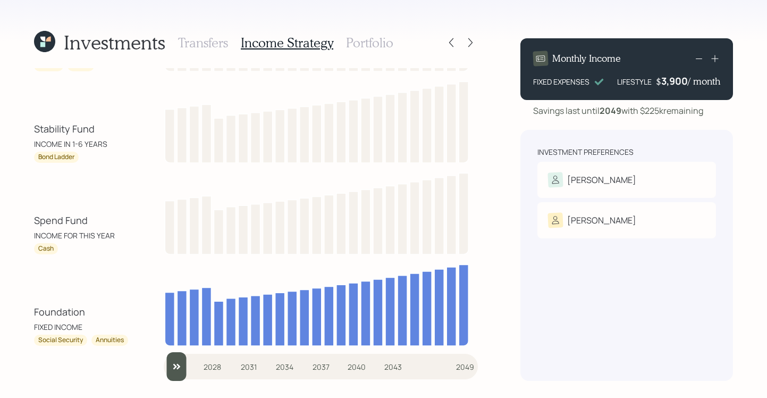
click at [372, 38] on h3 "Portfolio" at bounding box center [369, 42] width 47 height 15
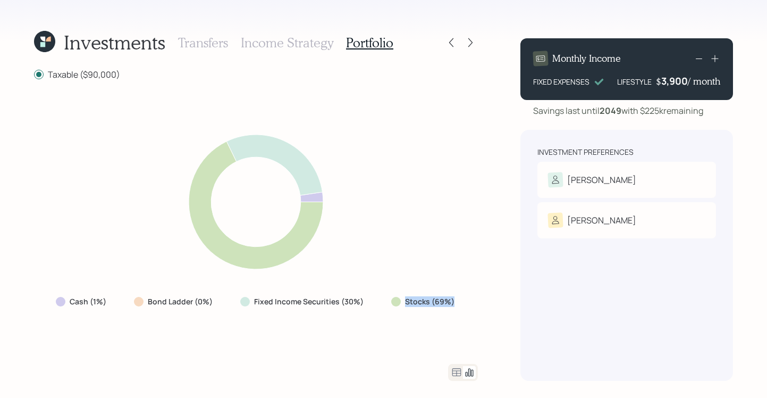
drag, startPoint x: 406, startPoint y: 305, endPoint x: 459, endPoint y: 299, distance: 53.5
click at [459, 299] on div "Stocks (69%)" at bounding box center [424, 301] width 82 height 19
drag, startPoint x: 299, startPoint y: 303, endPoint x: 370, endPoint y: 302, distance: 70.2
click at [370, 302] on div "Fixed Income Securities (30%)" at bounding box center [303, 301] width 142 height 19
click at [365, 313] on div "Cash (1%) Bond Ladder (0%) Fixed Income Securities (30%) Stocks (69%)" at bounding box center [256, 222] width 444 height 258
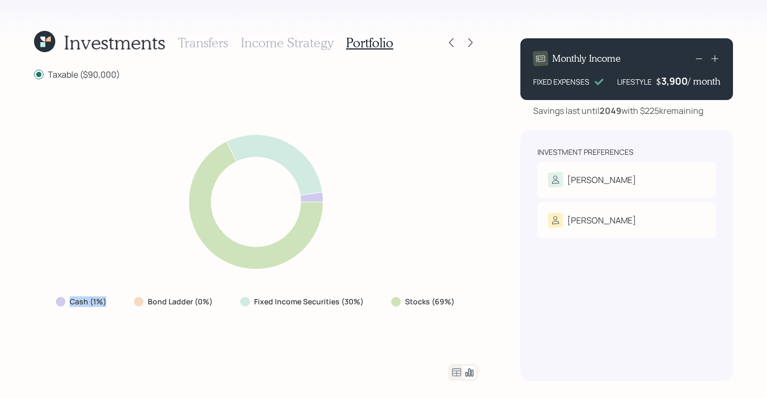
drag, startPoint x: 68, startPoint y: 304, endPoint x: 137, endPoint y: 301, distance: 69.7
click at [137, 301] on div "Cash (1%) Bond Ladder (0%) Fixed Income Securities (30%) Stocks (69%)" at bounding box center [256, 301] width 418 height 19
click at [185, 341] on div "Cash (1%) Bond Ladder (0%) Fixed Income Securities (30%) Stocks (69%)" at bounding box center [256, 222] width 444 height 258
drag, startPoint x: 85, startPoint y: 302, endPoint x: 110, endPoint y: 301, distance: 25.5
click at [110, 301] on div "Cash (1%)" at bounding box center [82, 301] width 70 height 19
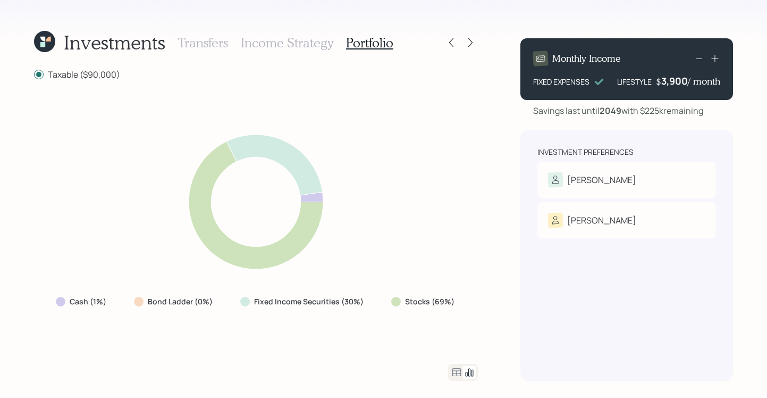
click at [135, 330] on div "Cash (1%) Bond Ladder (0%) Fixed Income Securities (30%) Stocks (69%)" at bounding box center [256, 222] width 444 height 258
drag, startPoint x: 256, startPoint y: 302, endPoint x: 384, endPoint y: 306, distance: 128.2
click at [384, 306] on div "Cash (1%) Bond Ladder (0%) Fixed Income Securities (30%) Stocks (69%)" at bounding box center [256, 301] width 418 height 19
click at [342, 333] on div "Cash (1%) Bond Ladder (0%) Fixed Income Securities (30%) Stocks (69%)" at bounding box center [256, 222] width 444 height 258
drag, startPoint x: 334, startPoint y: 298, endPoint x: 365, endPoint y: 300, distance: 30.4
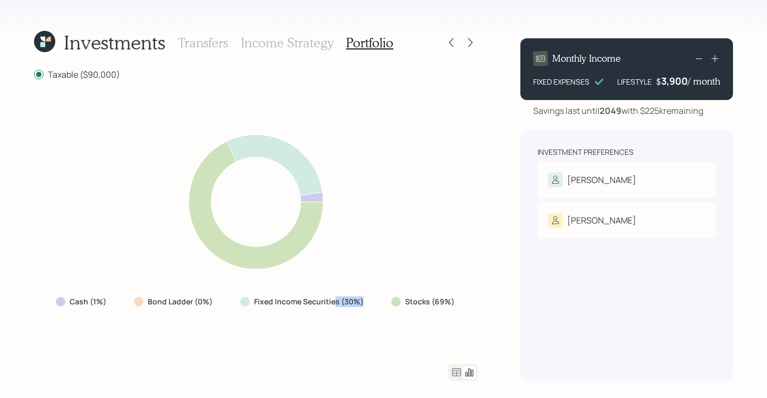
click at [365, 300] on div "Fixed Income Securities (30%)" at bounding box center [303, 301] width 142 height 19
click at [291, 334] on div "Cash (1%) Bond Ladder (0%) Fixed Income Securities (30%) Stocks (69%)" at bounding box center [256, 222] width 444 height 258
drag, startPoint x: 407, startPoint y: 306, endPoint x: 465, endPoint y: 300, distance: 57.8
click at [465, 300] on div "Cash (1%) Bond Ladder (0%) Fixed Income Securities (30%) Stocks (69%)" at bounding box center [256, 222] width 444 height 258
click at [511, 303] on div "Investments Transfers Income Strategy Portfolio Taxable ($90,000) Cash (1%) Bon…" at bounding box center [383, 199] width 767 height 398
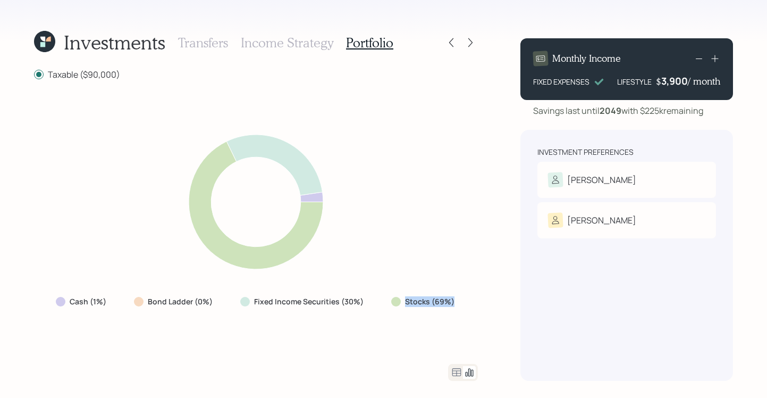
drag, startPoint x: 405, startPoint y: 301, endPoint x: 469, endPoint y: 301, distance: 64.9
click at [469, 300] on div "Cash (1%) Bond Ladder (0%) Fixed Income Securities (30%) Stocks (69%)" at bounding box center [256, 222] width 444 height 258
click at [473, 303] on div "Cash (1%) Bond Ladder (0%) Fixed Income Securities (30%) Stocks (69%)" at bounding box center [256, 222] width 444 height 258
click at [456, 368] on icon at bounding box center [456, 372] width 13 height 13
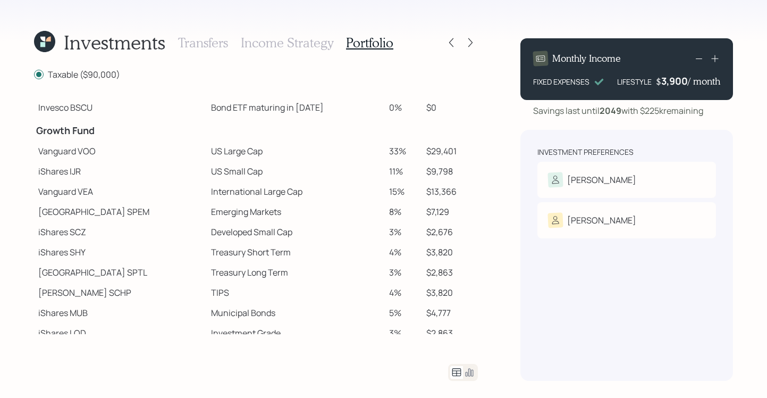
scroll to position [180, 0]
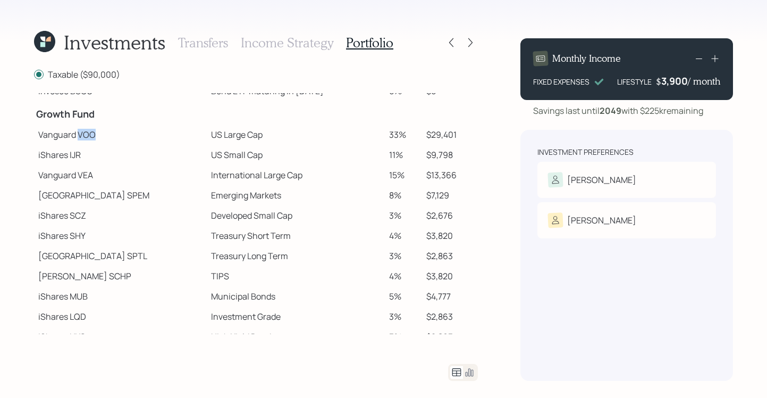
drag, startPoint x: 77, startPoint y: 136, endPoint x: 120, endPoint y: 137, distance: 43.6
click at [120, 137] on td "Vanguard VOO" at bounding box center [120, 134] width 173 height 20
drag, startPoint x: 68, startPoint y: 156, endPoint x: 85, endPoint y: 155, distance: 17.6
click at [83, 155] on td "iShares IJR" at bounding box center [120, 155] width 173 height 20
drag, startPoint x: 45, startPoint y: 175, endPoint x: 99, endPoint y: 173, distance: 54.8
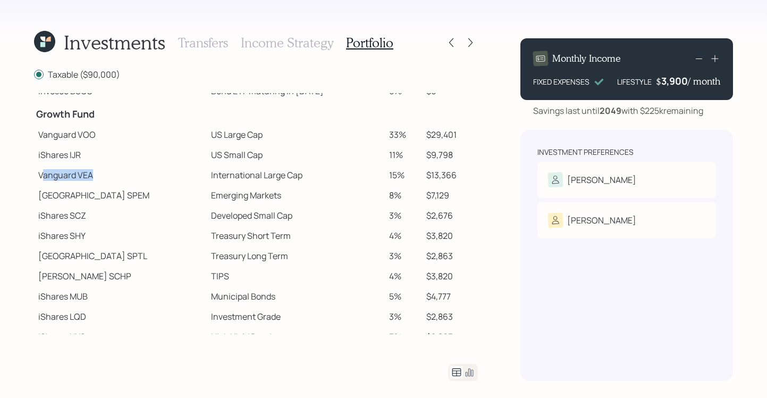
click at [99, 173] on td "Vanguard VEA" at bounding box center [120, 175] width 173 height 20
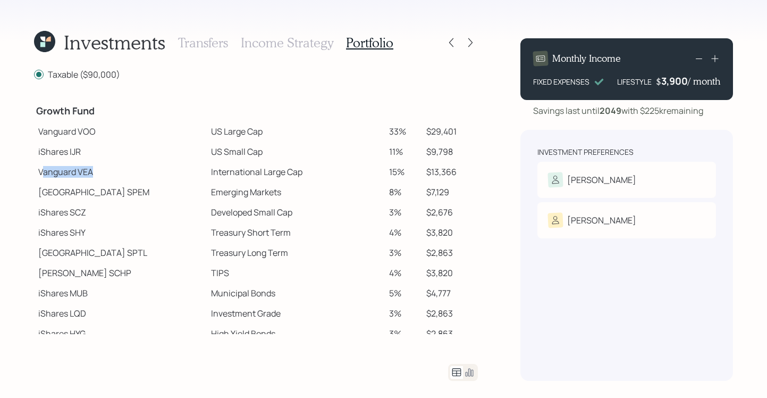
scroll to position [182, 0]
drag, startPoint x: 41, startPoint y: 134, endPoint x: 106, endPoint y: 140, distance: 64.6
click at [106, 140] on td "Vanguard VOO" at bounding box center [120, 132] width 173 height 20
drag, startPoint x: 402, startPoint y: 131, endPoint x: 441, endPoint y: 130, distance: 38.3
click at [441, 130] on tr "Vanguard VOO US Large Cap 33% $29,401" at bounding box center [256, 132] width 444 height 20
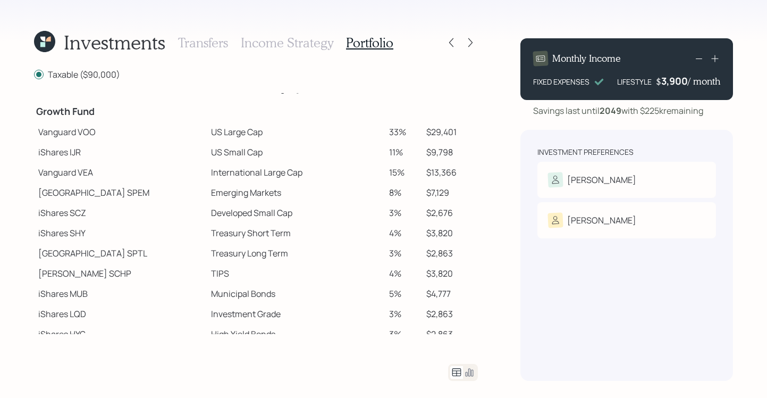
click at [502, 150] on div "Investments Transfers Income Strategy Portfolio Taxable ($90,000) Spend Fund CA…" at bounding box center [383, 199] width 767 height 398
click at [467, 38] on icon at bounding box center [470, 42] width 11 height 11
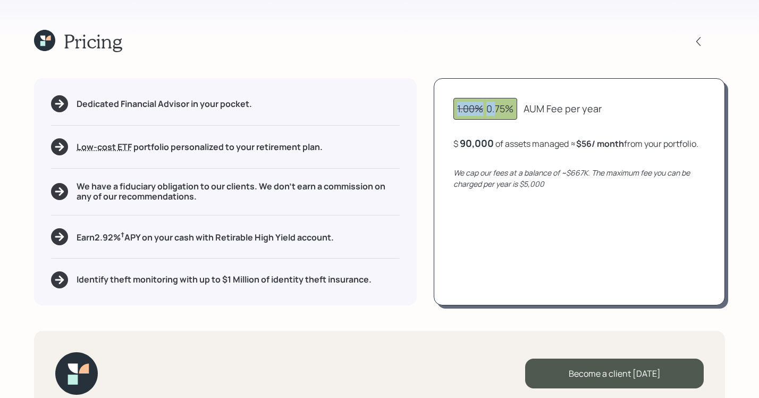
drag, startPoint x: 455, startPoint y: 105, endPoint x: 494, endPoint y: 104, distance: 39.4
click at [494, 104] on div "1.00% 0.75%" at bounding box center [486, 109] width 64 height 22
click at [531, 66] on div "Pricing Dedicated Financial Advisor in your pocket. Low-cost ETF Retirable uses…" at bounding box center [379, 199] width 759 height 398
drag, startPoint x: 460, startPoint y: 144, endPoint x: 498, endPoint y: 140, distance: 37.4
click at [498, 140] on div "$ 90000 of assets managed ≈ $56 / month from your portfolio ." at bounding box center [575, 143] width 242 height 13
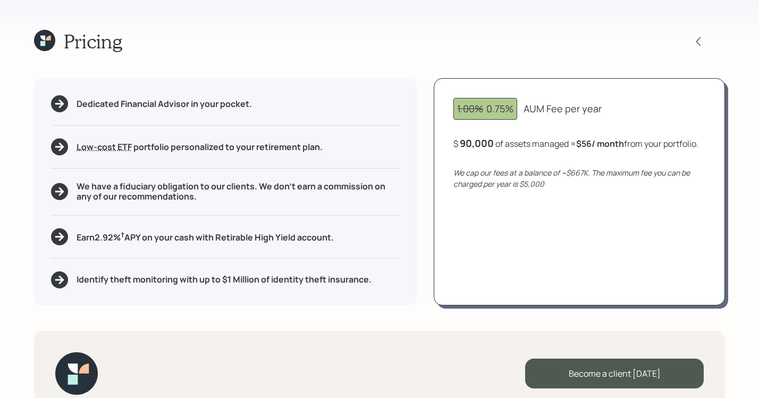
click at [497, 39] on div "Pricing" at bounding box center [379, 41] width 691 height 23
drag, startPoint x: 580, startPoint y: 145, endPoint x: 685, endPoint y: 153, distance: 105.6
click at [685, 150] on div "$ 90,000 of assets managed ≈ $56 / month from your portfolio ." at bounding box center [576, 143] width 245 height 13
click at [437, 41] on div "Pricing" at bounding box center [379, 41] width 691 height 23
drag, startPoint x: 118, startPoint y: 187, endPoint x: 254, endPoint y: 191, distance: 136.7
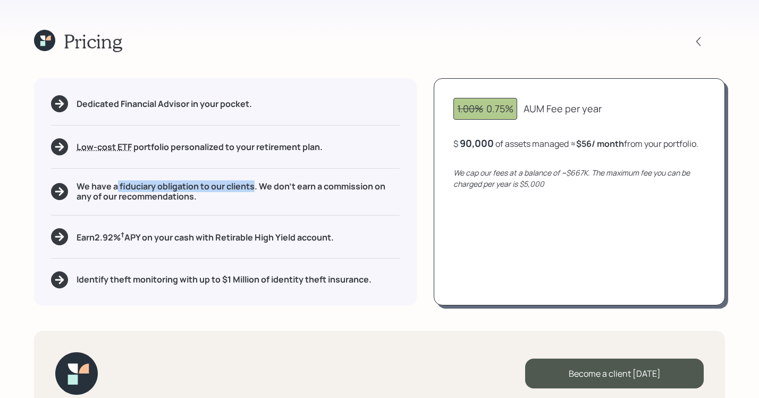
click at [254, 191] on h5 "We have a fiduciary obligation to our clients. We don't earn a commission on an…" at bounding box center [238, 191] width 323 height 20
click at [353, 44] on div "Pricing" at bounding box center [379, 41] width 691 height 23
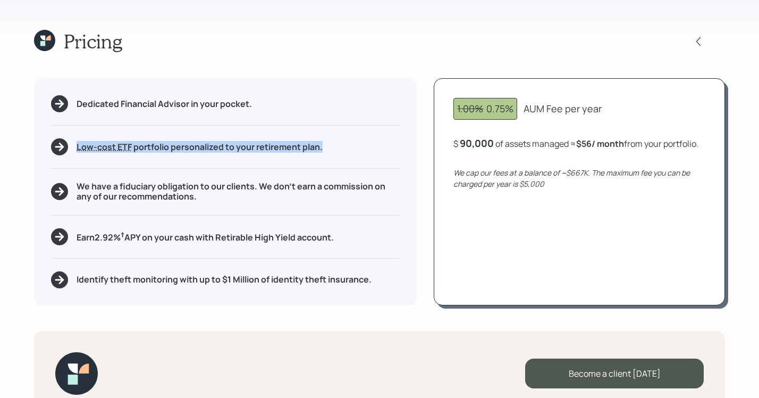
drag, startPoint x: 77, startPoint y: 143, endPoint x: 343, endPoint y: 157, distance: 267.3
click at [343, 158] on div "Dedicated Financial Advisor in your pocket. Low-cost ETF Retirable uses diversi…" at bounding box center [225, 191] width 383 height 226
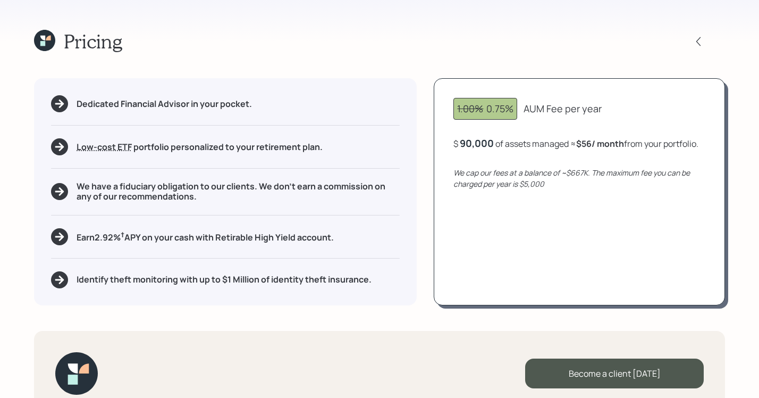
click at [443, 34] on div "Pricing" at bounding box center [379, 41] width 691 height 23
drag, startPoint x: 217, startPoint y: 240, endPoint x: 342, endPoint y: 243, distance: 124.5
click at [342, 243] on div "Earn 2.92 % † APY on your cash with Retirable High Yield account." at bounding box center [225, 236] width 349 height 17
drag, startPoint x: 94, startPoint y: 239, endPoint x: 149, endPoint y: 235, distance: 54.9
click at [149, 235] on h5 "Earn 2.92 % † APY on your cash with Retirable High Yield account." at bounding box center [205, 236] width 257 height 13
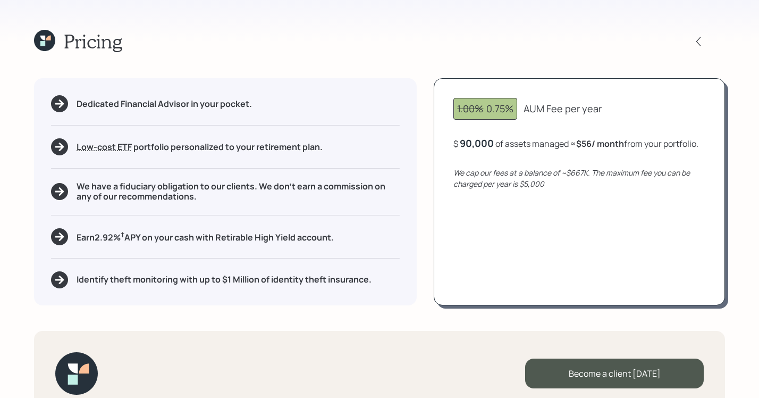
click at [31, 229] on div "Pricing Dedicated Financial Advisor in your pocket. Low-cost ETF Retirable uses…" at bounding box center [379, 199] width 759 height 398
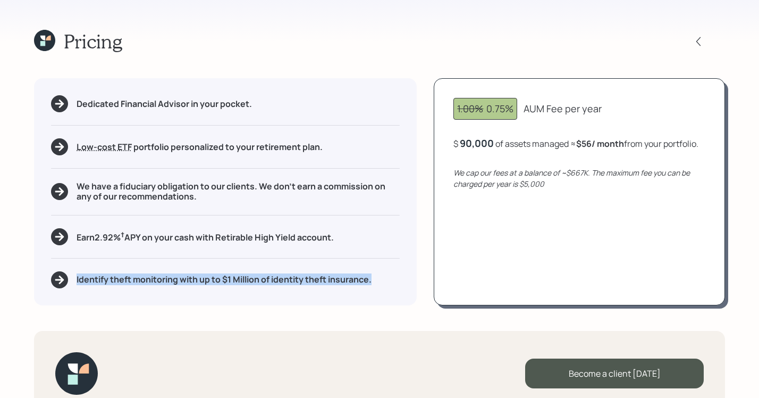
drag, startPoint x: 77, startPoint y: 281, endPoint x: 385, endPoint y: 283, distance: 308.4
click at [385, 283] on div "Identify theft monitoring with up to $1 Million of identity theft insurance." at bounding box center [225, 279] width 349 height 17
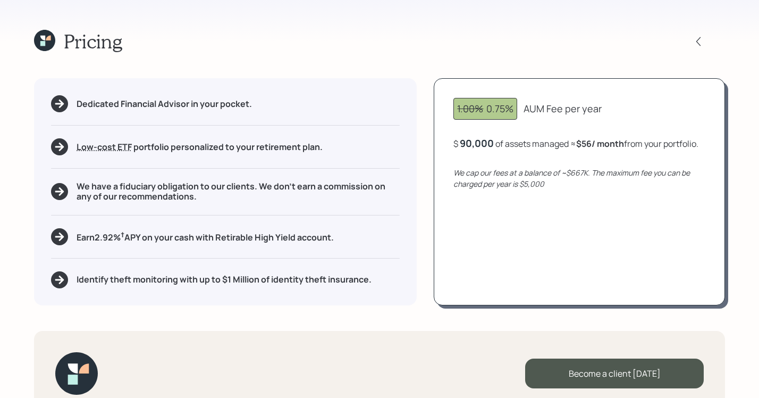
click at [426, 213] on div "Dedicated Financial Advisor in your pocket. Low-cost ETF Retirable uses diversi…" at bounding box center [379, 191] width 691 height 226
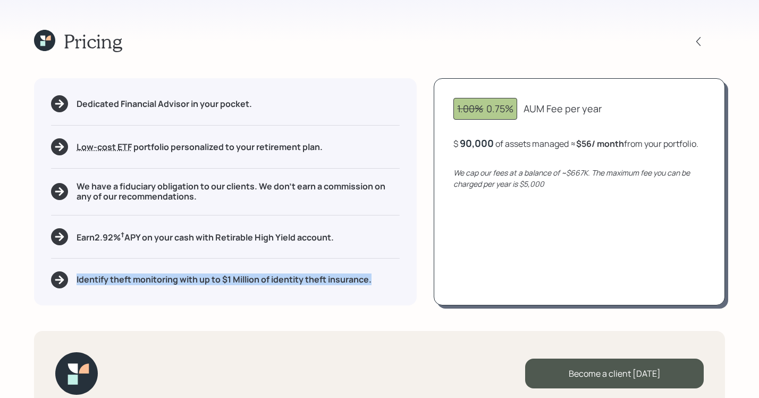
drag, startPoint x: 375, startPoint y: 280, endPoint x: 75, endPoint y: 278, distance: 299.9
click at [75, 278] on div "Identify theft monitoring with up to $1 Million of identity theft insurance." at bounding box center [225, 279] width 349 height 17
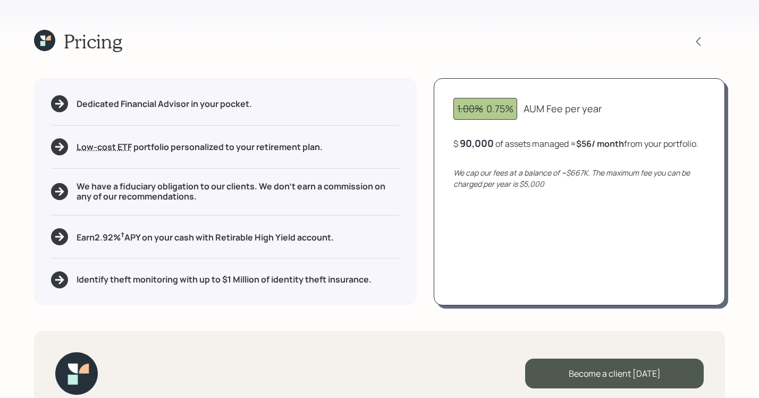
drag, startPoint x: 405, startPoint y: 299, endPoint x: 403, endPoint y: 308, distance: 9.3
click at [406, 300] on div "Dedicated Financial Advisor in your pocket. Low-cost ETF Retirable uses diversi…" at bounding box center [225, 191] width 383 height 226
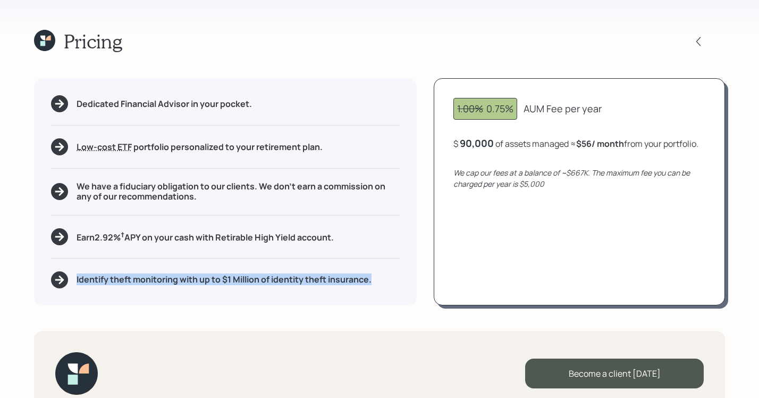
drag, startPoint x: 375, startPoint y: 278, endPoint x: 74, endPoint y: 280, distance: 300.9
click at [74, 280] on div "Identify theft monitoring with up to $1 Million of identity theft insurance." at bounding box center [225, 279] width 349 height 17
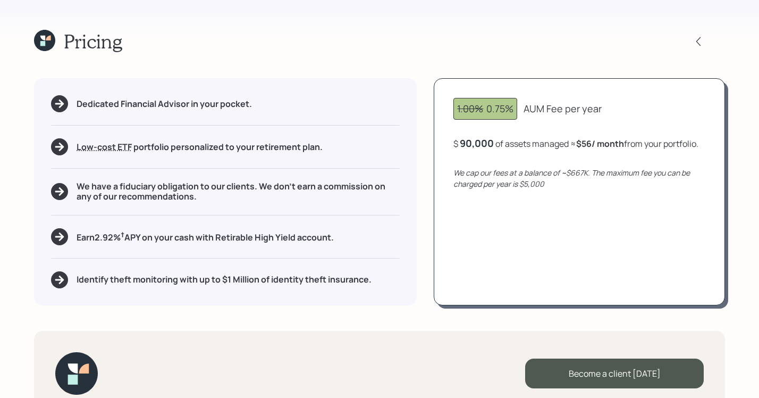
click at [413, 270] on div "Dedicated Financial Advisor in your pocket. Low-cost ETF Retirable uses diversi…" at bounding box center [225, 191] width 383 height 226
click at [472, 142] on div "90000" at bounding box center [475, 143] width 31 height 13
click at [531, 53] on div "Pricing Dedicated Financial Advisor in your pocket. Low-cost ETF Retirable uses…" at bounding box center [379, 199] width 759 height 398
click at [473, 141] on div "80,000" at bounding box center [477, 143] width 34 height 13
click at [598, 63] on div "Pricing Dedicated Financial Advisor in your pocket. Low-cost ETF Retirable uses…" at bounding box center [379, 199] width 759 height 398
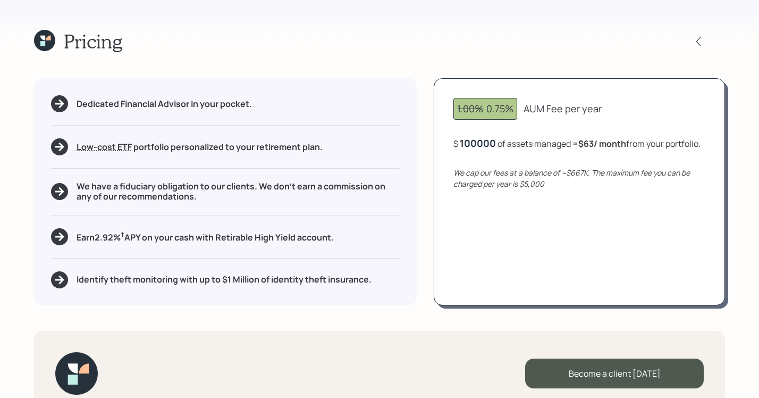
click at [477, 145] on div "100000" at bounding box center [478, 143] width 36 height 13
click at [542, 63] on div "Pricing Dedicated Financial Advisor in your pocket. Low-cost ETF Retirable uses…" at bounding box center [379, 199] width 759 height 398
click at [503, 30] on div "Pricing" at bounding box center [379, 41] width 691 height 23
click at [46, 45] on icon at bounding box center [44, 40] width 21 height 21
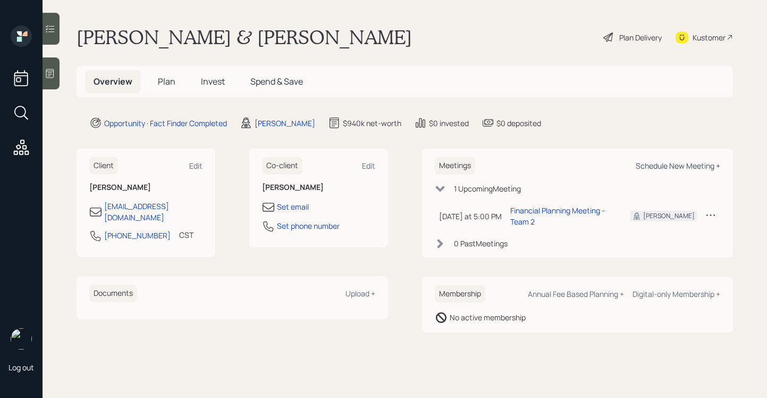
click at [681, 164] on div "Schedule New Meeting +" at bounding box center [678, 166] width 85 height 10
select select "b1d8ea90-abcc-42aa-86cc-4f33a132aacc"
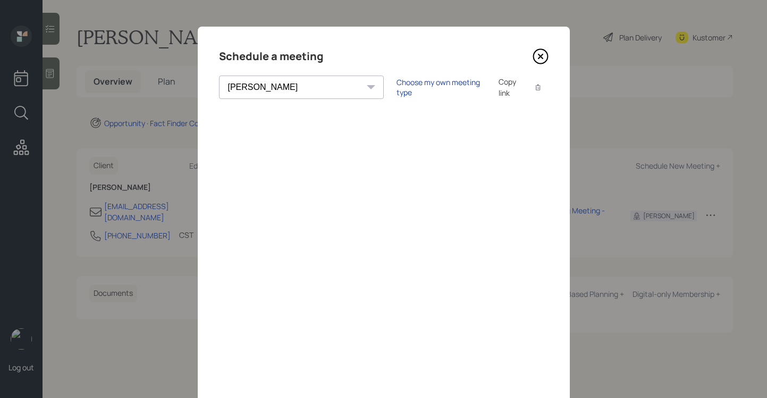
click at [397, 86] on div "Choose my own meeting type" at bounding box center [441, 87] width 89 height 20
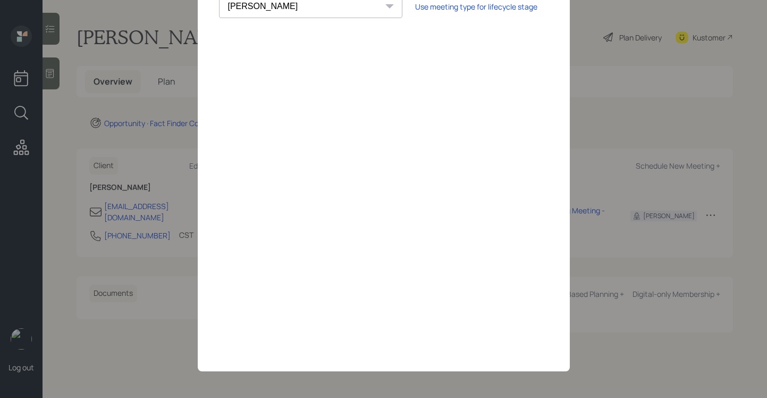
scroll to position [16, 0]
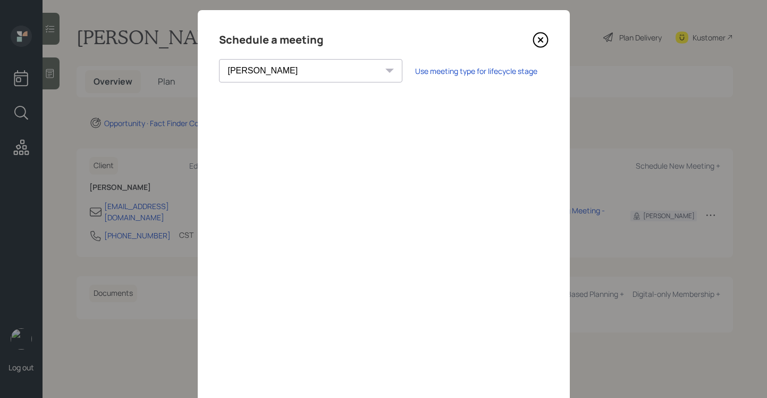
click at [533, 40] on icon at bounding box center [541, 40] width 16 height 16
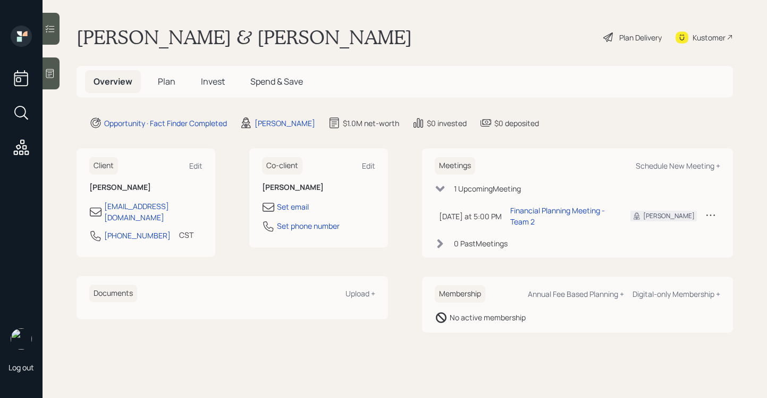
click at [172, 82] on span "Plan" at bounding box center [167, 81] width 18 height 12
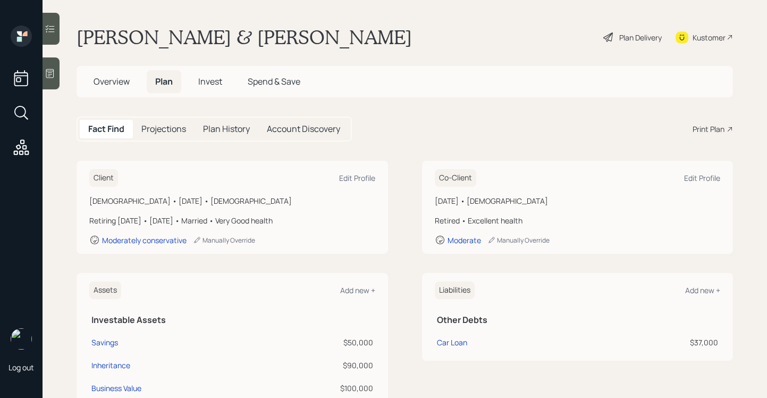
click at [697, 130] on div "Print Plan" at bounding box center [709, 128] width 32 height 11
click at [373, 116] on main "[PERSON_NAME] & [PERSON_NAME] Plan Delivery Kustomer Overview Plan Invest Spend…" at bounding box center [405, 199] width 725 height 398
click at [714, 35] on div "Kustomer" at bounding box center [709, 37] width 33 height 11
